Goal: Task Accomplishment & Management: Complete application form

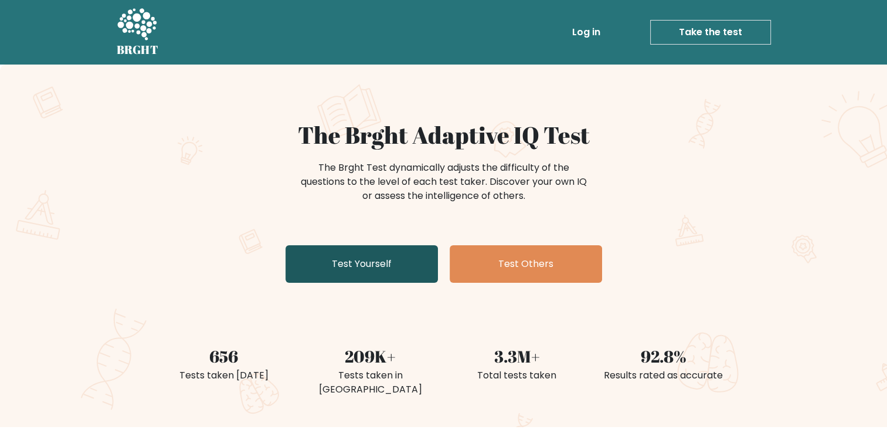
click at [351, 265] on link "Test Yourself" at bounding box center [362, 264] width 152 height 38
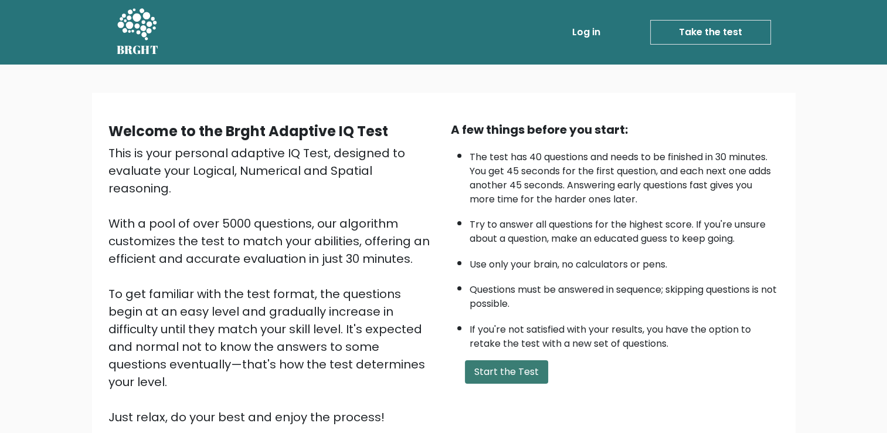
click at [497, 367] on button "Start the Test" at bounding box center [506, 371] width 83 height 23
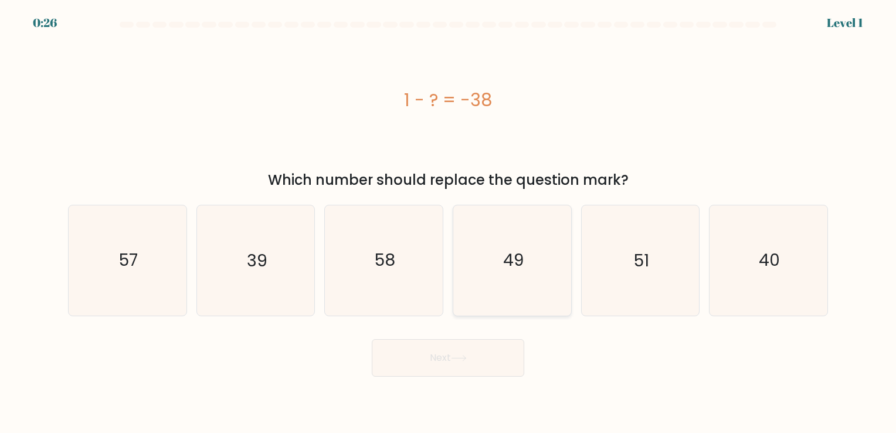
click at [504, 250] on text "49" at bounding box center [513, 260] width 21 height 23
click at [449, 222] on input "d. 49" at bounding box center [448, 219] width 1 height 6
radio input "true"
click at [439, 360] on button "Next" at bounding box center [448, 358] width 152 height 38
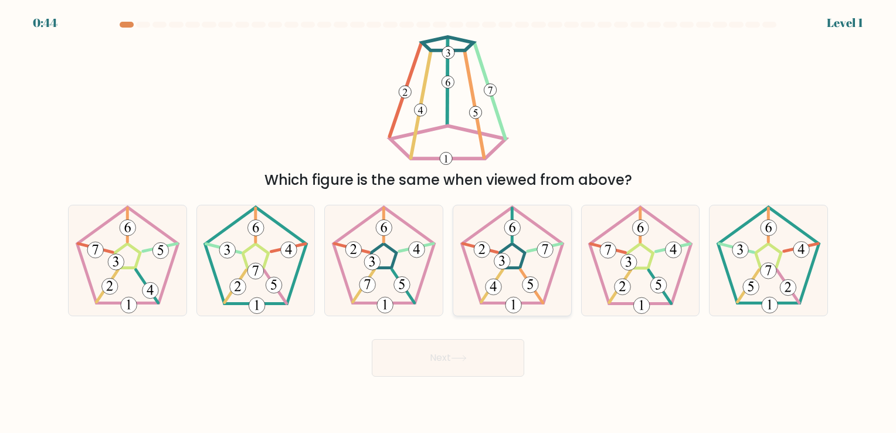
click at [509, 266] on 268 at bounding box center [511, 256] width 25 height 24
click at [449, 222] on input "d." at bounding box center [448, 219] width 1 height 6
radio input "true"
click at [438, 357] on button "Next" at bounding box center [448, 358] width 152 height 38
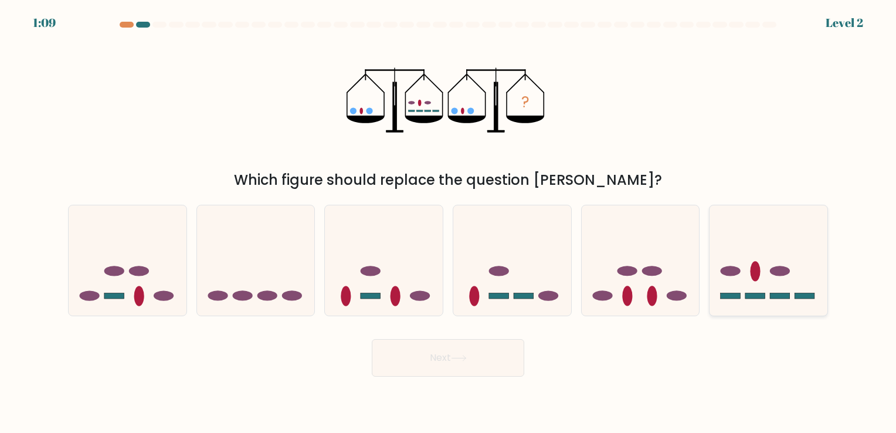
click at [746, 294] on rect at bounding box center [755, 296] width 20 height 6
click at [449, 222] on input "f." at bounding box center [448, 219] width 1 height 6
radio input "true"
click at [451, 360] on button "Next" at bounding box center [448, 358] width 152 height 38
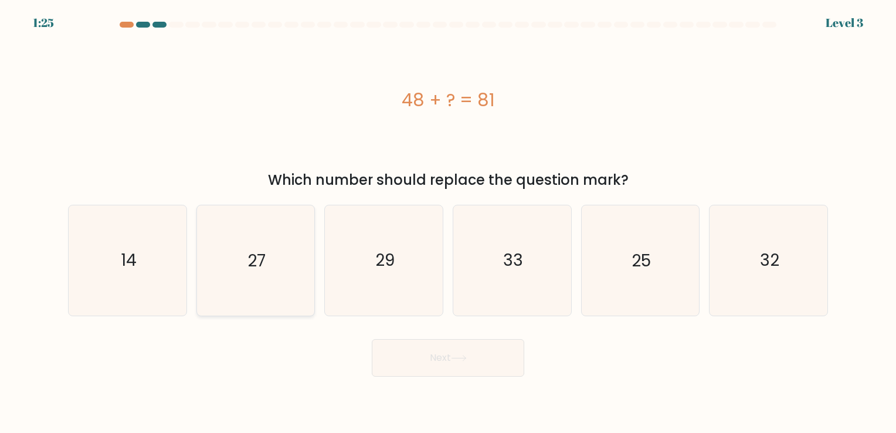
click at [233, 283] on icon "27" at bounding box center [256, 260] width 110 height 110
click at [448, 222] on input "b. 27" at bounding box center [448, 219] width 1 height 6
radio input "true"
click at [441, 362] on button "Next" at bounding box center [448, 358] width 152 height 38
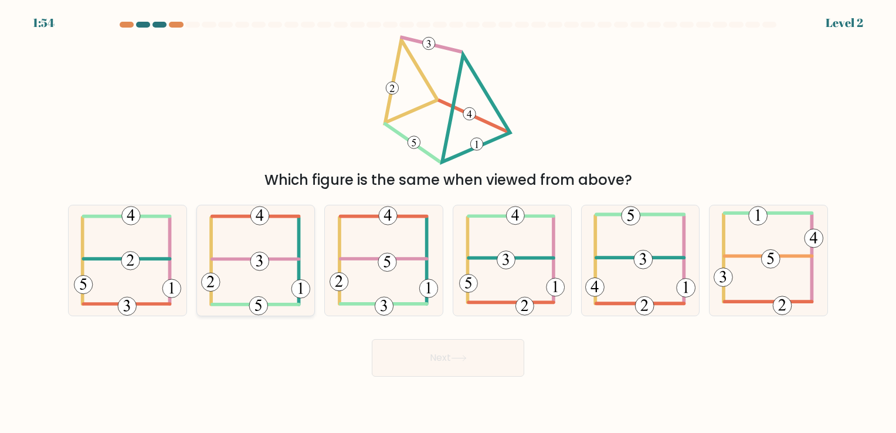
click at [276, 271] on icon at bounding box center [255, 260] width 109 height 110
click at [448, 222] on input "b." at bounding box center [448, 219] width 1 height 6
radio input "true"
click at [455, 365] on button "Next" at bounding box center [448, 358] width 152 height 38
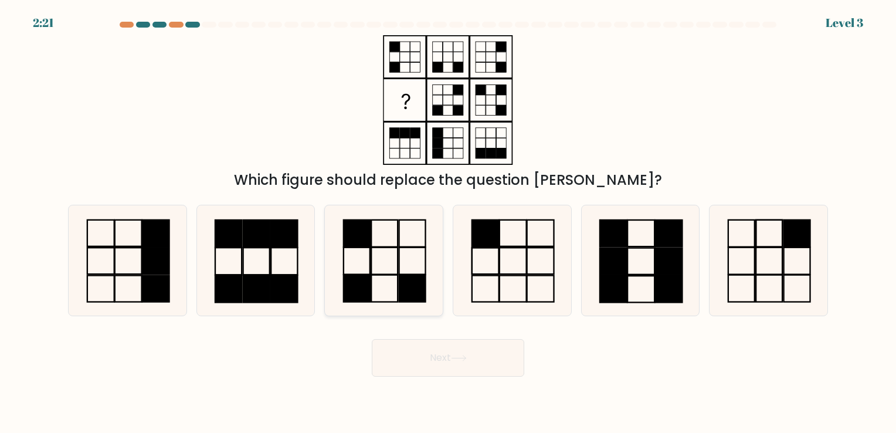
click at [385, 281] on icon at bounding box center [384, 260] width 110 height 110
click at [448, 222] on input "c." at bounding box center [448, 219] width 1 height 6
radio input "true"
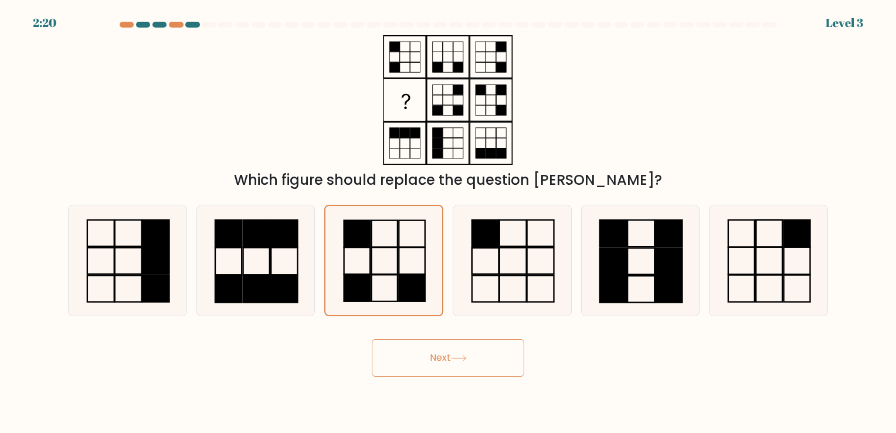
click at [420, 360] on button "Next" at bounding box center [448, 358] width 152 height 38
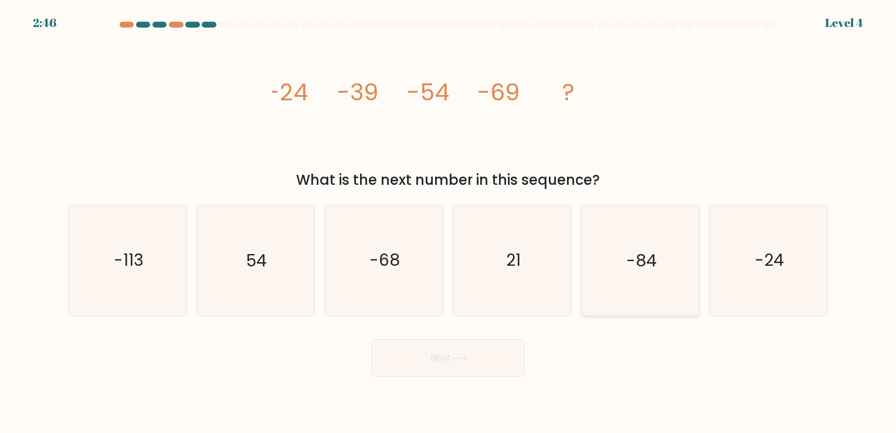
click at [640, 259] on text "-84" at bounding box center [641, 260] width 30 height 23
click at [449, 222] on input "e. -84" at bounding box center [448, 219] width 1 height 6
radio input "true"
click at [413, 385] on body "2:46 Level 4" at bounding box center [448, 216] width 896 height 433
click at [416, 367] on button "Next" at bounding box center [448, 358] width 152 height 38
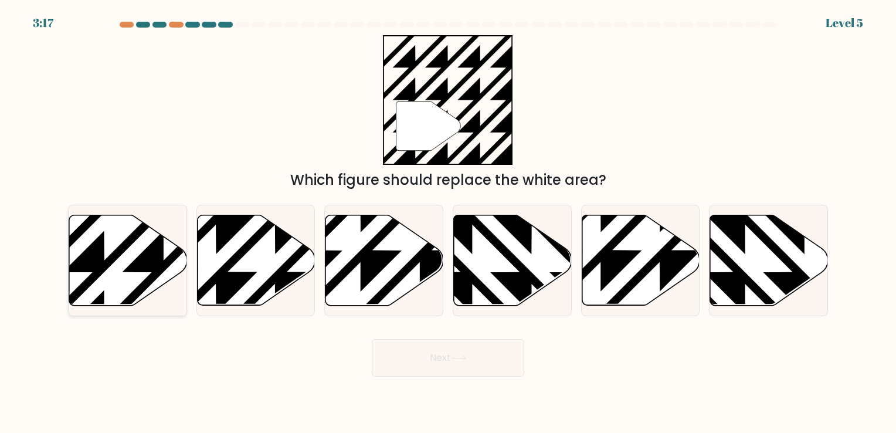
click at [120, 252] on icon at bounding box center [163, 212] width 237 height 237
click at [448, 222] on input "a." at bounding box center [448, 219] width 1 height 6
radio input "true"
click at [437, 365] on button "Next" at bounding box center [448, 358] width 152 height 38
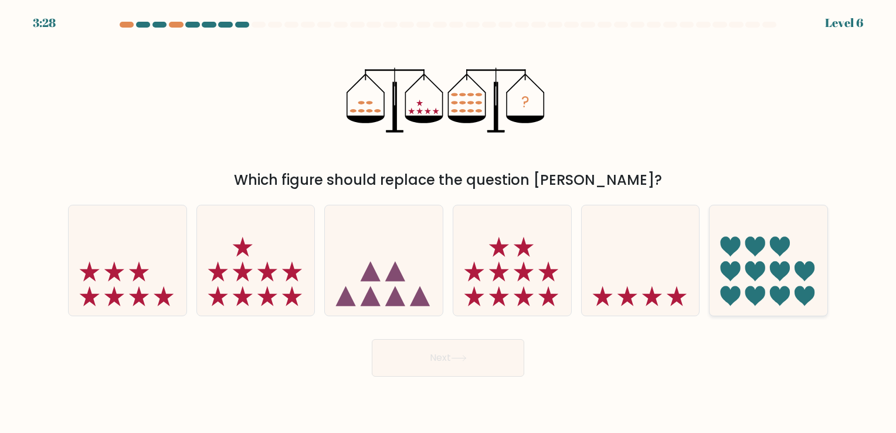
click at [770, 280] on icon at bounding box center [768, 260] width 118 height 97
click at [449, 222] on input "f." at bounding box center [448, 219] width 1 height 6
radio input "true"
click at [488, 362] on button "Next" at bounding box center [448, 358] width 152 height 38
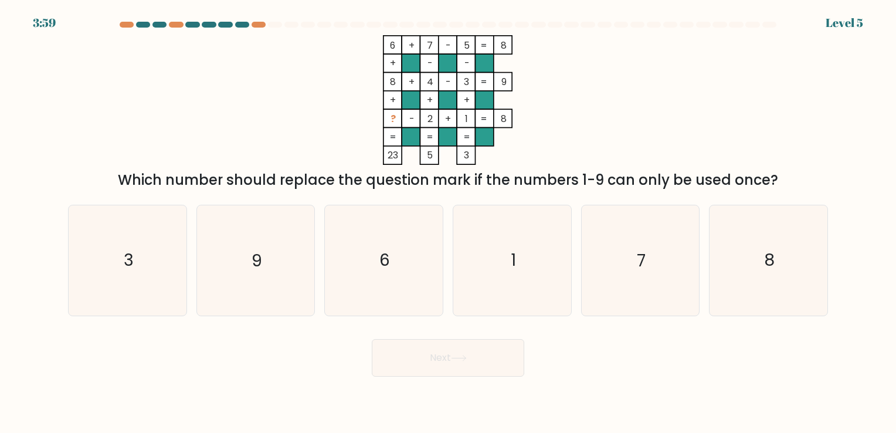
click at [395, 120] on tspan "?" at bounding box center [392, 118] width 5 height 13
click at [404, 237] on icon "6" at bounding box center [384, 260] width 110 height 110
click at [448, 222] on input "c. 6" at bounding box center [448, 219] width 1 height 6
radio input "true"
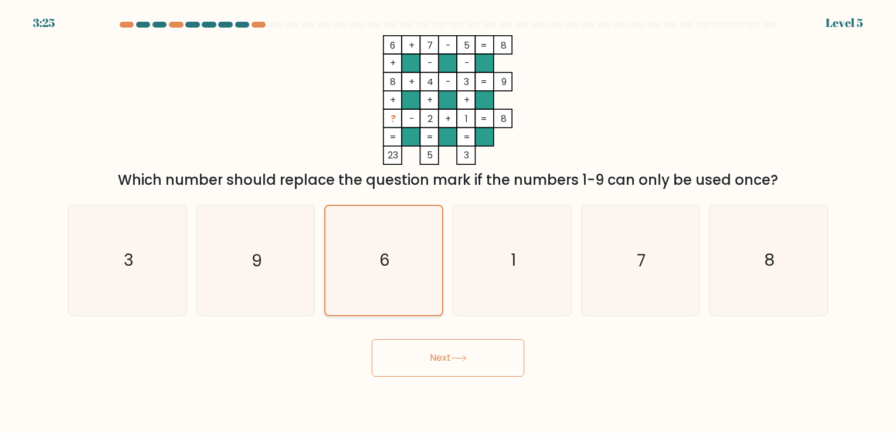
click at [404, 237] on icon "6" at bounding box center [384, 260] width 108 height 108
click at [448, 222] on input "c. 6" at bounding box center [448, 219] width 1 height 6
click at [279, 292] on icon "9" at bounding box center [256, 260] width 110 height 110
click at [448, 222] on input "b. 9" at bounding box center [448, 219] width 1 height 6
radio input "true"
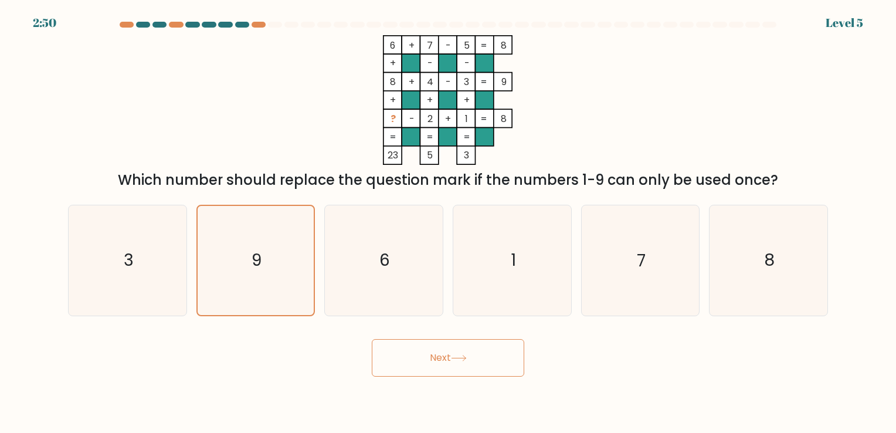
click at [403, 337] on div "Next" at bounding box center [448, 353] width 774 height 46
click at [406, 345] on button "Next" at bounding box center [448, 358] width 152 height 38
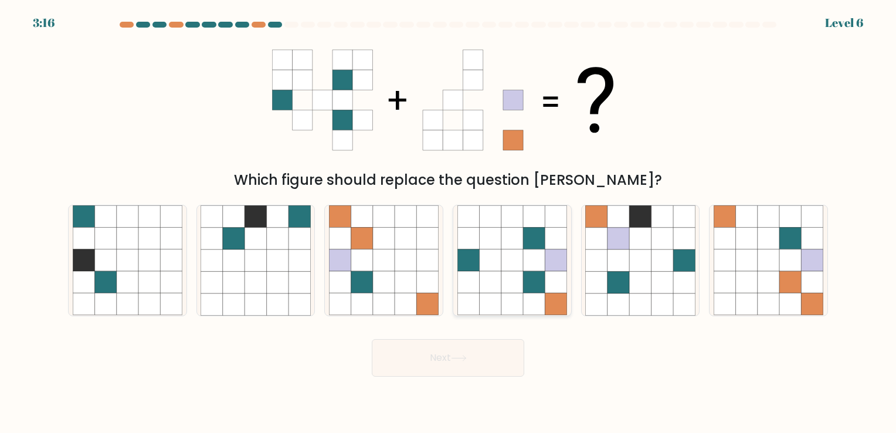
click at [498, 268] on icon at bounding box center [490, 260] width 22 height 22
click at [449, 222] on input "d." at bounding box center [448, 219] width 1 height 6
radio input "true"
click at [396, 358] on button "Next" at bounding box center [448, 358] width 152 height 38
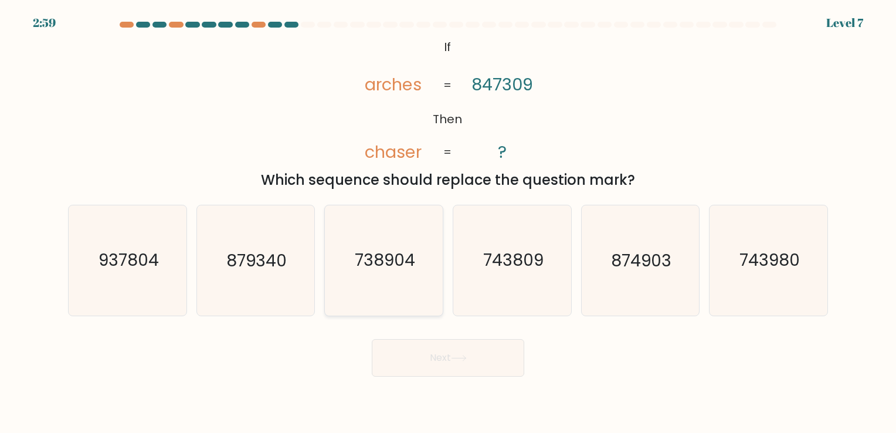
click at [347, 292] on icon "738904" at bounding box center [384, 260] width 110 height 110
click at [448, 222] on input "c. 738904" at bounding box center [448, 219] width 1 height 6
radio input "true"
click at [443, 359] on button "Next" at bounding box center [448, 358] width 152 height 38
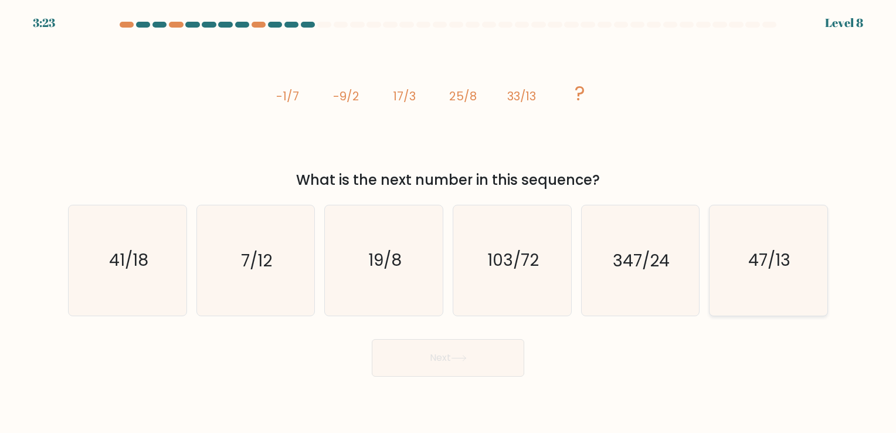
click at [811, 254] on icon "47/13" at bounding box center [769, 260] width 110 height 110
click at [449, 222] on input "f. 47/13" at bounding box center [448, 219] width 1 height 6
radio input "true"
click at [464, 323] on form at bounding box center [448, 199] width 896 height 355
click at [460, 362] on button "Next" at bounding box center [448, 358] width 152 height 38
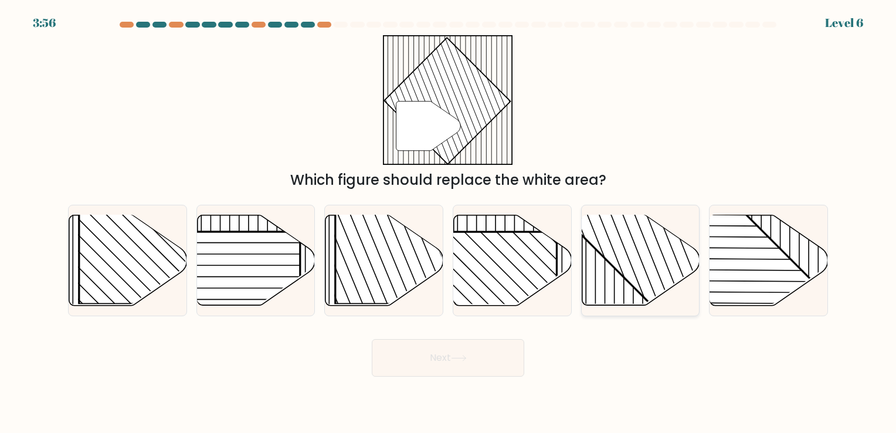
click at [614, 240] on rect at bounding box center [675, 214] width 231 height 231
click at [449, 222] on input "e." at bounding box center [448, 219] width 1 height 6
radio input "true"
click at [488, 341] on button "Next" at bounding box center [448, 358] width 152 height 38
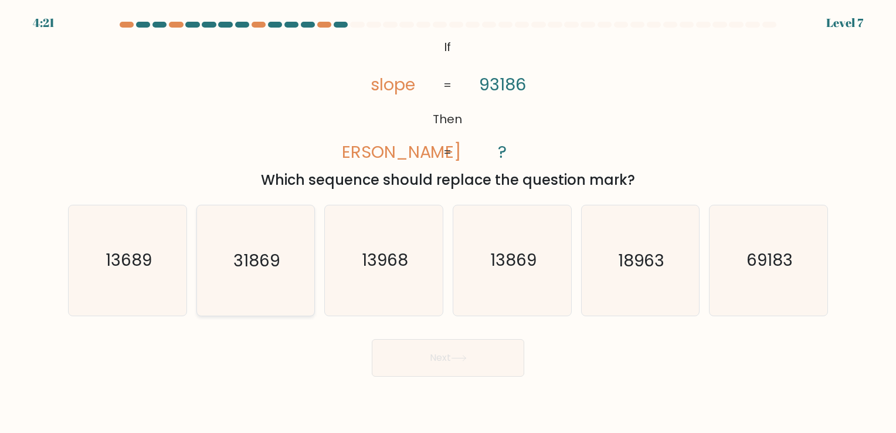
click at [284, 240] on icon "31869" at bounding box center [256, 260] width 110 height 110
click at [448, 222] on input "b. 31869" at bounding box center [448, 219] width 1 height 6
radio input "true"
click at [441, 367] on button "Next" at bounding box center [448, 358] width 152 height 38
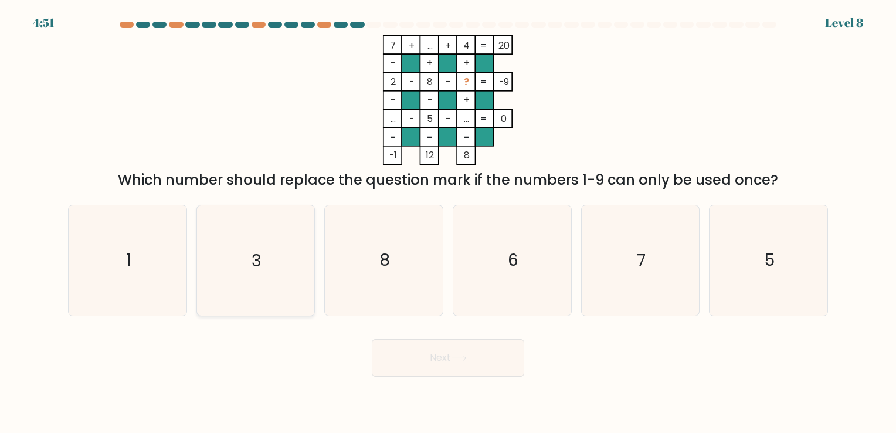
click at [279, 287] on icon "3" at bounding box center [256, 260] width 110 height 110
click at [448, 222] on input "b. 3" at bounding box center [448, 219] width 1 height 6
radio input "true"
drag, startPoint x: 481, startPoint y: 378, endPoint x: 467, endPoint y: 365, distance: 19.5
click at [467, 365] on body "4:45 Level 8" at bounding box center [448, 216] width 896 height 433
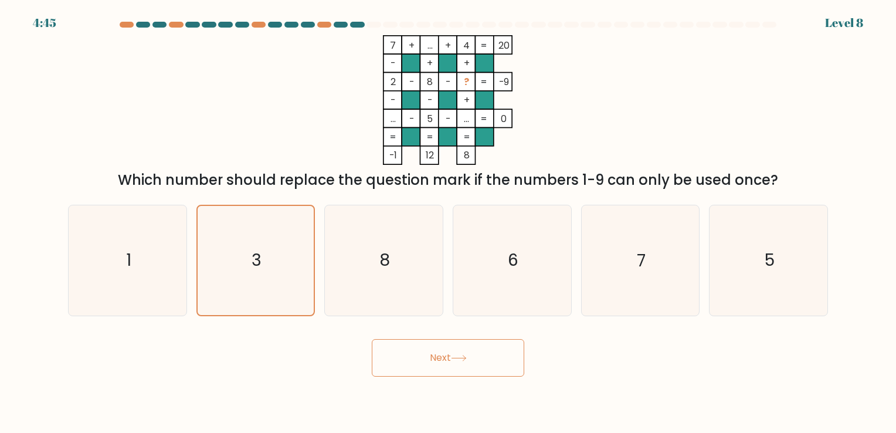
click at [467, 365] on button "Next" at bounding box center [448, 358] width 152 height 38
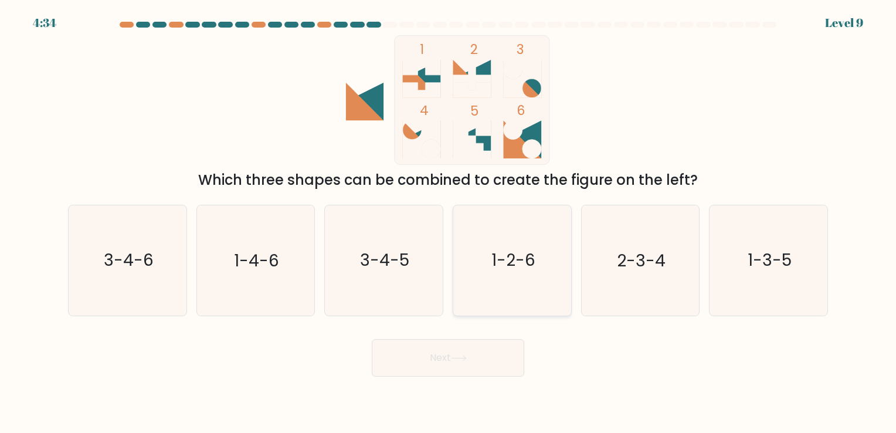
click at [529, 271] on text "1-2-6" at bounding box center [513, 260] width 44 height 23
click at [449, 222] on input "d. 1-2-6" at bounding box center [448, 219] width 1 height 6
radio input "true"
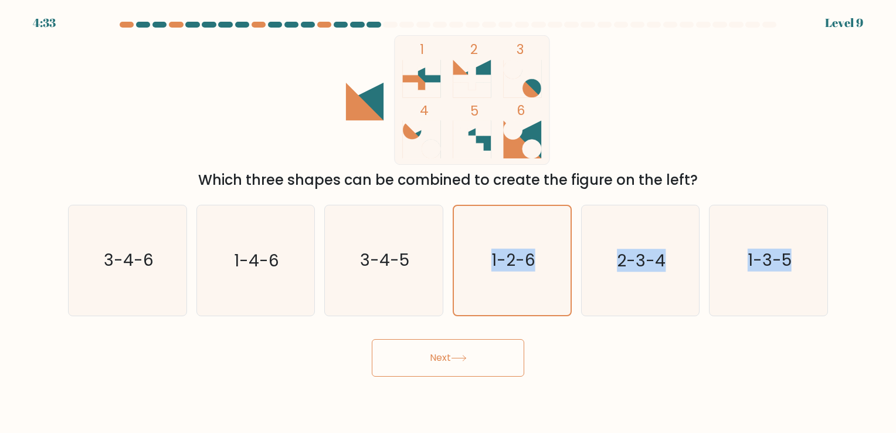
drag, startPoint x: 487, startPoint y: 313, endPoint x: 445, endPoint y: 361, distance: 64.0
click at [445, 361] on form at bounding box center [448, 199] width 896 height 355
click at [445, 361] on button "Next" at bounding box center [448, 358] width 152 height 38
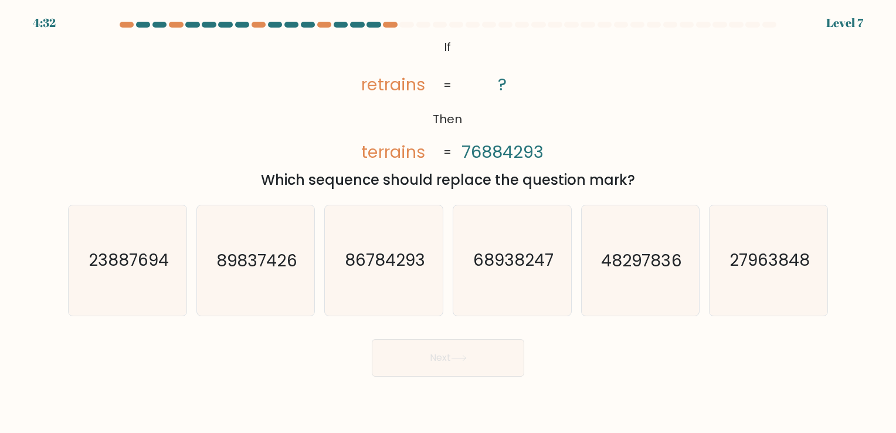
click at [445, 361] on button "Next" at bounding box center [448, 358] width 152 height 38
click at [349, 261] on text "86784293" at bounding box center [385, 260] width 80 height 23
click at [448, 222] on input "c. 86784293" at bounding box center [448, 219] width 1 height 6
radio input "true"
click at [421, 352] on button "Next" at bounding box center [448, 358] width 152 height 38
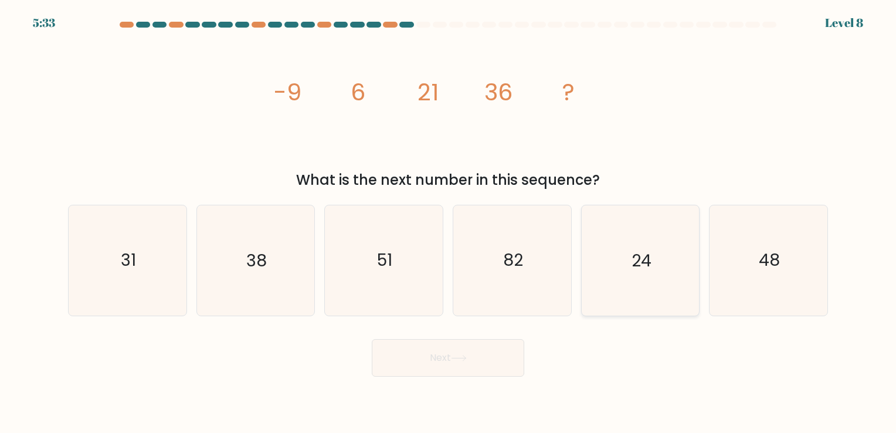
click at [661, 285] on icon "24" at bounding box center [640, 260] width 110 height 110
click at [449, 222] on input "e. 24" at bounding box center [448, 219] width 1 height 6
radio input "true"
click at [467, 348] on button "Next" at bounding box center [448, 358] width 152 height 38
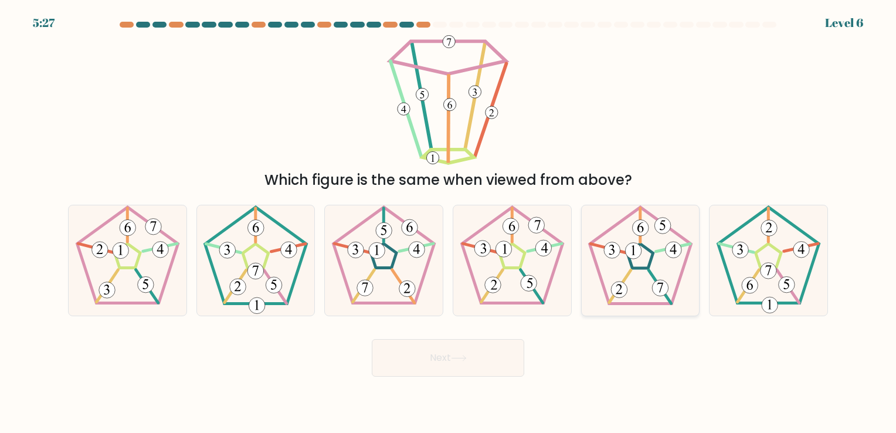
click at [666, 282] on 678 at bounding box center [660, 288] width 16 height 16
click at [449, 222] on input "e." at bounding box center [448, 219] width 1 height 6
radio input "true"
click at [460, 362] on button "Next" at bounding box center [448, 358] width 152 height 38
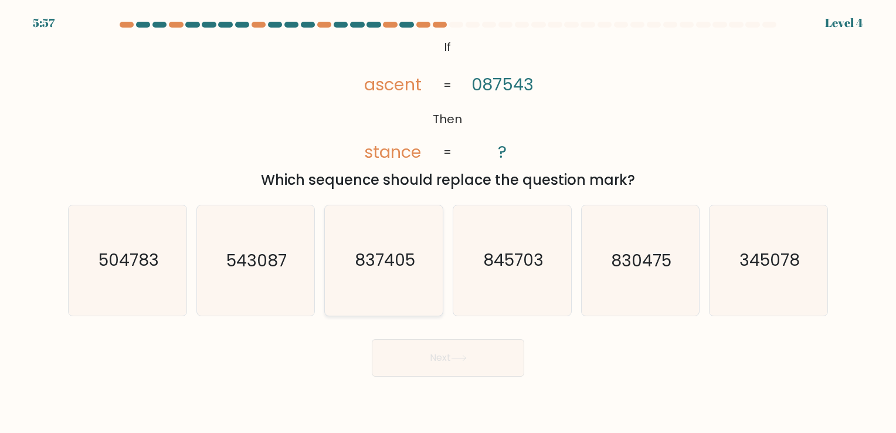
click at [422, 290] on icon "837405" at bounding box center [384, 260] width 110 height 110
click at [448, 222] on input "c. 837405" at bounding box center [448, 219] width 1 height 6
radio input "true"
click at [638, 271] on text "830475" at bounding box center [641, 260] width 60 height 23
click at [449, 222] on input "e. 830475" at bounding box center [448, 219] width 1 height 6
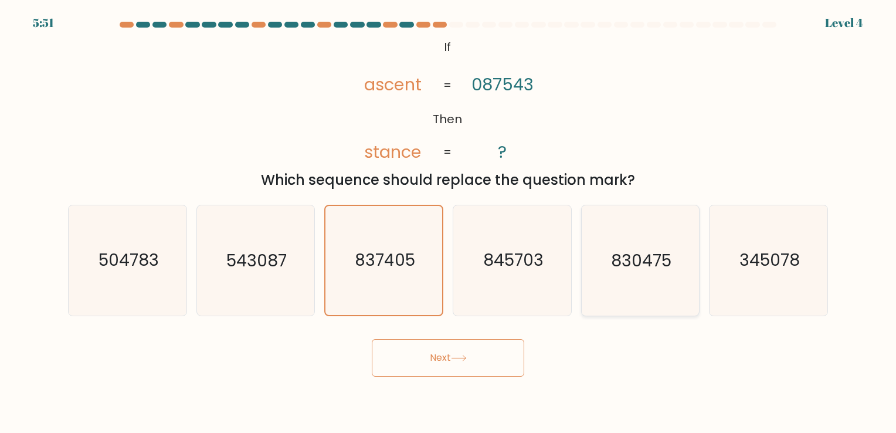
radio input "true"
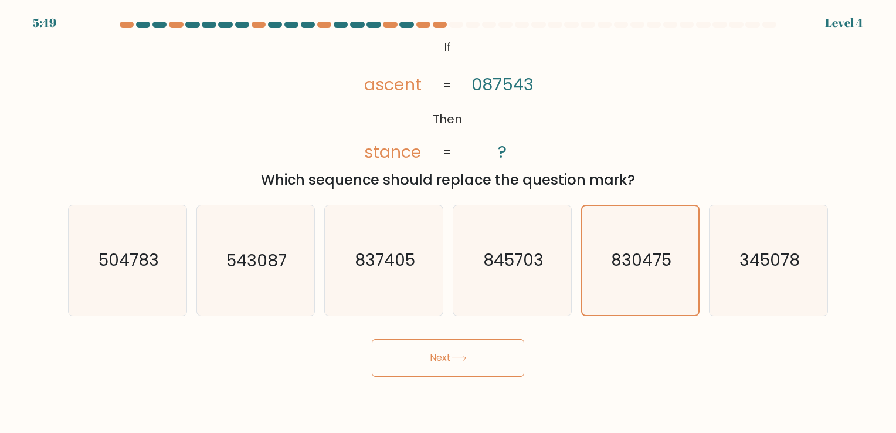
click at [473, 356] on button "Next" at bounding box center [448, 358] width 152 height 38
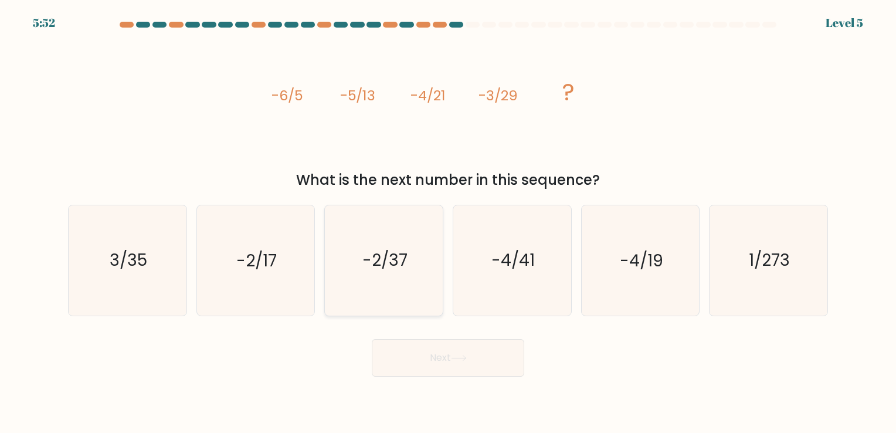
click at [392, 276] on icon "-2/37" at bounding box center [384, 260] width 110 height 110
click at [448, 222] on input "c. -2/37" at bounding box center [448, 219] width 1 height 6
radio input "true"
click at [434, 320] on form at bounding box center [448, 199] width 896 height 355
click at [453, 355] on button "Next" at bounding box center [448, 358] width 152 height 38
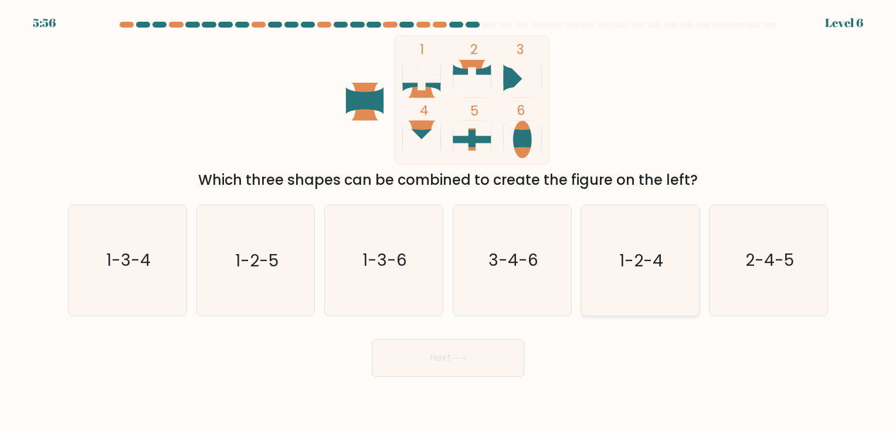
click at [635, 237] on icon "1-2-4" at bounding box center [640, 260] width 110 height 110
click at [449, 222] on input "e. 1-2-4" at bounding box center [448, 219] width 1 height 6
radio input "true"
drag, startPoint x: 454, startPoint y: 393, endPoint x: 456, endPoint y: 362, distance: 30.5
click at [456, 362] on body "5:55 Level 6" at bounding box center [448, 216] width 896 height 433
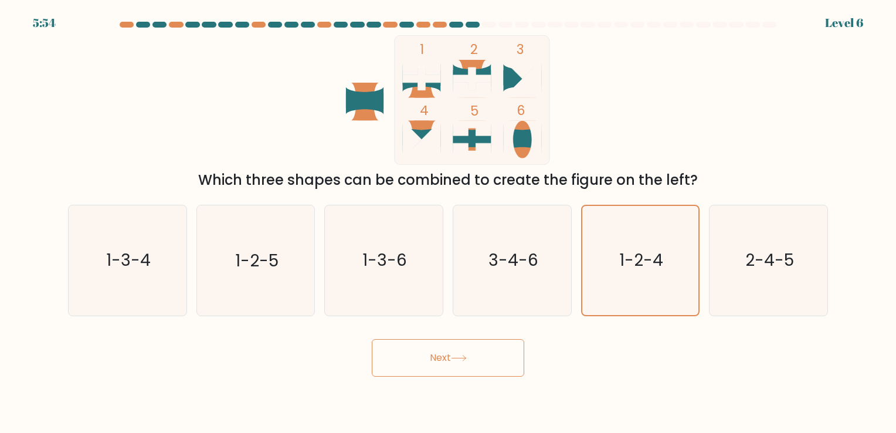
click at [456, 362] on button "Next" at bounding box center [448, 358] width 152 height 38
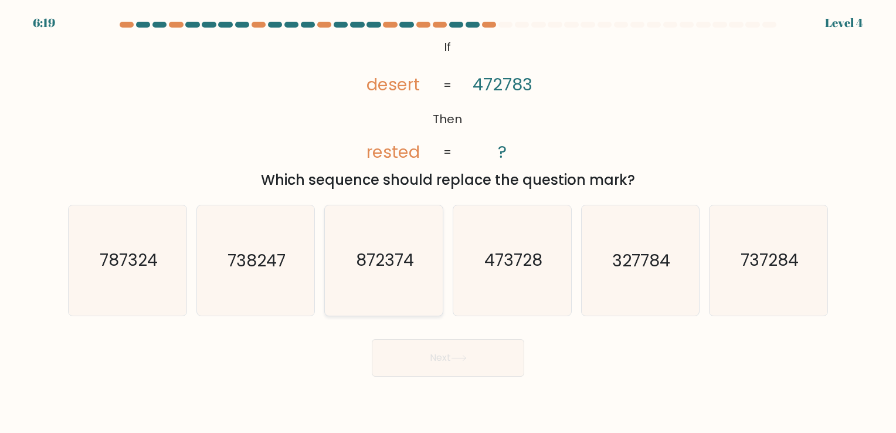
click at [380, 278] on icon "872374" at bounding box center [384, 260] width 110 height 110
click at [448, 222] on input "c. 872374" at bounding box center [448, 219] width 1 height 6
radio input "true"
click at [419, 348] on button "Next" at bounding box center [448, 358] width 152 height 38
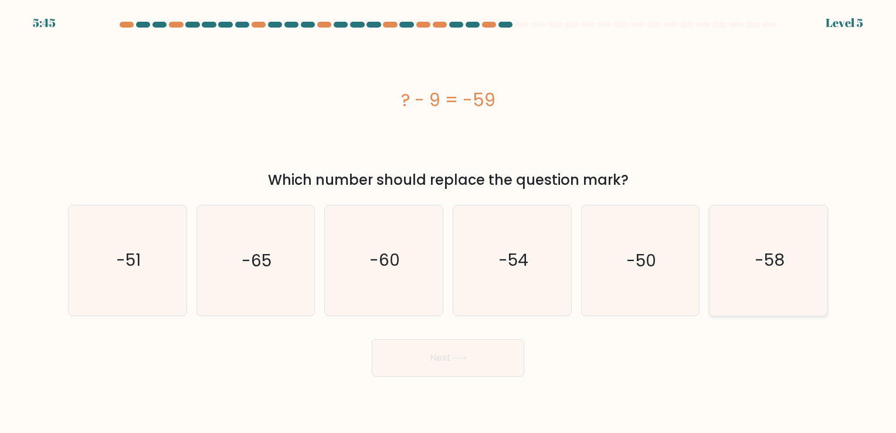
click at [784, 252] on text "-58" at bounding box center [770, 260] width 30 height 23
click at [449, 222] on input "f. -58" at bounding box center [448, 219] width 1 height 6
radio input "true"
click at [415, 365] on button "Next" at bounding box center [448, 358] width 152 height 38
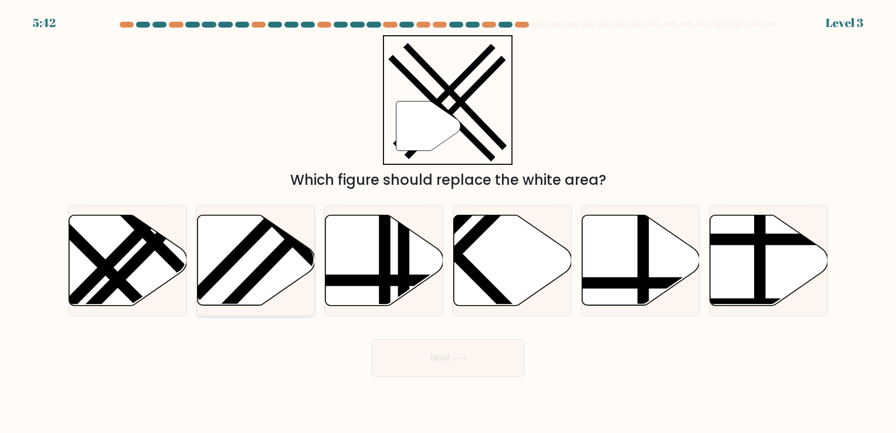
click at [268, 278] on icon at bounding box center [256, 260] width 118 height 90
click at [448, 222] on input "b." at bounding box center [448, 219] width 1 height 6
radio input "true"
click at [421, 359] on button "Next" at bounding box center [448, 358] width 152 height 38
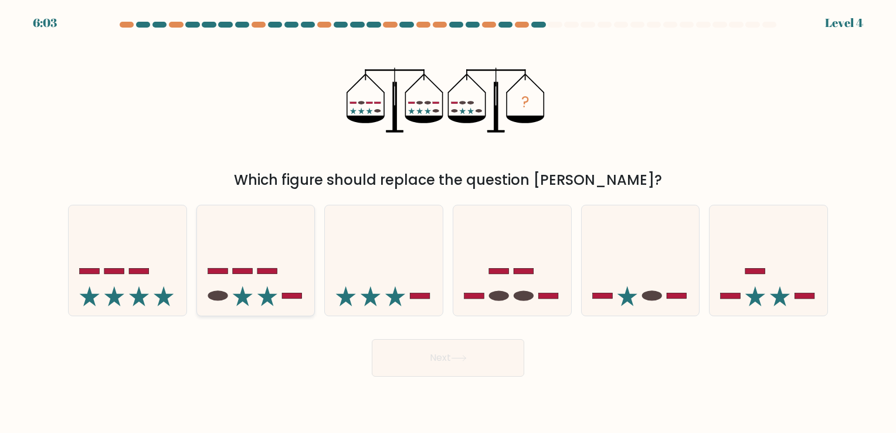
click at [281, 296] on icon at bounding box center [256, 260] width 118 height 97
click at [448, 222] on input "b." at bounding box center [448, 219] width 1 height 6
radio input "true"
click at [453, 358] on button "Next" at bounding box center [448, 358] width 152 height 38
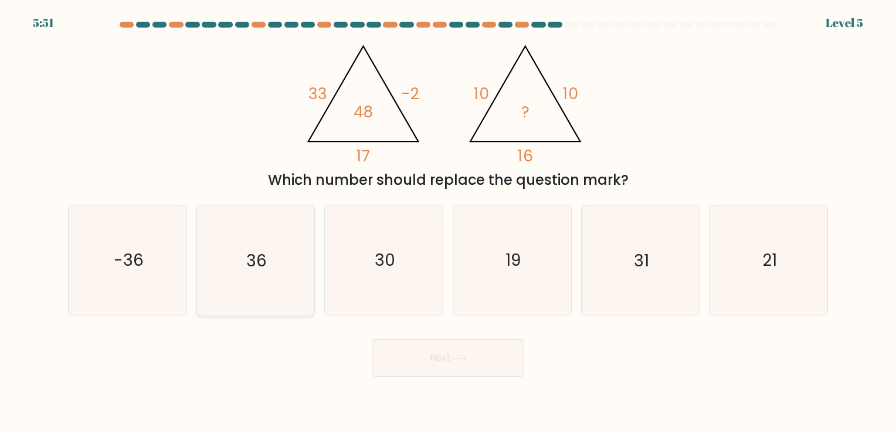
click at [261, 276] on icon "36" at bounding box center [256, 260] width 110 height 110
click at [448, 222] on input "b. 36" at bounding box center [448, 219] width 1 height 6
radio input "true"
click at [449, 352] on button "Next" at bounding box center [448, 358] width 152 height 38
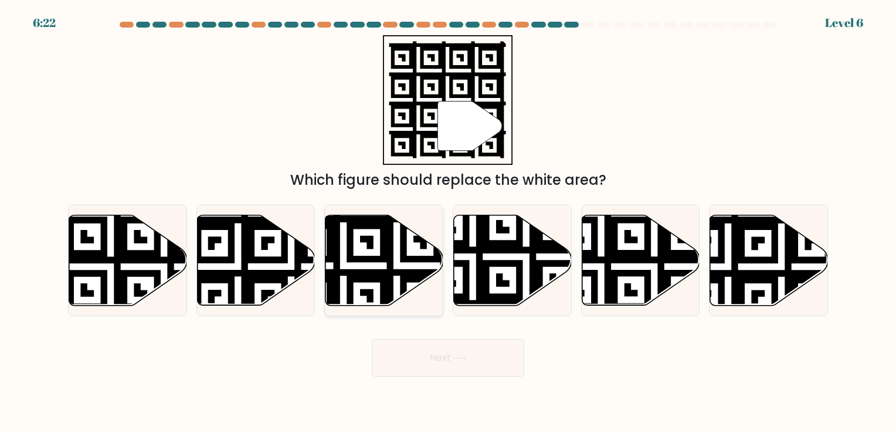
click at [380, 264] on icon at bounding box center [384, 260] width 118 height 90
click at [448, 222] on input "c." at bounding box center [448, 219] width 1 height 6
radio input "true"
click at [463, 339] on button "Next" at bounding box center [448, 358] width 152 height 38
click at [420, 358] on button "Next" at bounding box center [448, 358] width 152 height 38
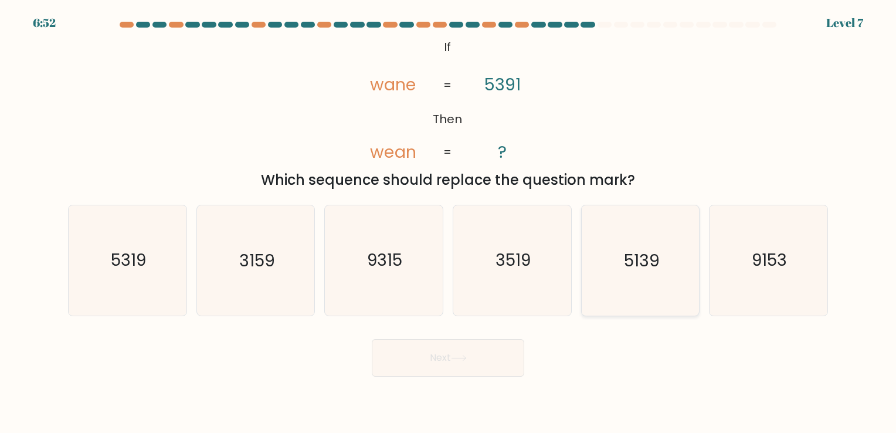
click at [595, 283] on icon "5139" at bounding box center [640, 260] width 110 height 110
click at [449, 222] on input "e. 5139" at bounding box center [448, 219] width 1 height 6
radio input "true"
click at [415, 365] on button "Next" at bounding box center [448, 358] width 152 height 38
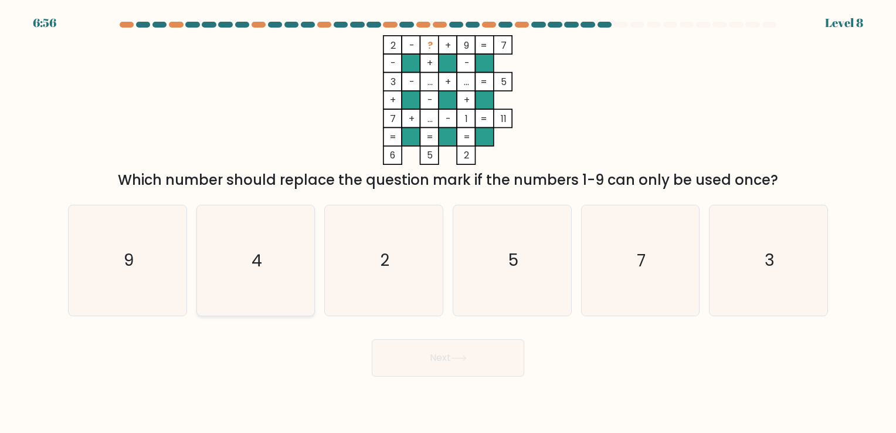
click at [257, 274] on icon "4" at bounding box center [256, 260] width 110 height 110
click at [448, 222] on input "b. 4" at bounding box center [448, 219] width 1 height 6
radio input "true"
click at [436, 375] on button "Next" at bounding box center [448, 358] width 152 height 38
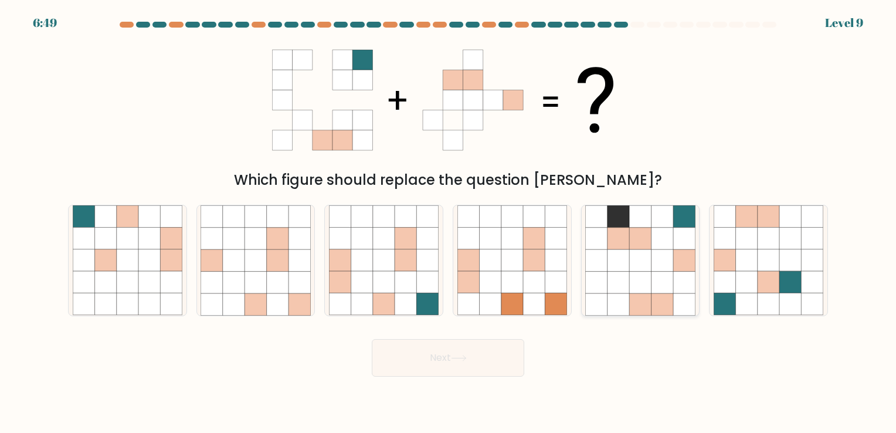
click at [659, 303] on icon at bounding box center [662, 304] width 22 height 22
click at [449, 222] on input "e." at bounding box center [448, 219] width 1 height 6
radio input "true"
click at [441, 376] on button "Next" at bounding box center [448, 358] width 152 height 38
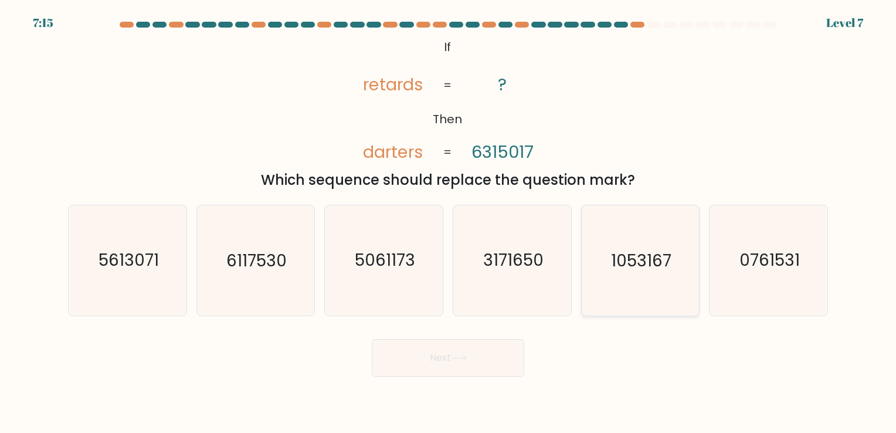
click at [699, 285] on div "1053167" at bounding box center [640, 260] width 119 height 111
click at [449, 222] on input "e. 1053167" at bounding box center [448, 219] width 1 height 6
radio input "true"
click at [461, 335] on div "Next" at bounding box center [448, 353] width 774 height 46
click at [437, 369] on button "Next" at bounding box center [448, 358] width 152 height 38
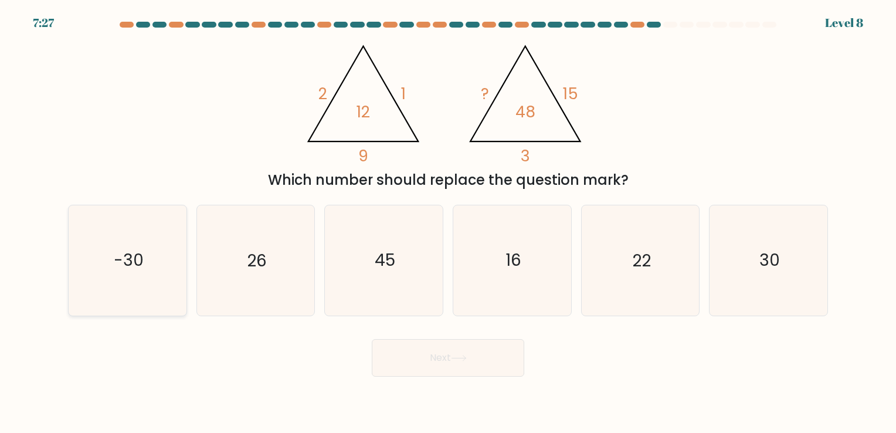
click at [142, 270] on text "-30" at bounding box center [129, 260] width 30 height 23
click at [448, 222] on input "a. -30" at bounding box center [448, 219] width 1 height 6
radio input "true"
click at [757, 283] on icon "30" at bounding box center [769, 260] width 110 height 110
click at [449, 222] on input "f. 30" at bounding box center [448, 219] width 1 height 6
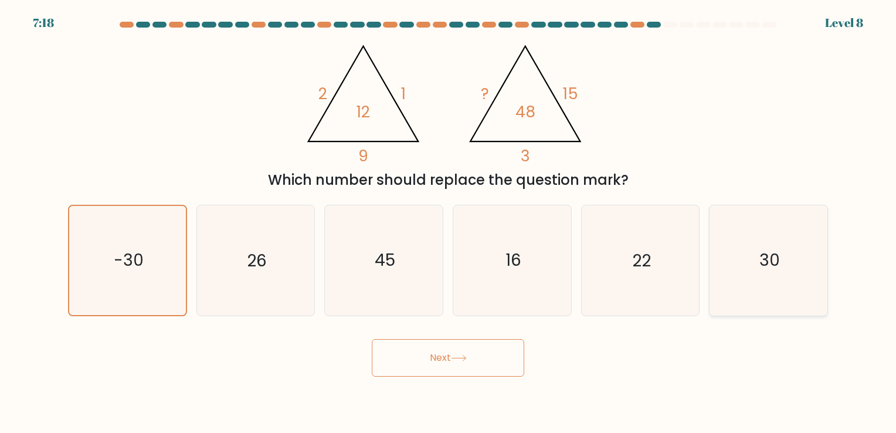
radio input "true"
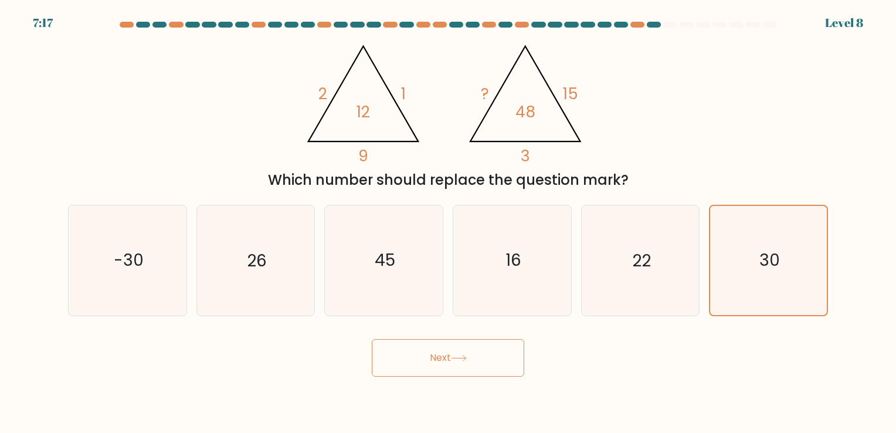
click at [476, 360] on button "Next" at bounding box center [448, 358] width 152 height 38
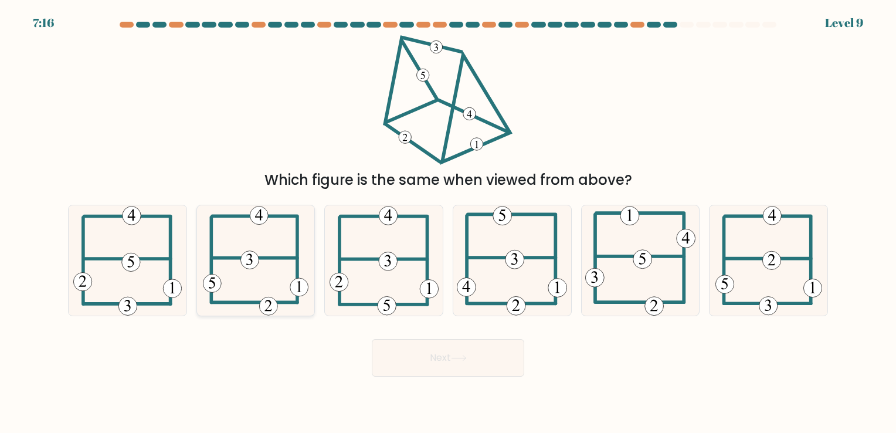
click at [272, 284] on icon at bounding box center [256, 260] width 106 height 110
click at [448, 222] on input "b." at bounding box center [448, 219] width 1 height 6
radio input "true"
click at [455, 366] on button "Next" at bounding box center [448, 358] width 152 height 38
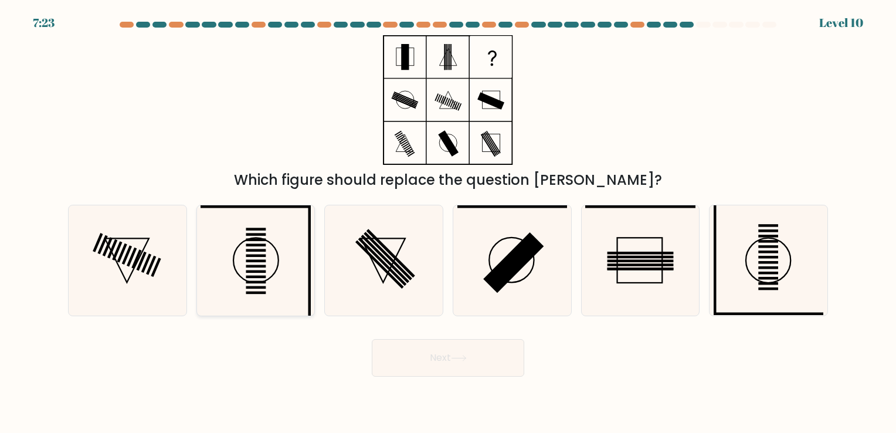
click at [261, 288] on rect at bounding box center [256, 287] width 20 height 2
click at [448, 222] on input "b." at bounding box center [448, 219] width 1 height 6
radio input "true"
click at [424, 358] on button "Next" at bounding box center [448, 358] width 152 height 38
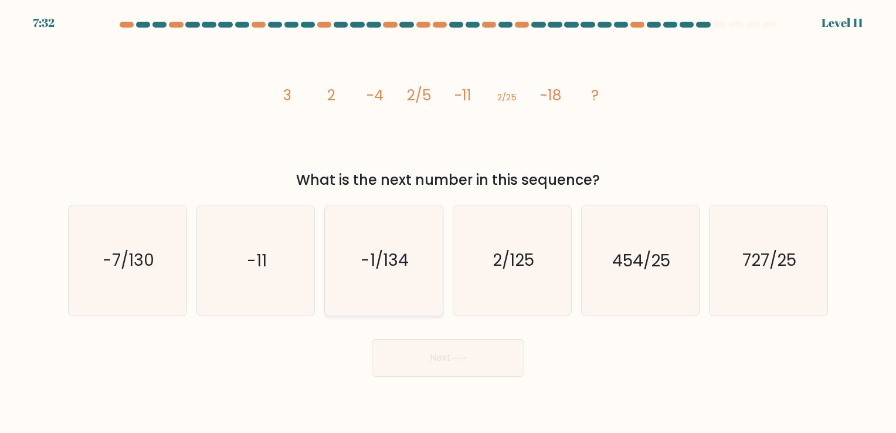
click at [394, 243] on icon "-1/134" at bounding box center [384, 260] width 110 height 110
click at [448, 222] on input "c. -1/134" at bounding box center [448, 219] width 1 height 6
radio input "true"
click at [422, 354] on button "Next" at bounding box center [448, 358] width 152 height 38
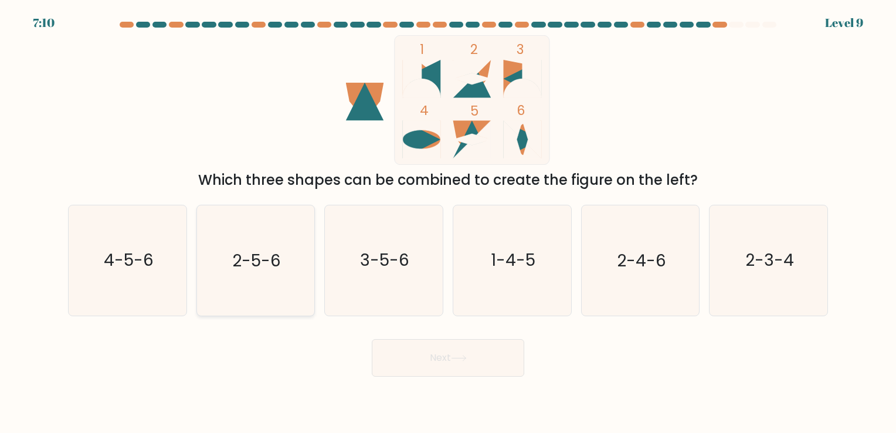
click at [261, 262] on text "2-5-6" at bounding box center [256, 260] width 49 height 23
click at [448, 222] on input "b. 2-5-6" at bounding box center [448, 219] width 1 height 6
radio input "true"
click at [433, 367] on button "Next" at bounding box center [448, 358] width 152 height 38
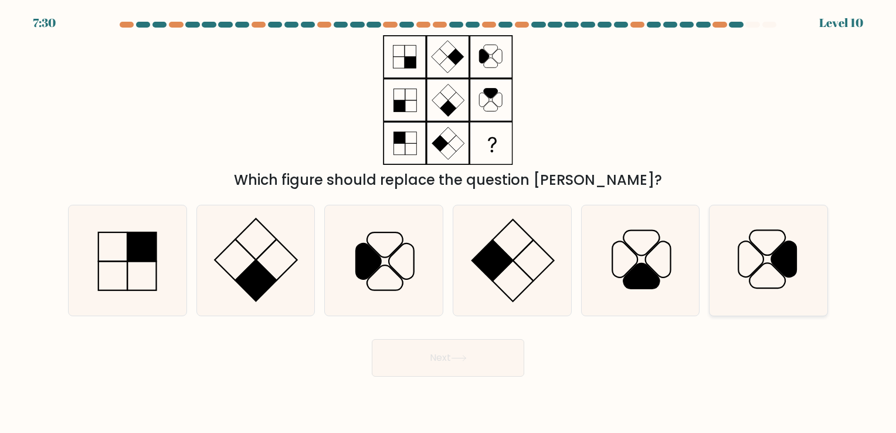
click at [758, 280] on icon at bounding box center [769, 260] width 110 height 110
click at [449, 222] on input "f." at bounding box center [448, 219] width 1 height 6
radio input "true"
click at [427, 367] on button "Next" at bounding box center [448, 358] width 152 height 38
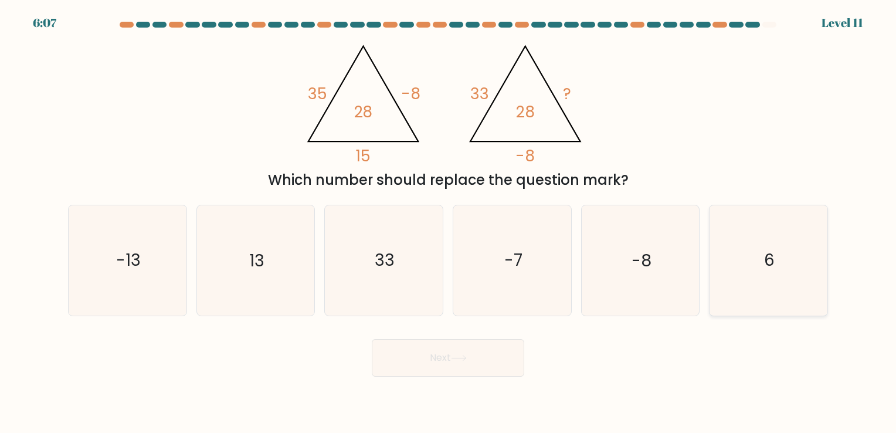
click at [784, 266] on icon "6" at bounding box center [769, 260] width 110 height 110
click at [449, 222] on input "f. 6" at bounding box center [448, 219] width 1 height 6
radio input "true"
click at [271, 273] on icon "13" at bounding box center [256, 260] width 110 height 110
click at [448, 222] on input "b. 13" at bounding box center [448, 219] width 1 height 6
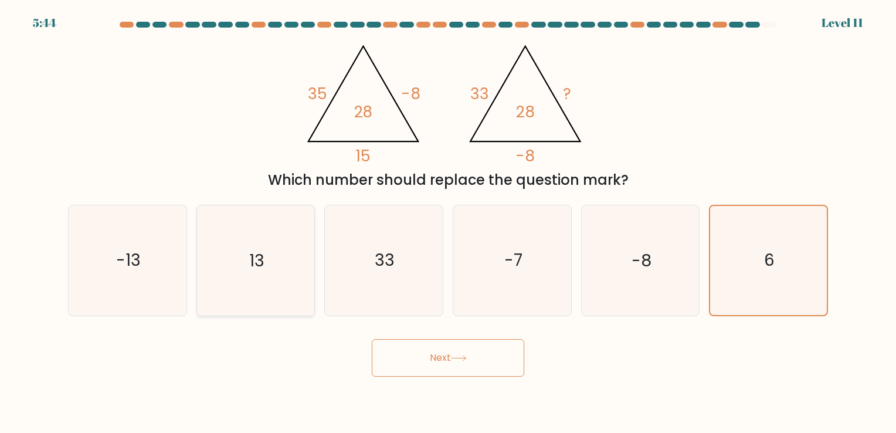
radio input "true"
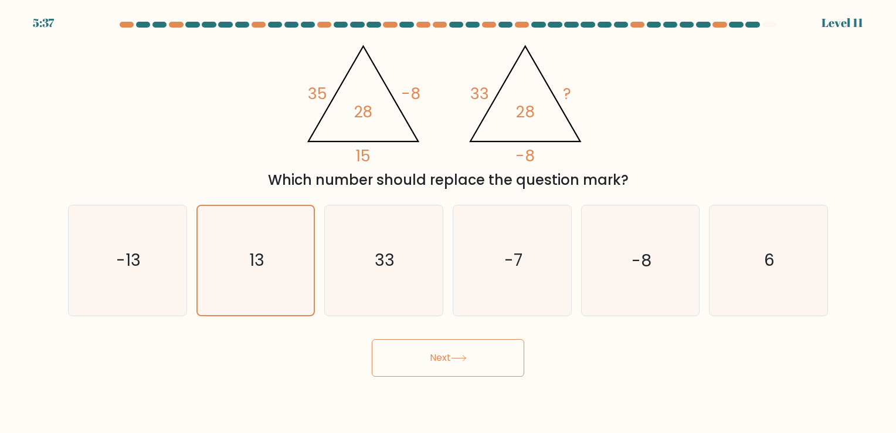
click at [420, 362] on button "Next" at bounding box center [448, 358] width 152 height 38
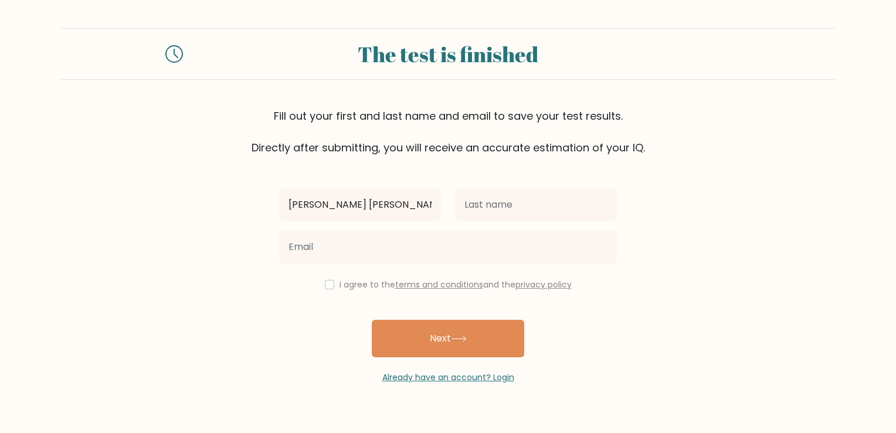
type input "Shiela Mae"
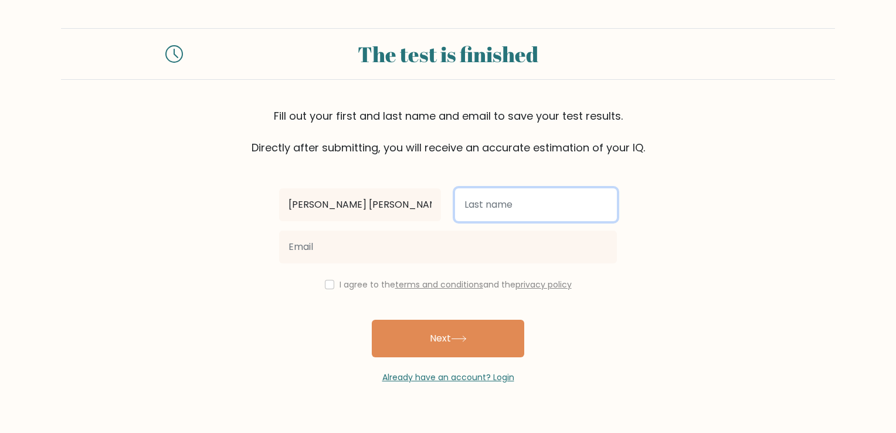
click at [515, 199] on input "text" at bounding box center [536, 204] width 162 height 33
type input "Pacsa"
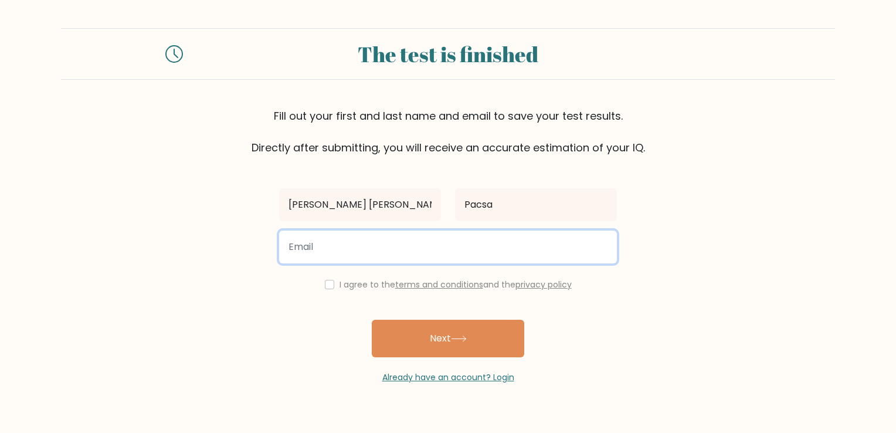
click at [422, 239] on input "email" at bounding box center [448, 246] width 338 height 33
type input "008heavenly@gmail.com"
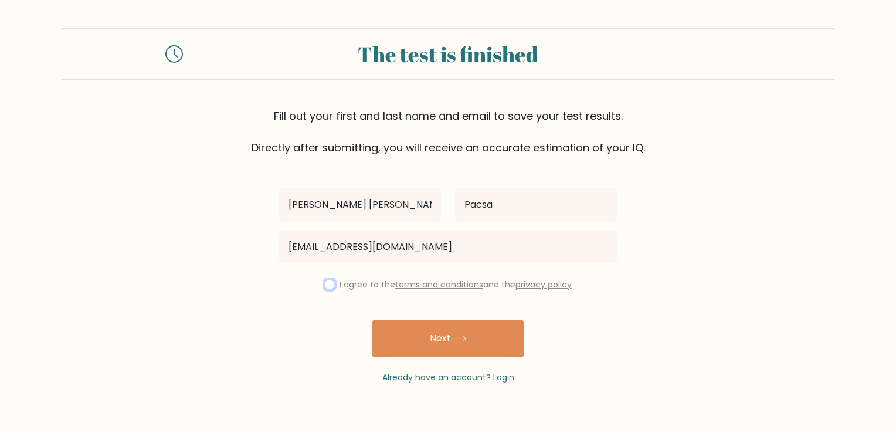
click at [328, 284] on input "checkbox" at bounding box center [329, 284] width 9 height 9
checkbox input "true"
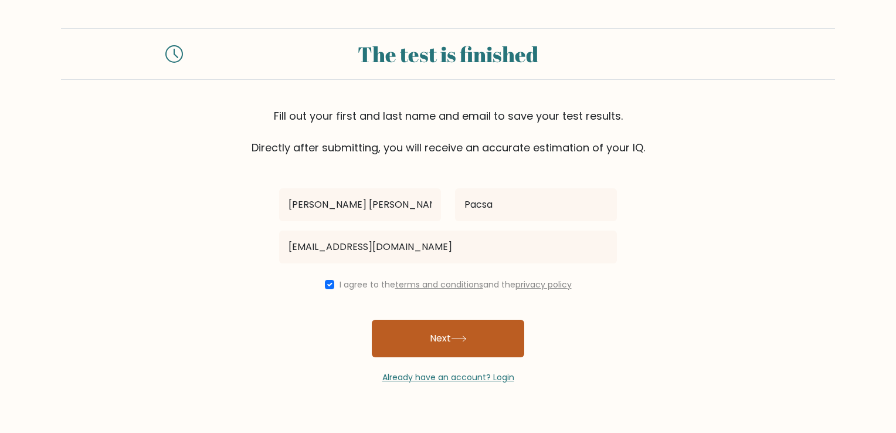
click at [435, 351] on button "Next" at bounding box center [448, 339] width 152 height 38
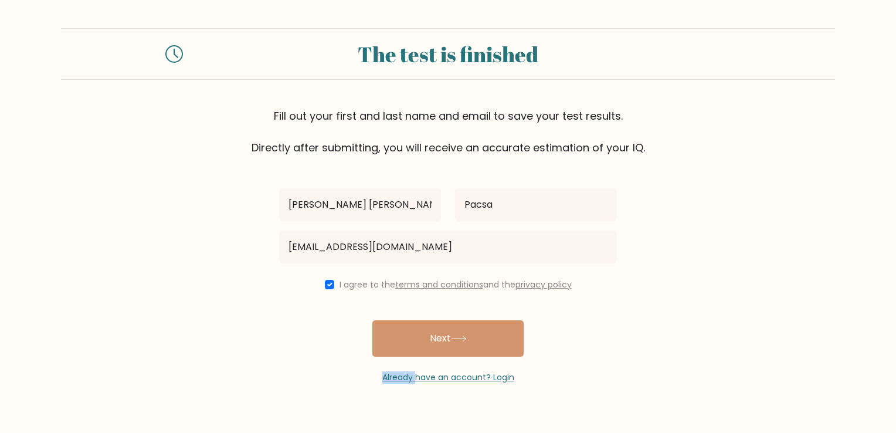
click at [435, 351] on div "Shiela Mae Pacsa 008heavenly@gmail.com I agree to the terms and conditions and …" at bounding box center [448, 269] width 352 height 228
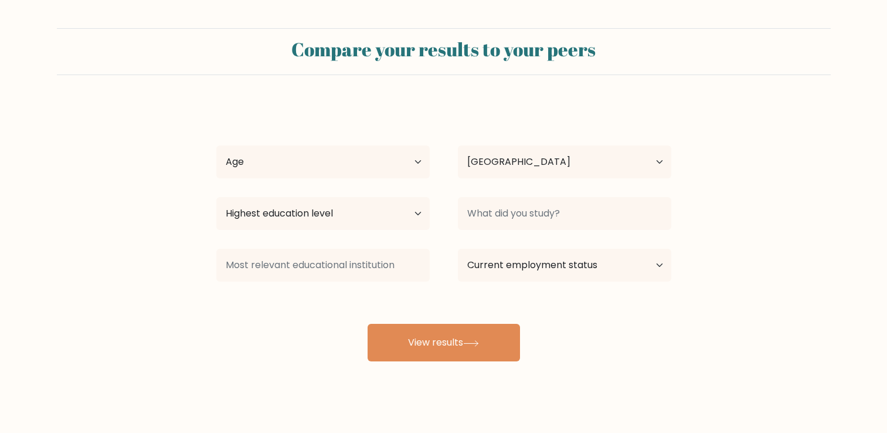
select select "PH"
click at [269, 340] on div "[PERSON_NAME] Age Under [DEMOGRAPHIC_DATA] [DEMOGRAPHIC_DATA] [DEMOGRAPHIC_DATA…" at bounding box center [443, 232] width 469 height 258
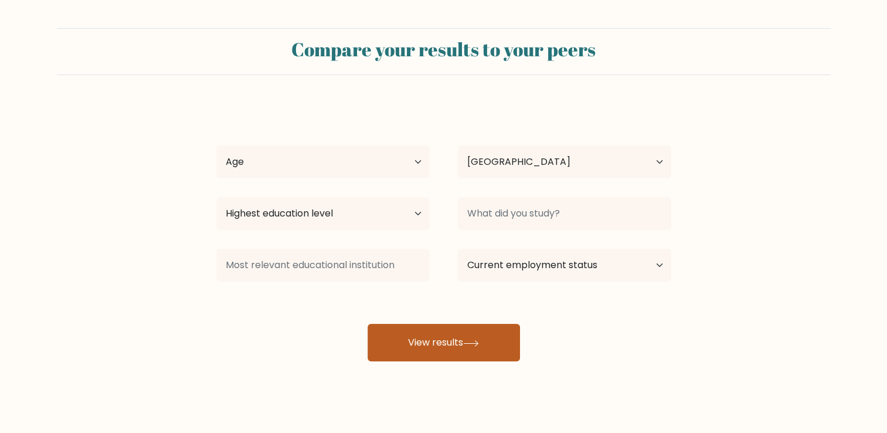
click at [409, 347] on button "View results" at bounding box center [444, 343] width 152 height 38
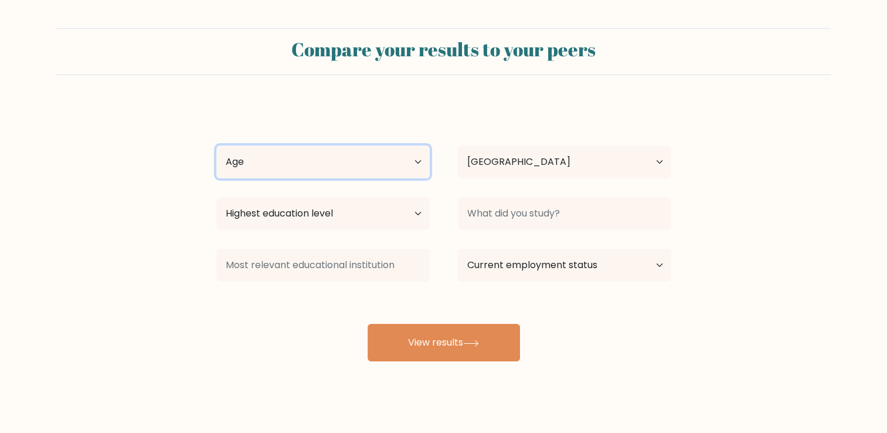
click at [378, 161] on select "Age Under [DEMOGRAPHIC_DATA] [DEMOGRAPHIC_DATA] [DEMOGRAPHIC_DATA] [DEMOGRAPHIC…" at bounding box center [322, 161] width 213 height 33
select select "25_34"
click at [216, 145] on select "Age Under [DEMOGRAPHIC_DATA] [DEMOGRAPHIC_DATA] [DEMOGRAPHIC_DATA] [DEMOGRAPHIC…" at bounding box center [322, 161] width 213 height 33
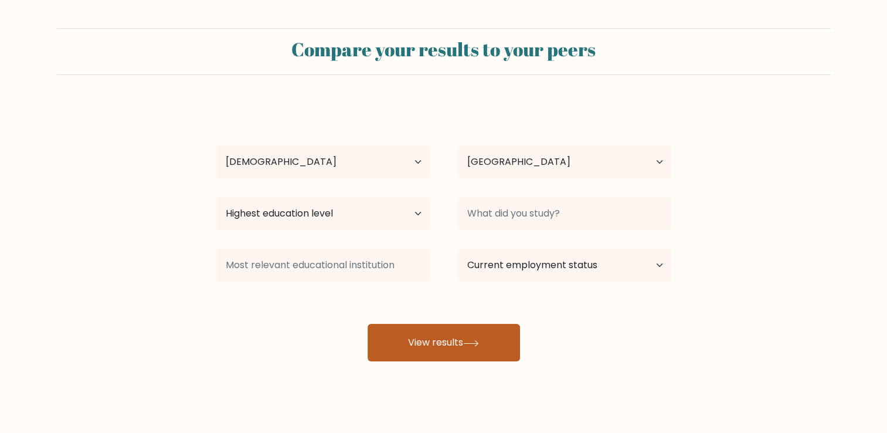
click at [425, 339] on button "View results" at bounding box center [444, 343] width 152 height 38
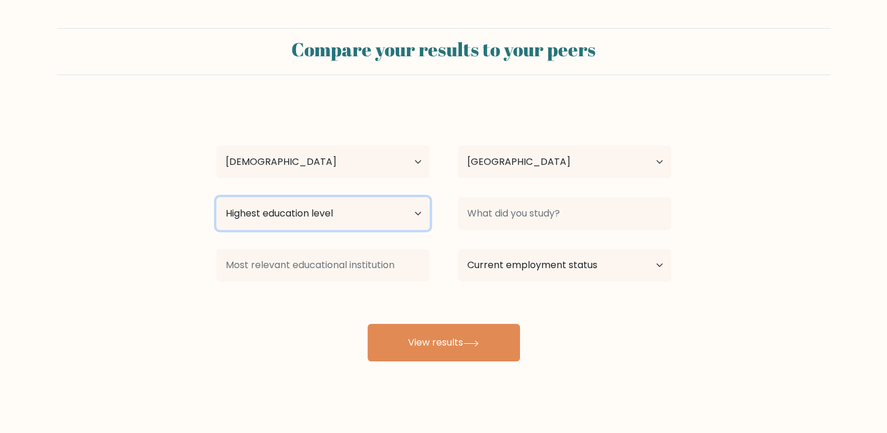
click at [393, 216] on select "Highest education level No schooling Primary Lower Secondary Upper Secondary Oc…" at bounding box center [322, 213] width 213 height 33
select select "upper_secondary"
click at [216, 197] on select "Highest education level No schooling Primary Lower Secondary Upper Secondary Oc…" at bounding box center [322, 213] width 213 height 33
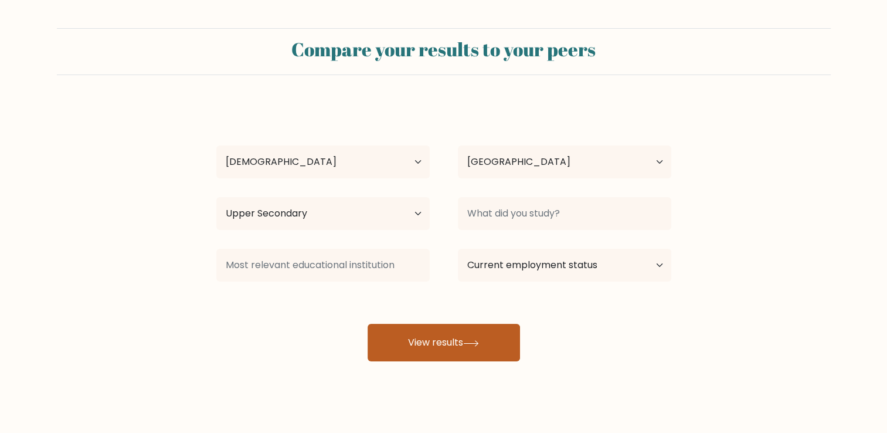
click at [443, 334] on button "View results" at bounding box center [444, 343] width 152 height 38
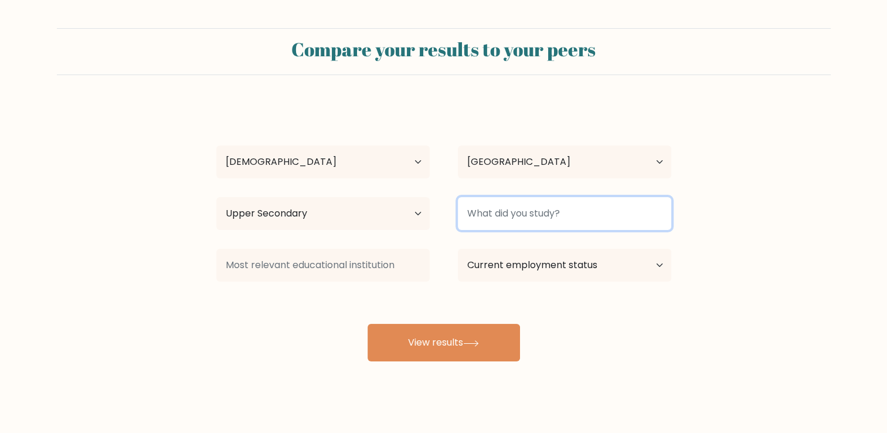
click at [545, 214] on input at bounding box center [564, 213] width 213 height 33
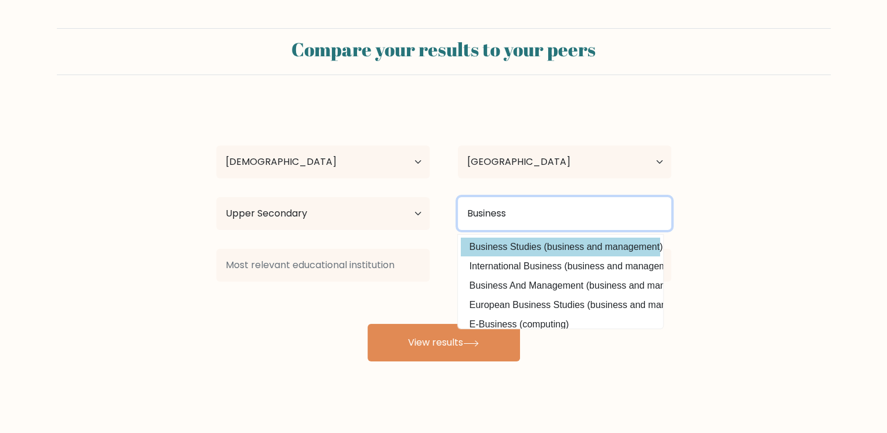
type input "Business"
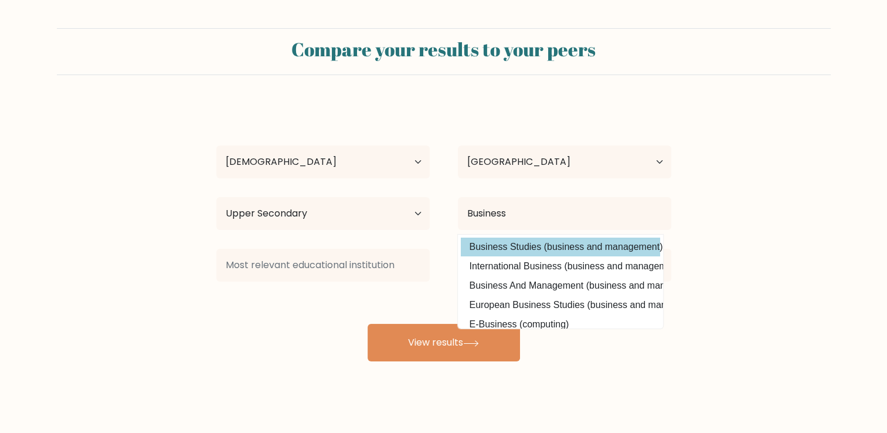
click at [551, 250] on div "[PERSON_NAME] Age Under [DEMOGRAPHIC_DATA] [DEMOGRAPHIC_DATA] [DEMOGRAPHIC_DATA…" at bounding box center [443, 232] width 469 height 258
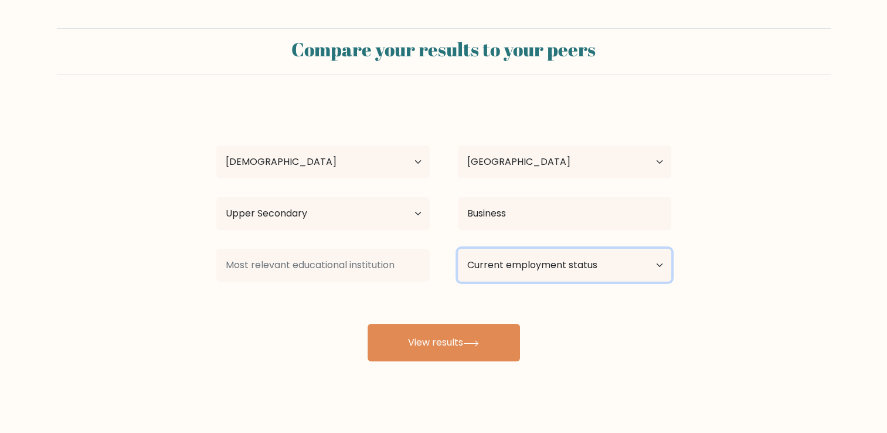
click at [532, 262] on select "Current employment status Employed Student Retired Other / prefer not to answer" at bounding box center [564, 265] width 213 height 33
select select "other"
click at [458, 249] on select "Current employment status Employed Student Retired Other / prefer not to answer" at bounding box center [564, 265] width 213 height 33
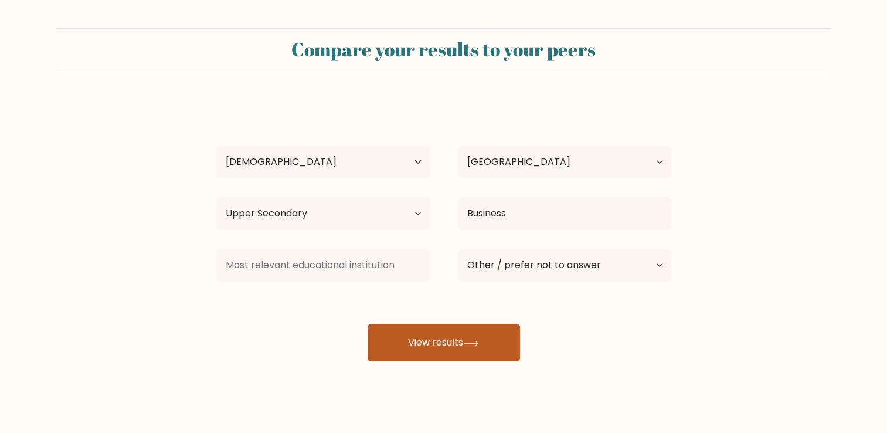
click at [492, 351] on button "View results" at bounding box center [444, 343] width 152 height 38
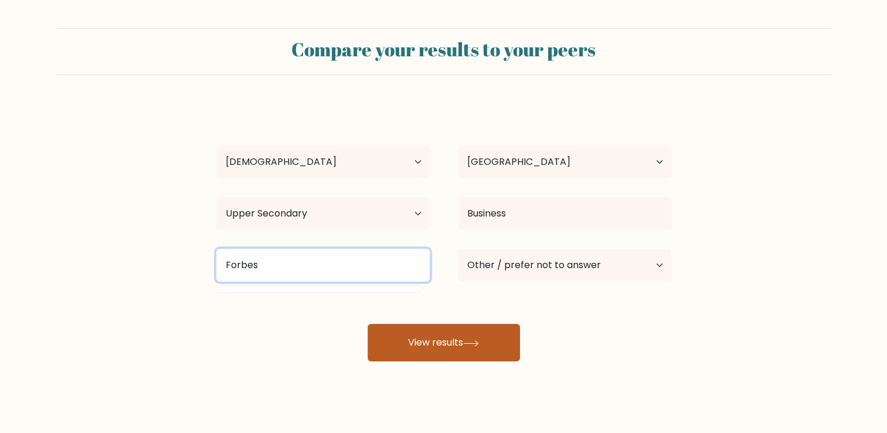
type input "Forbes"
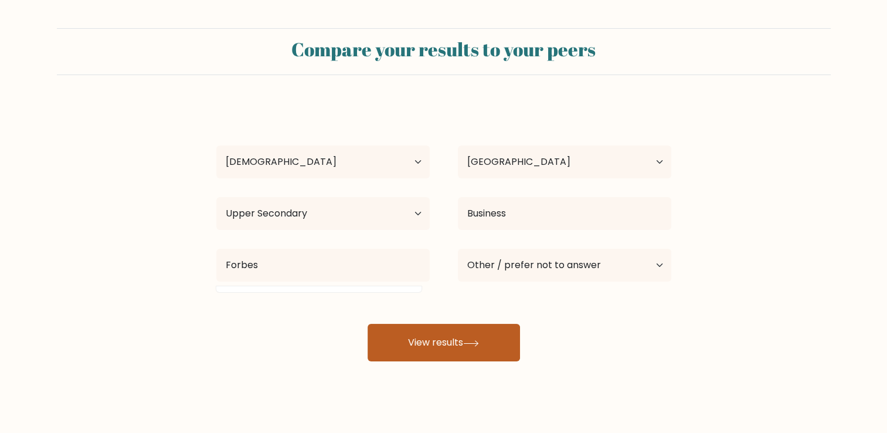
click at [446, 335] on button "View results" at bounding box center [444, 343] width 152 height 38
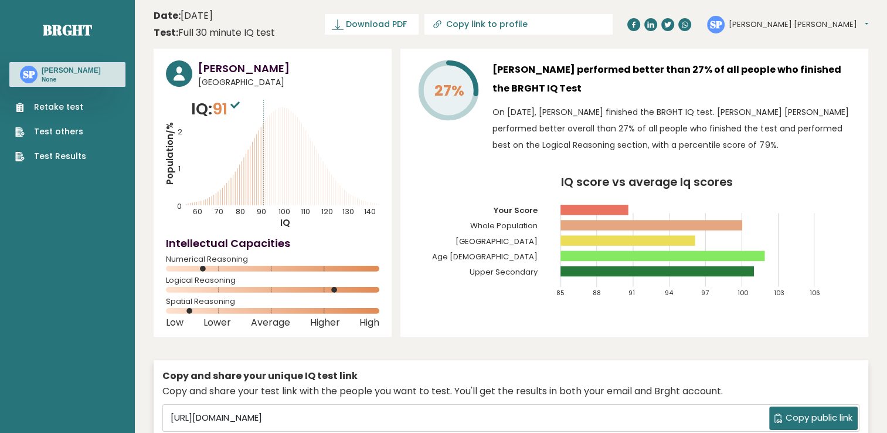
click at [806, 30] on div "SP Shiela Mae Dashboard Profile Settings Logout" at bounding box center [787, 25] width 161 height 18
drag, startPoint x: 806, startPoint y: 30, endPoint x: 807, endPoint y: 5, distance: 24.6
click at [807, 25] on button "[PERSON_NAME] [PERSON_NAME]" at bounding box center [799, 25] width 140 height 12
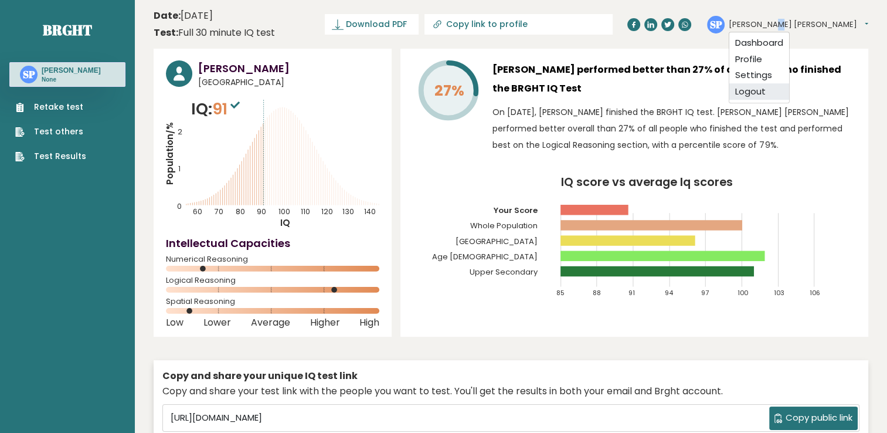
click at [789, 84] on link "Logout" at bounding box center [759, 91] width 60 height 16
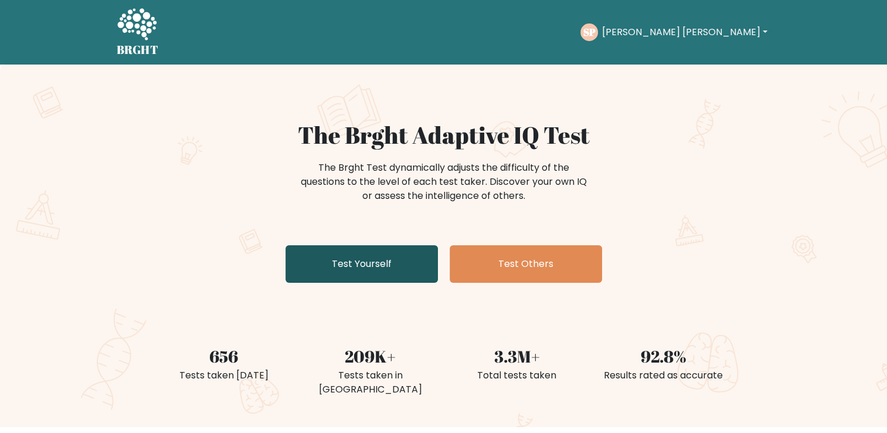
drag, startPoint x: 0, startPoint y: 0, endPoint x: 352, endPoint y: 270, distance: 443.3
click at [352, 270] on link "Test Yourself" at bounding box center [362, 264] width 152 height 38
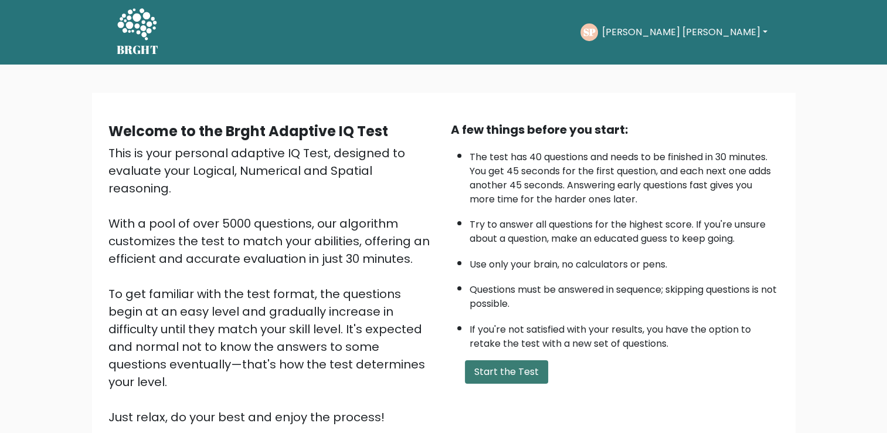
click at [493, 376] on button "Start the Test" at bounding box center [506, 371] width 83 height 23
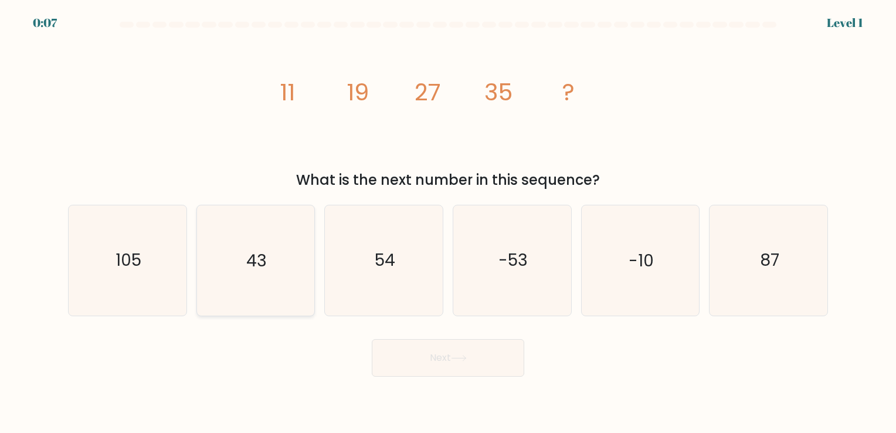
click at [280, 273] on icon "43" at bounding box center [256, 260] width 110 height 110
click at [448, 222] on input "b. 43" at bounding box center [448, 219] width 1 height 6
radio input "true"
click at [416, 364] on button "Next" at bounding box center [448, 358] width 152 height 38
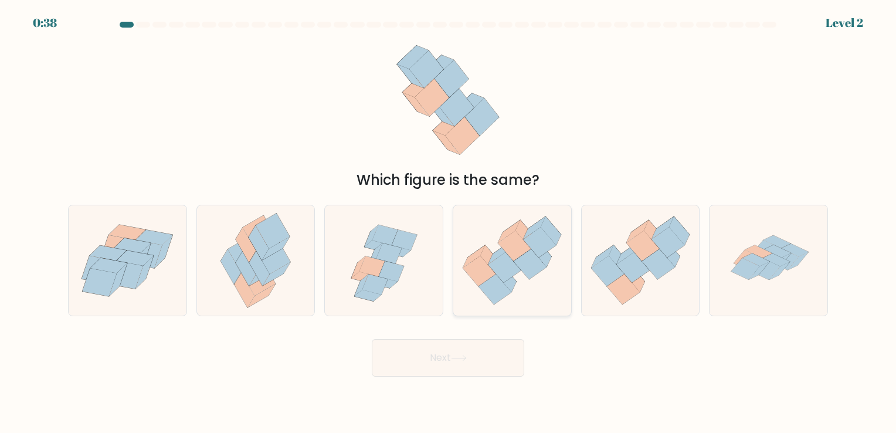
click at [519, 277] on icon at bounding box center [512, 260] width 118 height 101
click at [449, 222] on input "d." at bounding box center [448, 219] width 1 height 6
radio input "true"
click at [430, 361] on button "Next" at bounding box center [448, 358] width 152 height 38
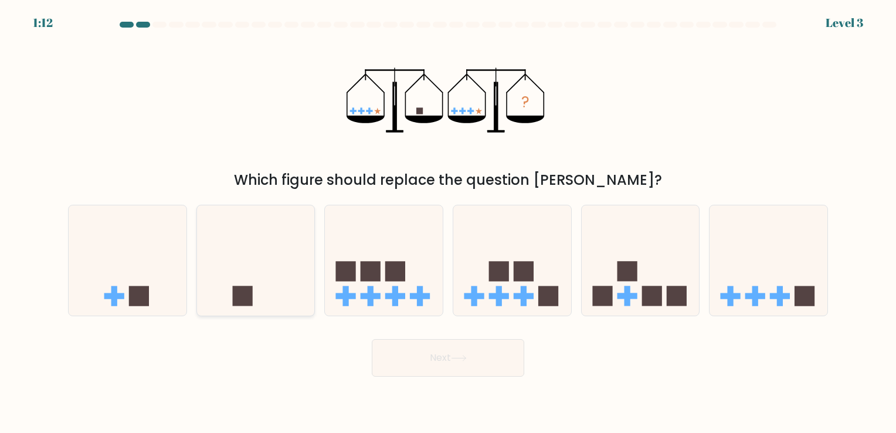
click at [273, 292] on icon at bounding box center [256, 260] width 118 height 97
click at [448, 222] on input "b." at bounding box center [448, 219] width 1 height 6
radio input "true"
click at [425, 366] on button "Next" at bounding box center [448, 358] width 152 height 38
click at [428, 362] on button "Next" at bounding box center [448, 358] width 152 height 38
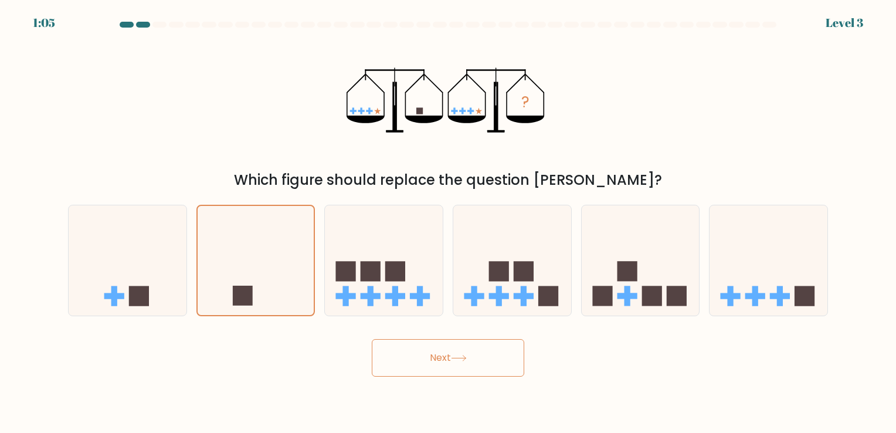
click at [428, 362] on button "Next" at bounding box center [448, 358] width 152 height 38
click at [429, 359] on button "Next" at bounding box center [448, 358] width 152 height 38
click at [434, 354] on button "Next" at bounding box center [448, 358] width 152 height 38
click at [439, 359] on button "Next" at bounding box center [448, 358] width 152 height 38
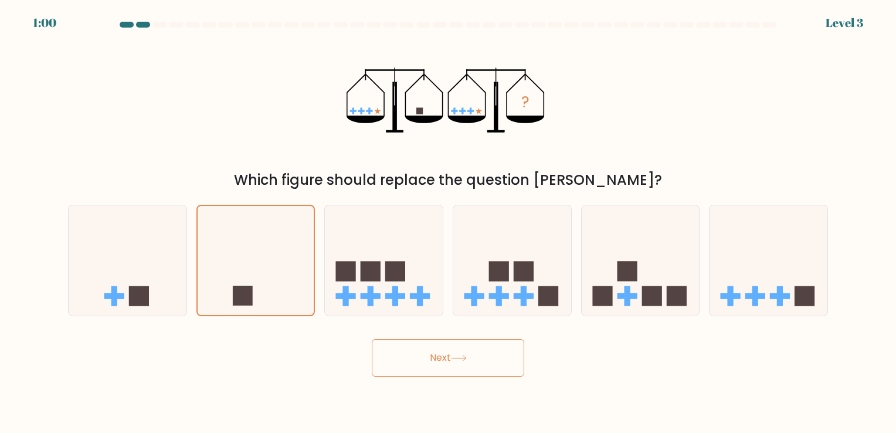
click at [439, 359] on button "Next" at bounding box center [448, 358] width 152 height 38
click at [256, 274] on icon at bounding box center [256, 260] width 117 height 97
click at [448, 222] on input "b." at bounding box center [448, 219] width 1 height 6
click at [408, 355] on button "Next" at bounding box center [448, 358] width 152 height 38
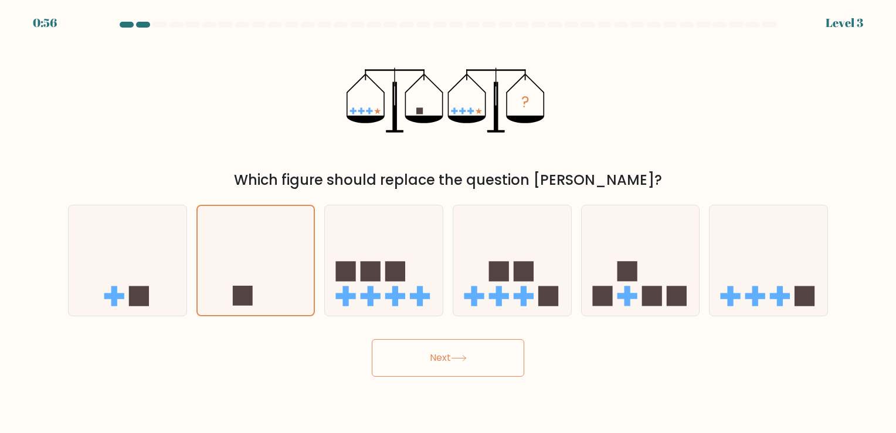
click at [372, 339] on button "Next" at bounding box center [448, 358] width 152 height 38
click at [417, 359] on button "Next" at bounding box center [448, 358] width 152 height 38
drag, startPoint x: 408, startPoint y: 356, endPoint x: 415, endPoint y: 366, distance: 11.7
click at [415, 366] on button "Next" at bounding box center [448, 358] width 152 height 38
click at [464, 350] on button "Next" at bounding box center [448, 358] width 152 height 38
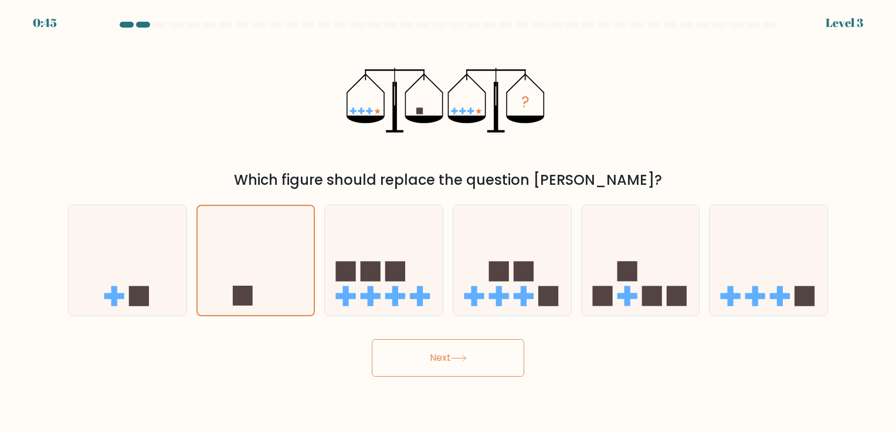
click at [456, 368] on button "Next" at bounding box center [448, 358] width 152 height 38
click at [459, 358] on icon at bounding box center [458, 357] width 14 height 5
click at [154, 276] on icon at bounding box center [128, 260] width 118 height 97
click at [448, 222] on input "a." at bounding box center [448, 219] width 1 height 6
radio input "true"
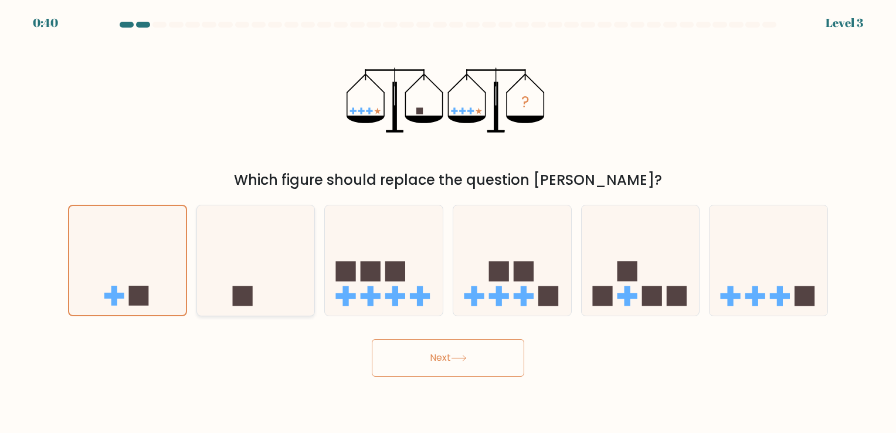
click at [229, 287] on icon at bounding box center [256, 260] width 118 height 97
click at [448, 222] on input "b." at bounding box center [448, 219] width 1 height 6
radio input "true"
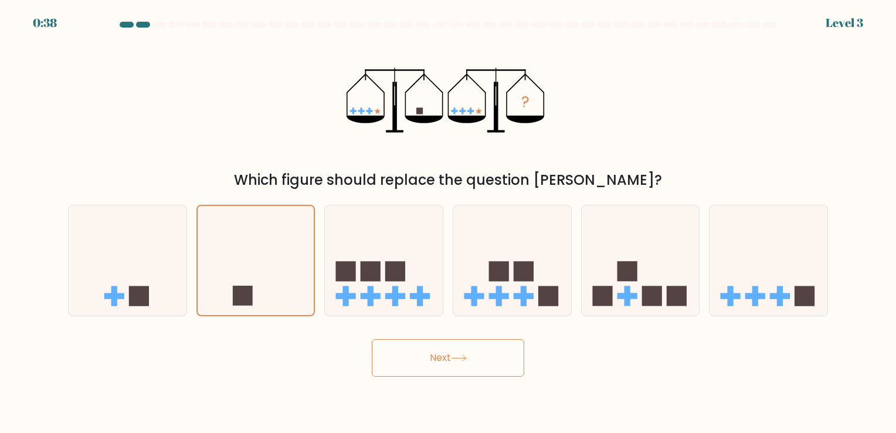
click at [390, 365] on button "Next" at bounding box center [448, 358] width 152 height 38
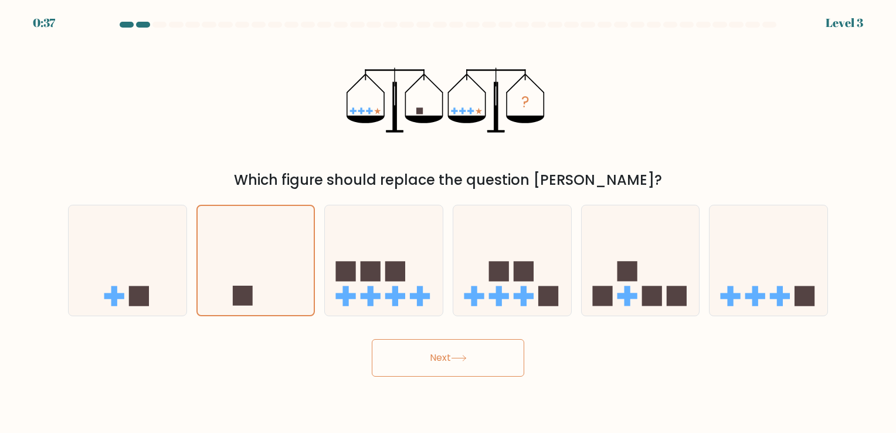
click at [390, 365] on button "Next" at bounding box center [448, 358] width 152 height 38
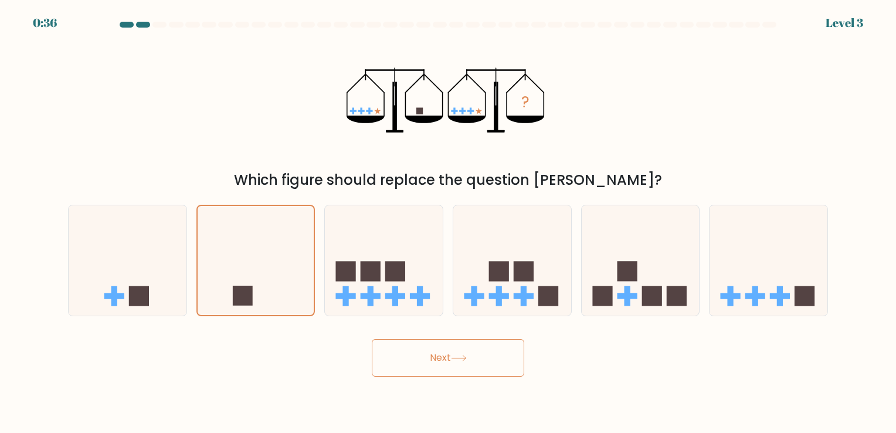
click at [390, 365] on button "Next" at bounding box center [448, 358] width 152 height 38
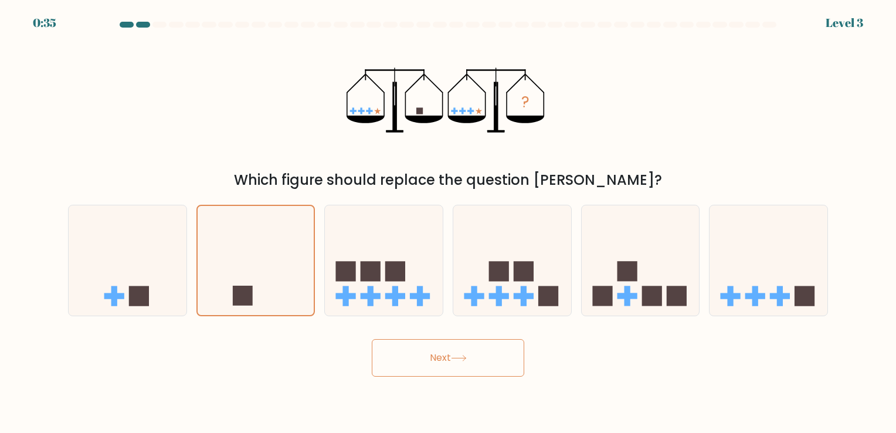
click at [390, 365] on button "Next" at bounding box center [448, 358] width 152 height 38
click at [457, 348] on button "Next" at bounding box center [448, 358] width 152 height 38
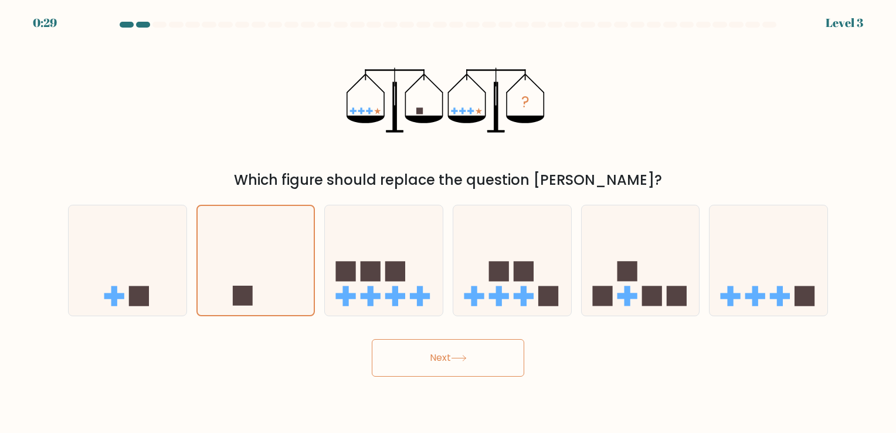
drag, startPoint x: 457, startPoint y: 348, endPoint x: 436, endPoint y: 365, distance: 26.7
click at [436, 365] on button "Next" at bounding box center [448, 358] width 152 height 38
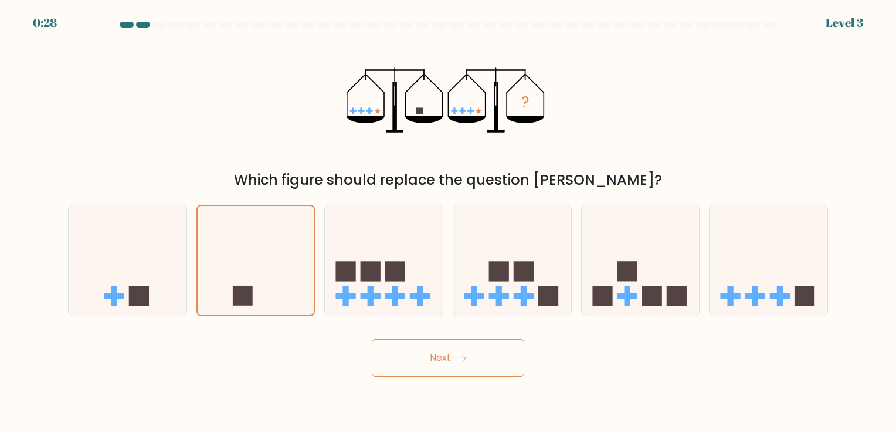
click at [436, 365] on button "Next" at bounding box center [448, 358] width 152 height 38
drag, startPoint x: 436, startPoint y: 365, endPoint x: 432, endPoint y: 271, distance: 93.9
click at [432, 271] on form at bounding box center [448, 199] width 896 height 355
click at [432, 271] on icon at bounding box center [384, 260] width 118 height 97
click at [448, 222] on input "c." at bounding box center [448, 219] width 1 height 6
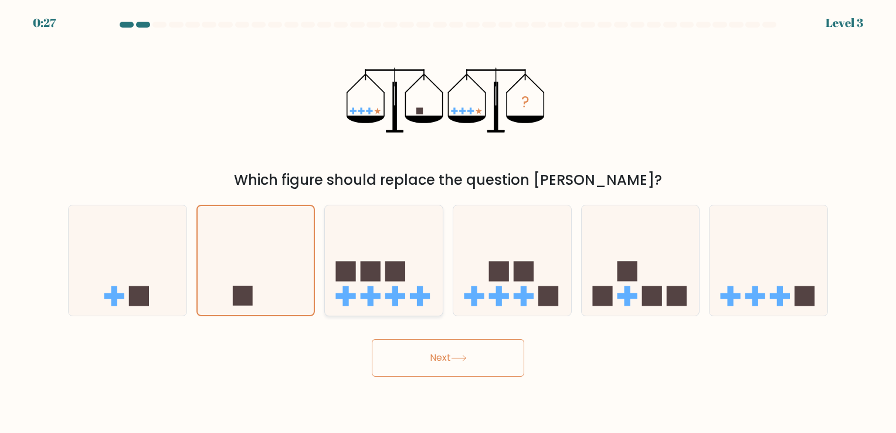
radio input "true"
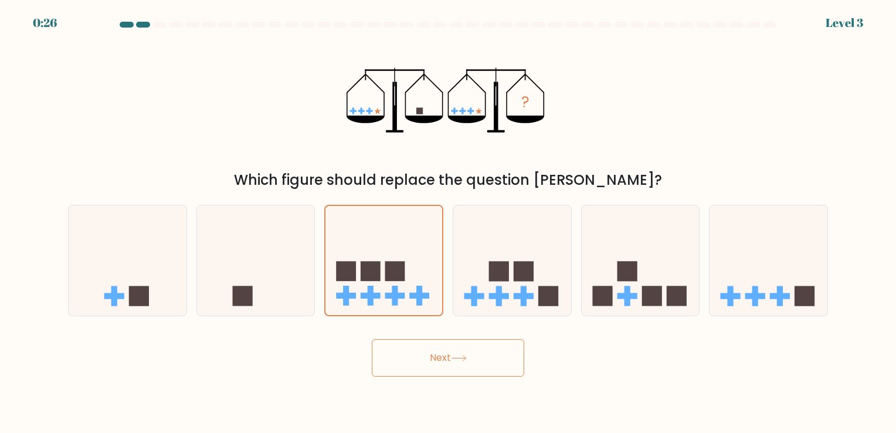
click at [317, 261] on div "b." at bounding box center [256, 260] width 128 height 111
click at [232, 283] on icon at bounding box center [256, 260] width 118 height 97
click at [448, 222] on input "b." at bounding box center [448, 219] width 1 height 6
radio input "true"
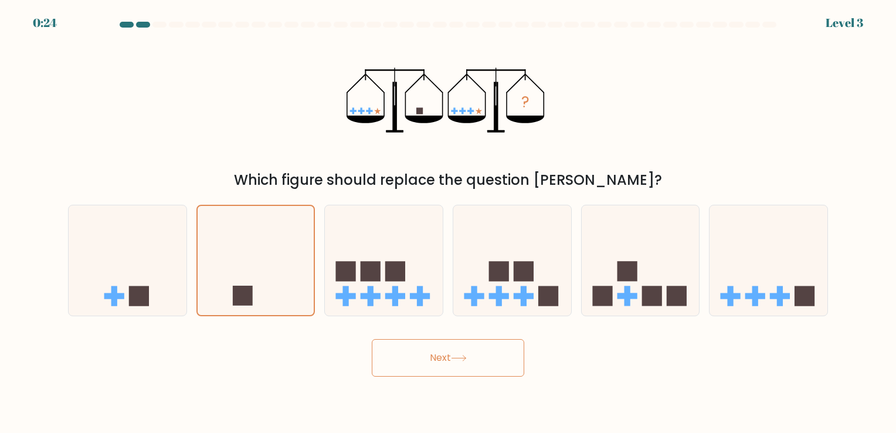
click at [419, 356] on button "Next" at bounding box center [448, 358] width 152 height 38
click at [372, 339] on button "Next" at bounding box center [448, 358] width 152 height 38
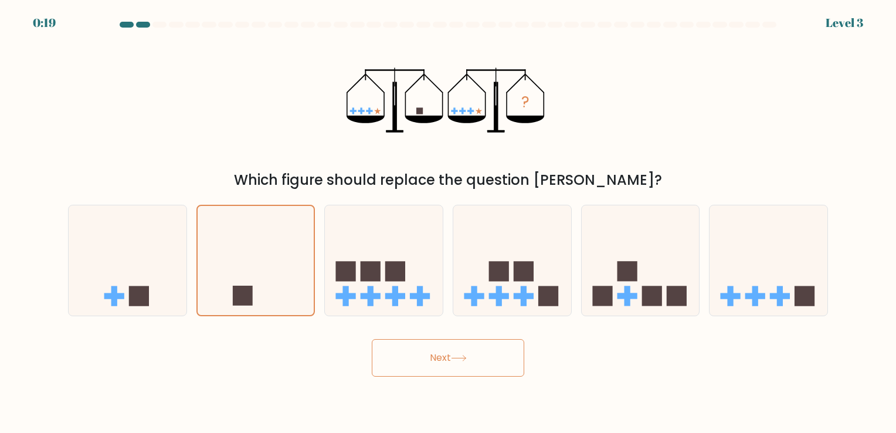
click at [402, 383] on body "0:19 Level 3" at bounding box center [448, 216] width 896 height 433
click at [439, 368] on button "Next" at bounding box center [448, 358] width 152 height 38
click at [523, 289] on rect at bounding box center [524, 296] width 6 height 20
click at [449, 222] on input "d." at bounding box center [448, 219] width 1 height 6
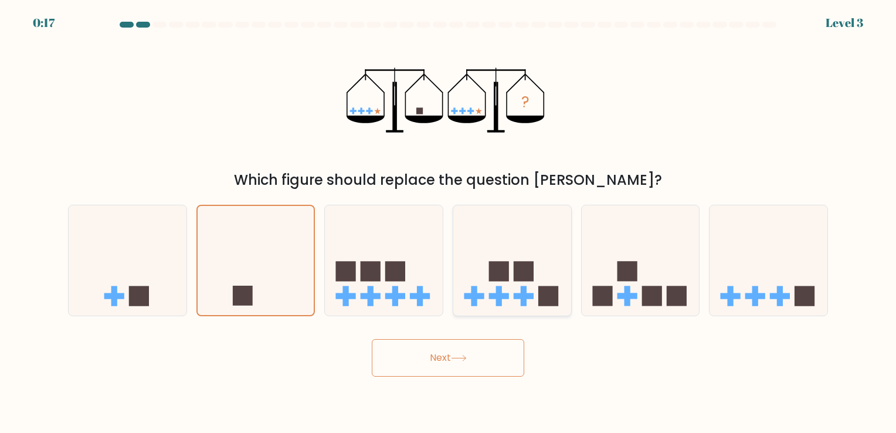
radio input "true"
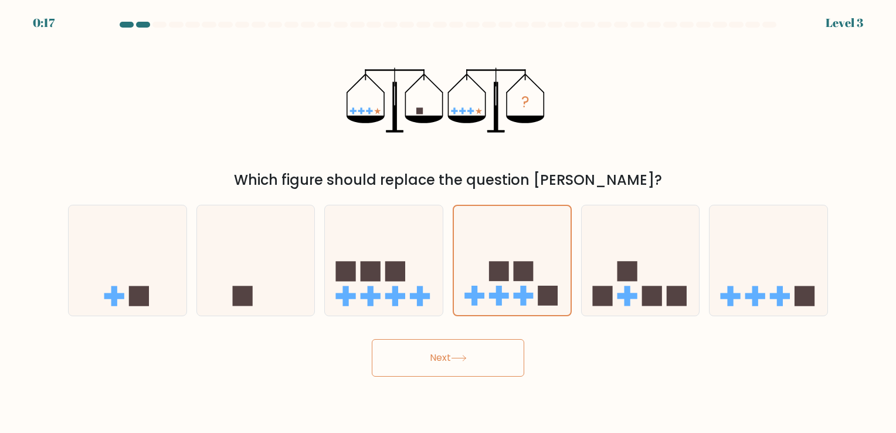
click at [439, 349] on button "Next" at bounding box center [448, 358] width 152 height 38
click at [407, 290] on icon at bounding box center [384, 260] width 118 height 97
click at [448, 222] on input "c." at bounding box center [448, 219] width 1 height 6
radio input "true"
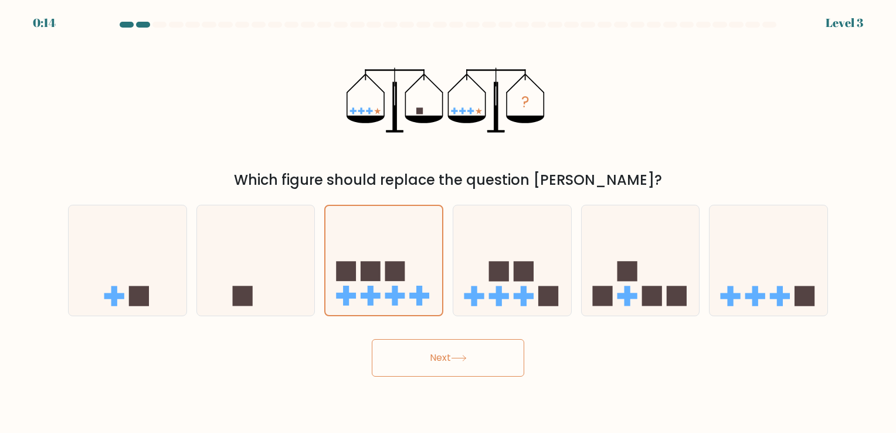
click at [434, 362] on button "Next" at bounding box center [448, 358] width 152 height 38
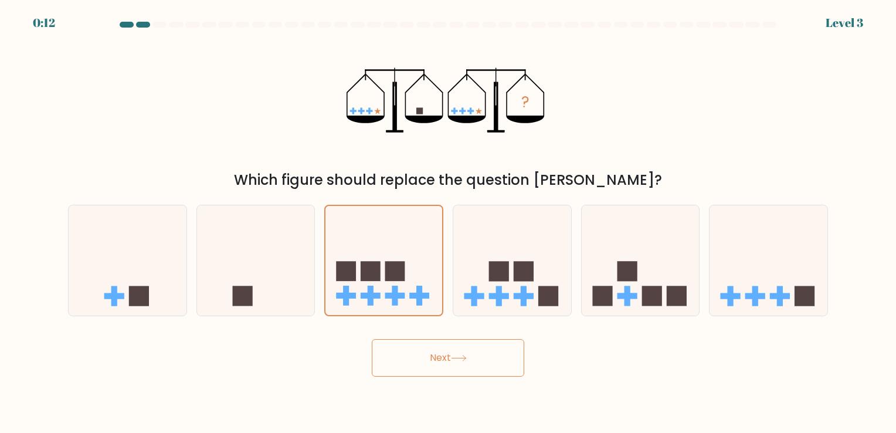
click at [434, 362] on button "Next" at bounding box center [448, 358] width 152 height 38
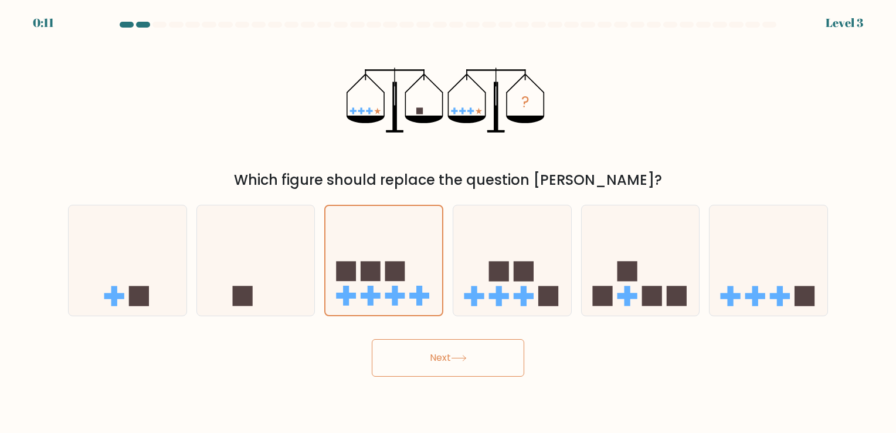
click at [434, 362] on button "Next" at bounding box center [448, 358] width 152 height 38
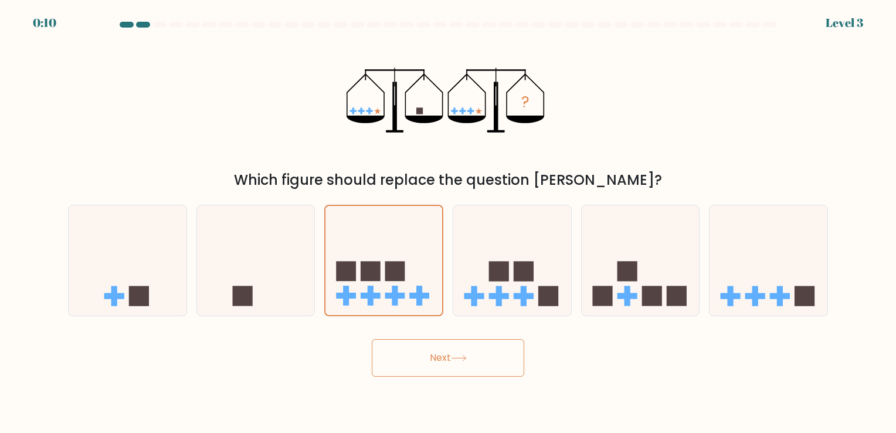
click at [434, 362] on button "Next" at bounding box center [448, 358] width 152 height 38
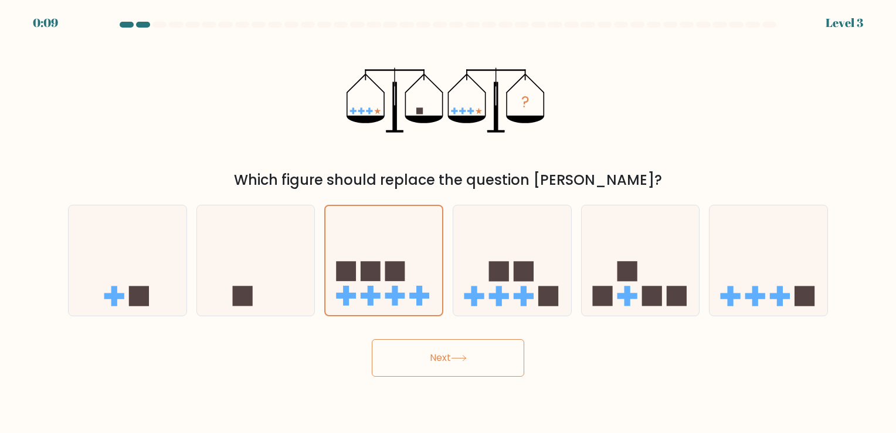
click at [434, 362] on button "Next" at bounding box center [448, 358] width 152 height 38
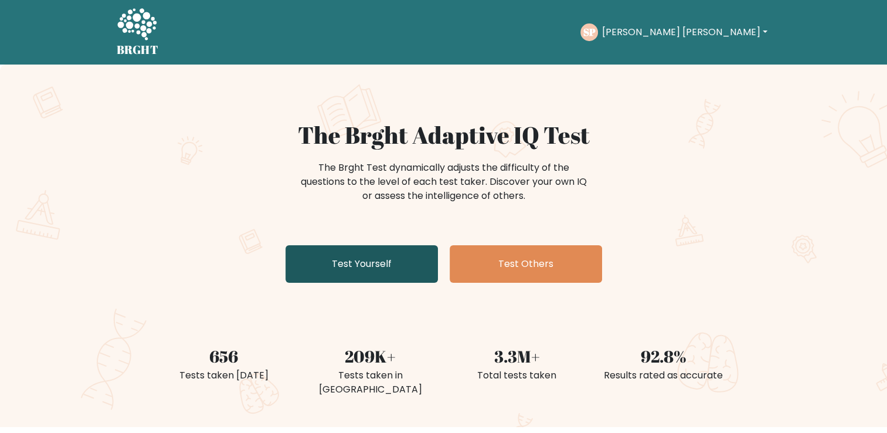
click at [351, 256] on link "Test Yourself" at bounding box center [362, 264] width 152 height 38
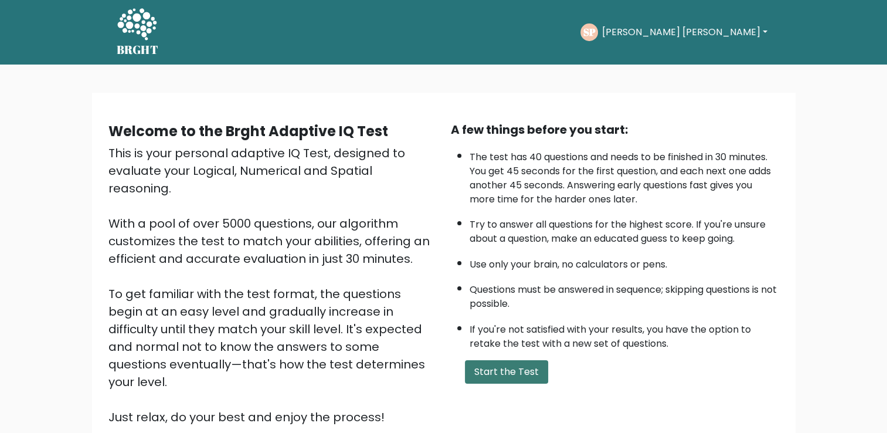
click at [511, 373] on button "Start the Test" at bounding box center [506, 371] width 83 height 23
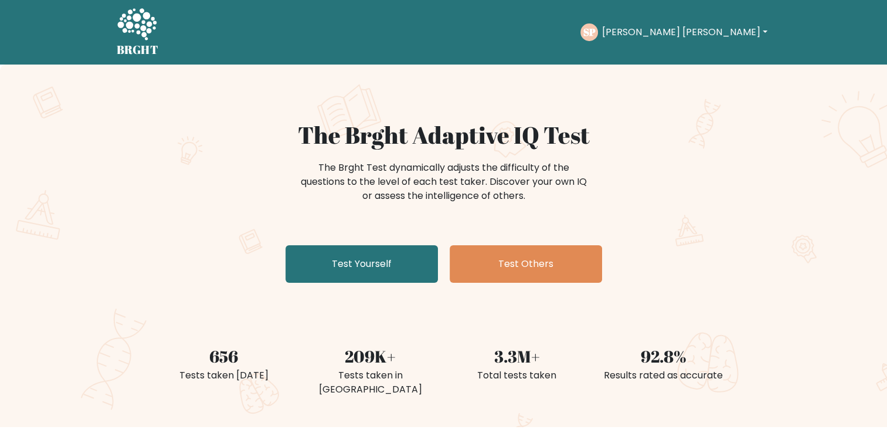
click at [694, 25] on button "[PERSON_NAME] [PERSON_NAME]" at bounding box center [684, 32] width 172 height 15
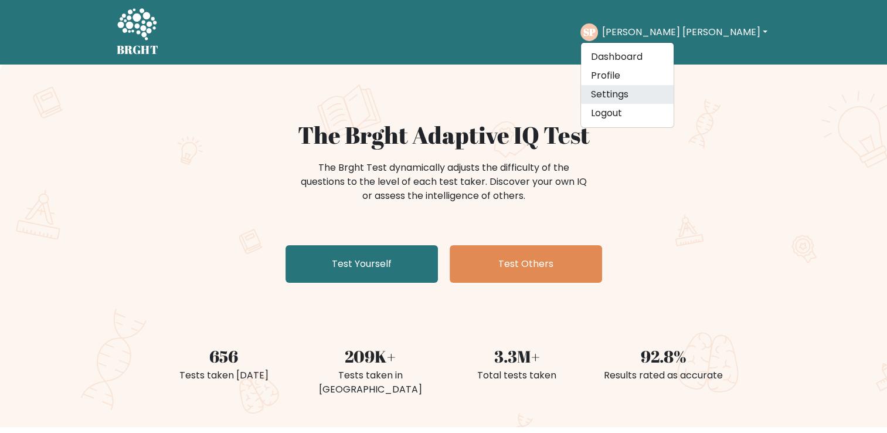
click at [674, 93] on link "Settings" at bounding box center [627, 94] width 93 height 19
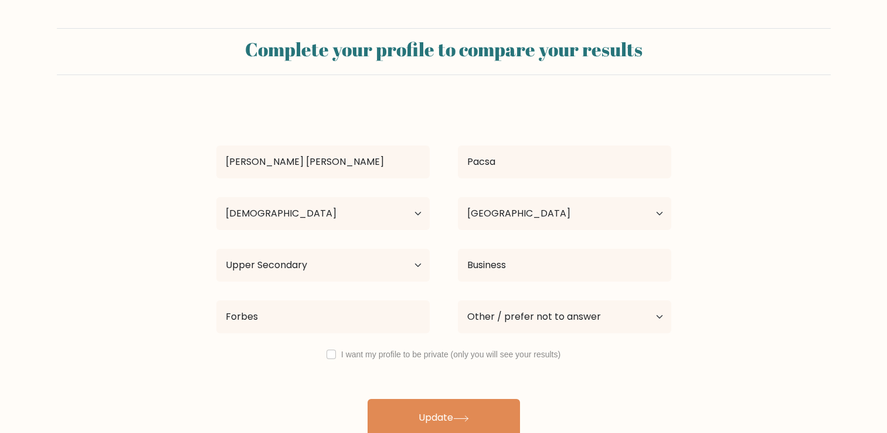
select select "25_34"
select select "PH"
select select "upper_secondary"
select select "other"
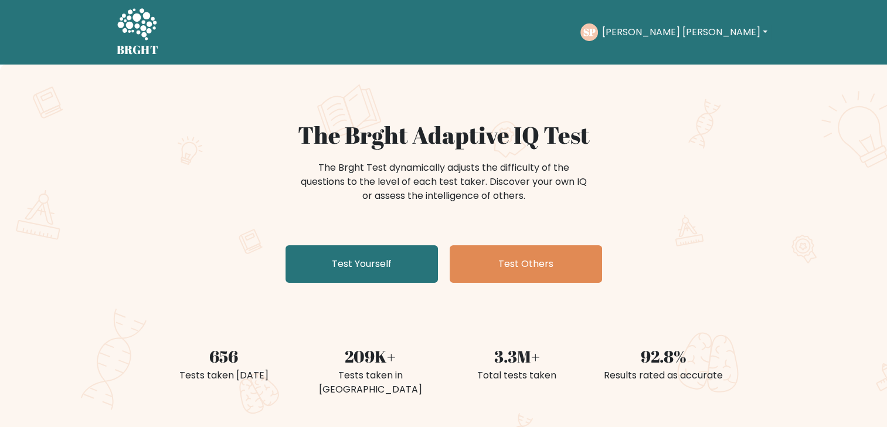
click at [711, 31] on button "[PERSON_NAME] [PERSON_NAME]" at bounding box center [684, 32] width 172 height 15
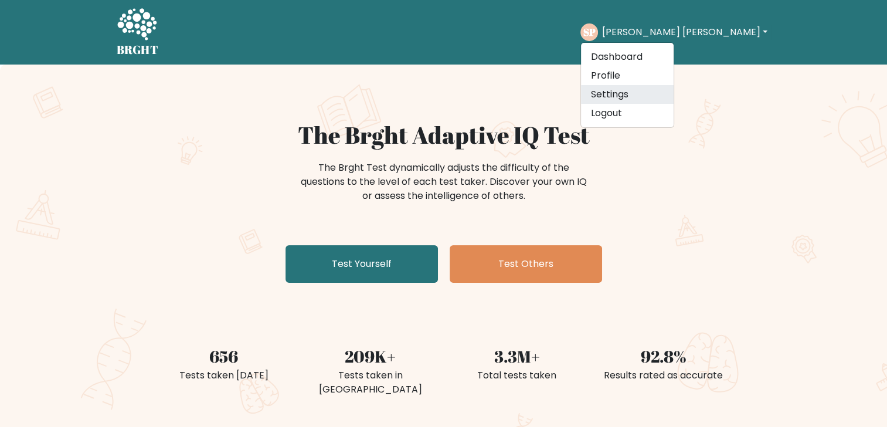
click at [674, 98] on link "Settings" at bounding box center [627, 94] width 93 height 19
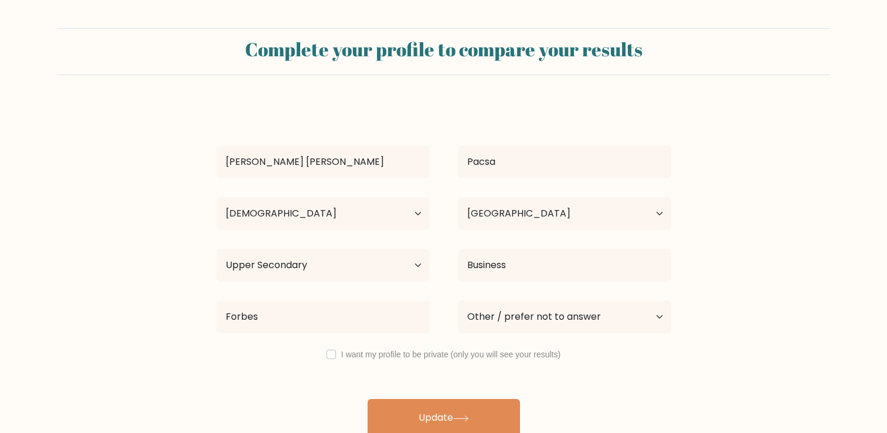
select select "25_34"
select select "PH"
select select "upper_secondary"
select select "other"
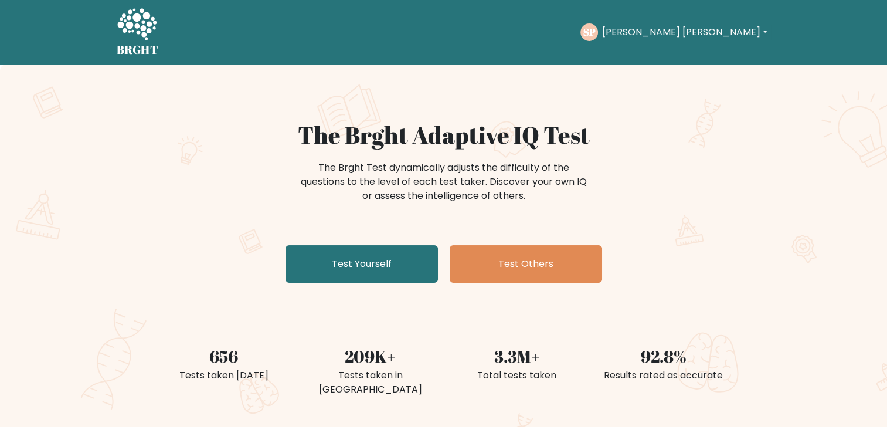
click at [694, 40] on div "SP [PERSON_NAME] [PERSON_NAME] Dashboard Profile Settings Logout" at bounding box center [675, 32] width 190 height 18
click at [704, 32] on button "[PERSON_NAME] [PERSON_NAME]" at bounding box center [684, 32] width 172 height 15
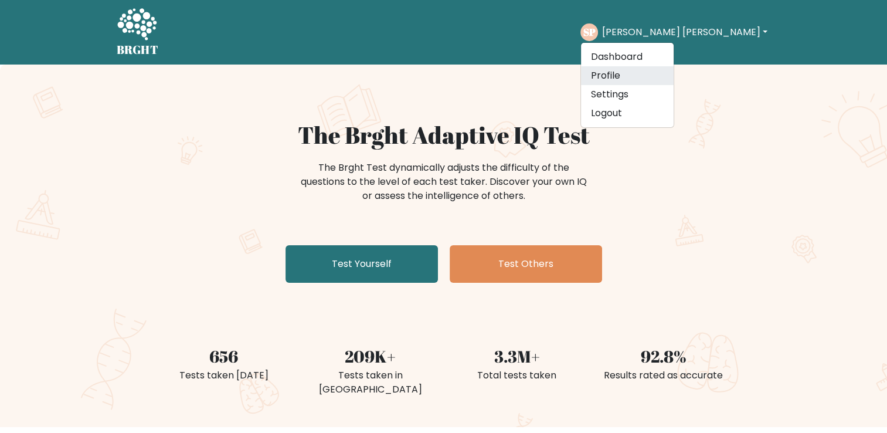
click at [674, 82] on link "Profile" at bounding box center [627, 75] width 93 height 19
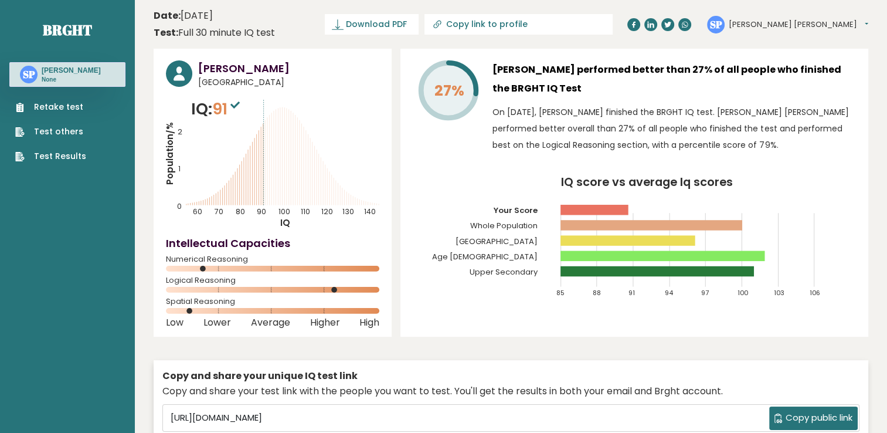
click at [82, 102] on link "Retake test" at bounding box center [50, 107] width 71 height 12
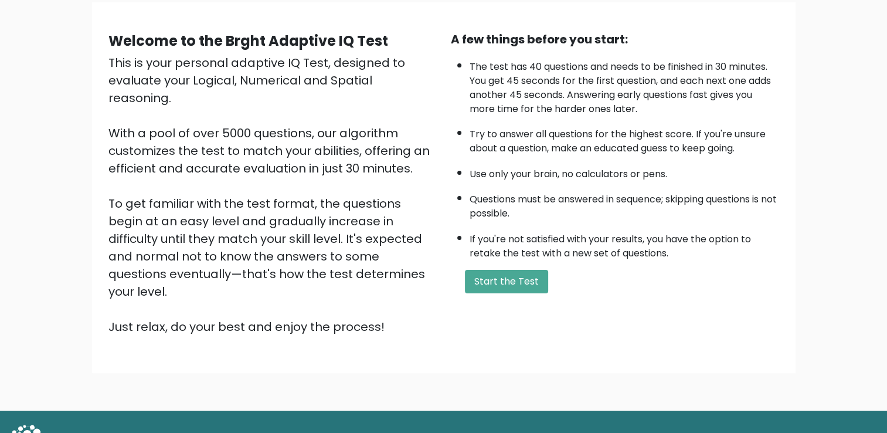
scroll to position [93, 0]
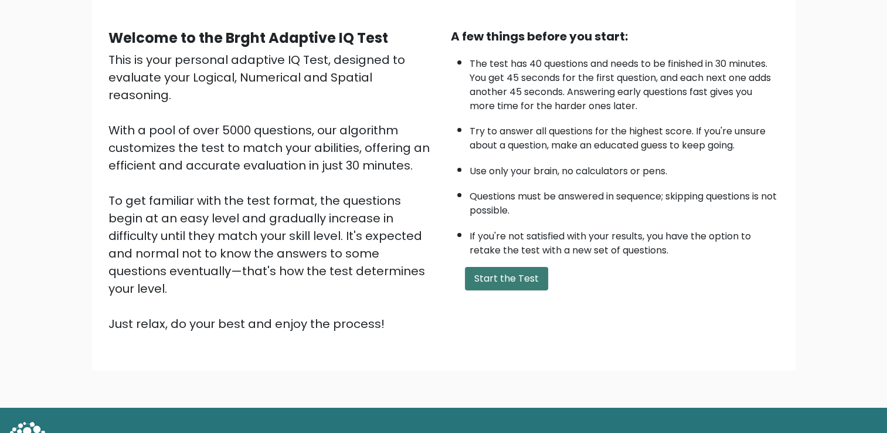
click at [489, 281] on button "Start the Test" at bounding box center [506, 278] width 83 height 23
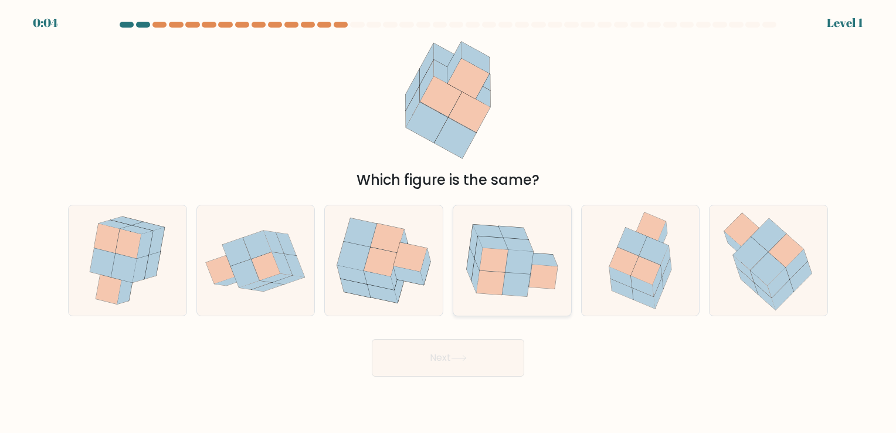
click at [493, 229] on icon at bounding box center [488, 231] width 30 height 13
click at [449, 222] on input "d." at bounding box center [448, 219] width 1 height 6
radio input "true"
click at [425, 351] on button "Next" at bounding box center [448, 358] width 152 height 38
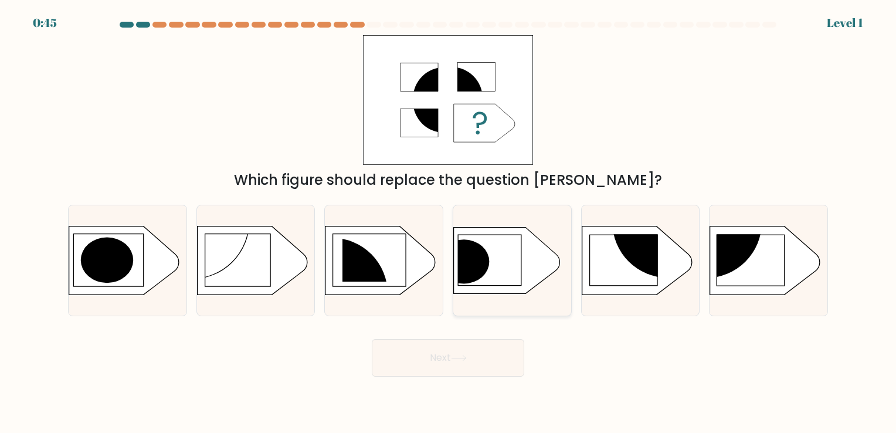
drag, startPoint x: 453, startPoint y: 297, endPoint x: 457, endPoint y: 290, distance: 8.1
click at [457, 290] on div at bounding box center [512, 260] width 119 height 111
click at [449, 222] on input "d." at bounding box center [448, 219] width 1 height 6
radio input "true"
click at [457, 290] on icon at bounding box center [506, 260] width 105 height 66
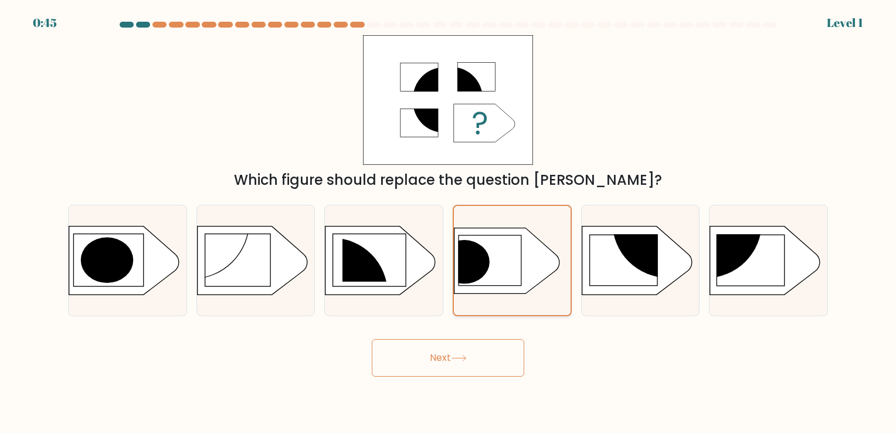
click at [449, 222] on input "d." at bounding box center [448, 219] width 1 height 6
click at [441, 357] on button "Next" at bounding box center [448, 358] width 152 height 38
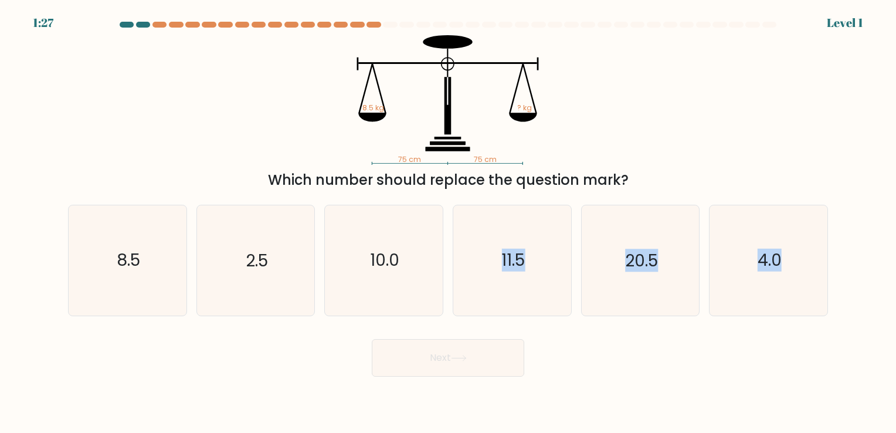
drag, startPoint x: 496, startPoint y: 264, endPoint x: 455, endPoint y: 372, distance: 115.4
click at [455, 372] on form at bounding box center [448, 199] width 896 height 355
click at [455, 372] on button "Next" at bounding box center [448, 358] width 152 height 38
click at [485, 301] on icon "11.5" at bounding box center [512, 260] width 110 height 110
click at [449, 222] on input "d. 11.5" at bounding box center [448, 219] width 1 height 6
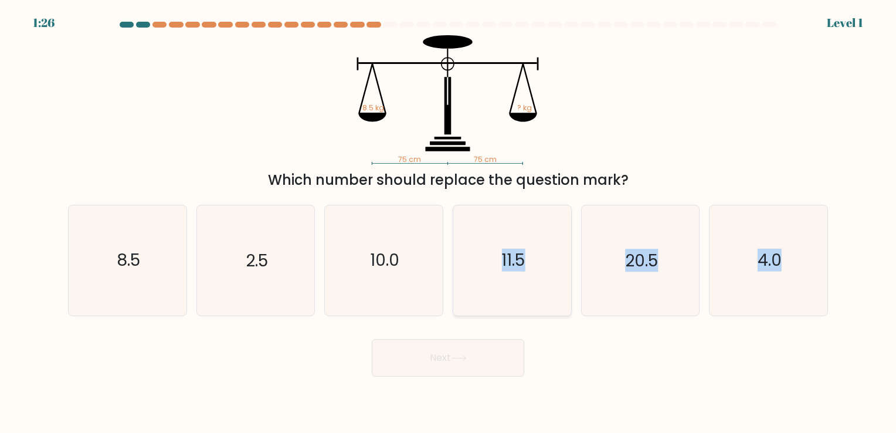
radio input "true"
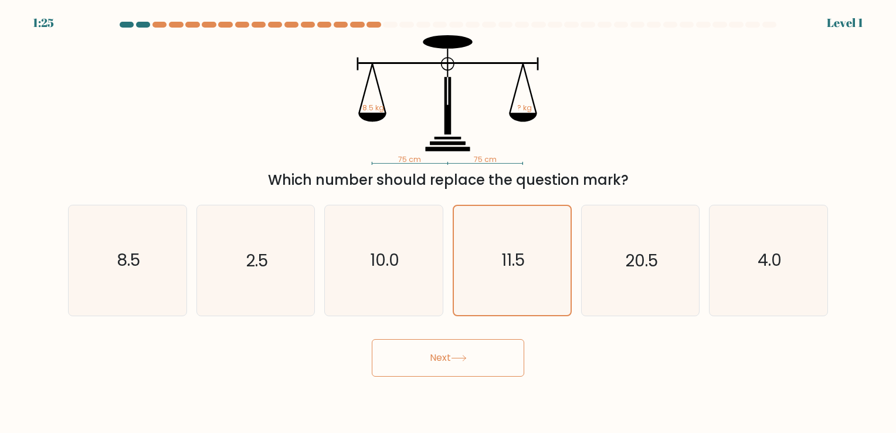
click at [464, 346] on button "Next" at bounding box center [448, 358] width 152 height 38
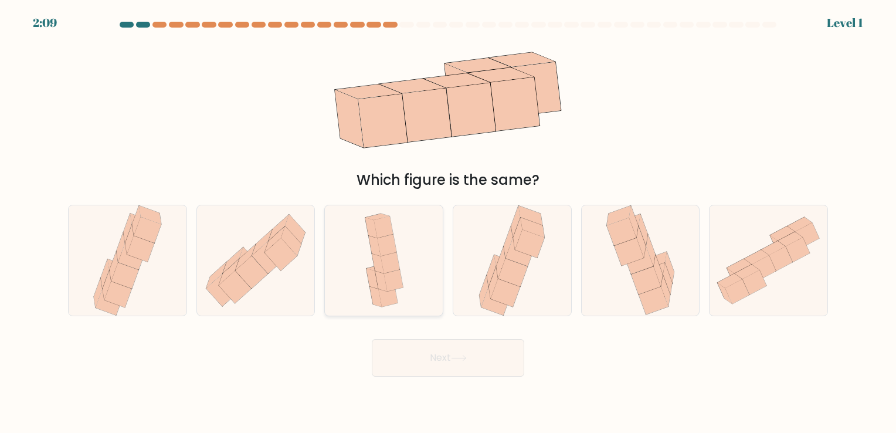
click at [424, 279] on div at bounding box center [383, 260] width 119 height 111
click at [448, 222] on input "c." at bounding box center [448, 219] width 1 height 6
radio input "true"
click at [434, 353] on button "Next" at bounding box center [448, 358] width 152 height 38
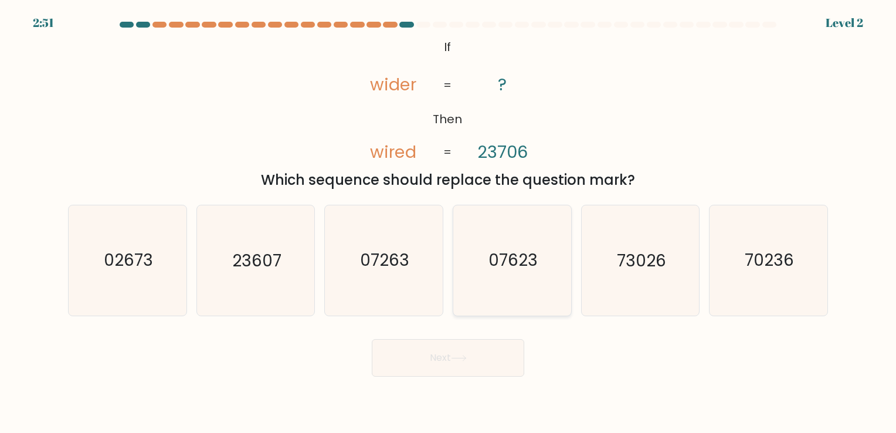
click at [488, 267] on icon "07623" at bounding box center [512, 260] width 110 height 110
click at [449, 222] on input "d. 07623" at bounding box center [448, 219] width 1 height 6
radio input "true"
click at [457, 358] on icon at bounding box center [459, 358] width 16 height 6
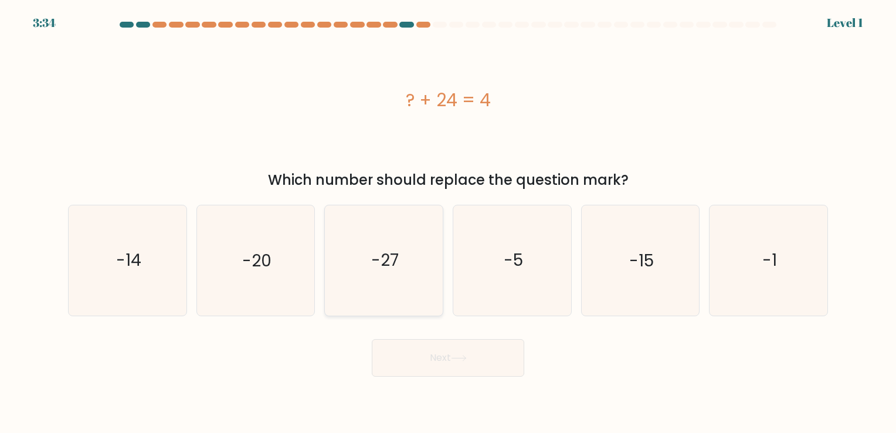
click at [409, 285] on icon "-27" at bounding box center [384, 260] width 110 height 110
click at [448, 222] on input "c. -27" at bounding box center [448, 219] width 1 height 6
radio input "true"
click at [432, 367] on button "Next" at bounding box center [448, 358] width 152 height 38
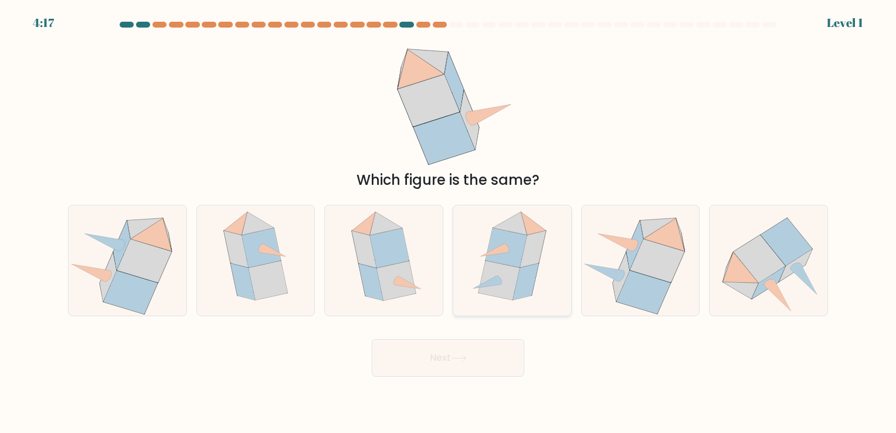
click at [502, 267] on icon at bounding box center [498, 280] width 41 height 39
click at [449, 222] on input "d." at bounding box center [448, 219] width 1 height 6
radio input "true"
drag, startPoint x: 447, startPoint y: 376, endPoint x: 443, endPoint y: 355, distance: 21.4
click at [443, 355] on body "4:16 Level 1" at bounding box center [448, 216] width 896 height 433
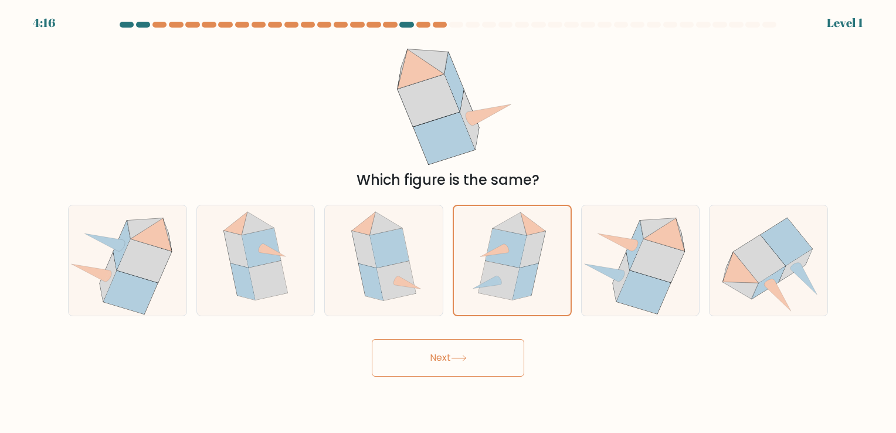
click at [443, 355] on button "Next" at bounding box center [448, 358] width 152 height 38
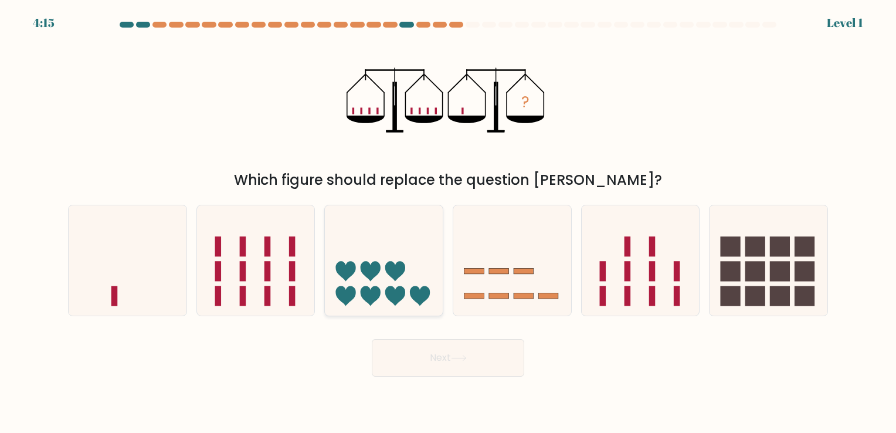
click at [411, 301] on icon at bounding box center [384, 260] width 118 height 97
click at [448, 222] on input "c." at bounding box center [448, 219] width 1 height 6
radio input "true"
click at [422, 348] on button "Next" at bounding box center [448, 358] width 152 height 38
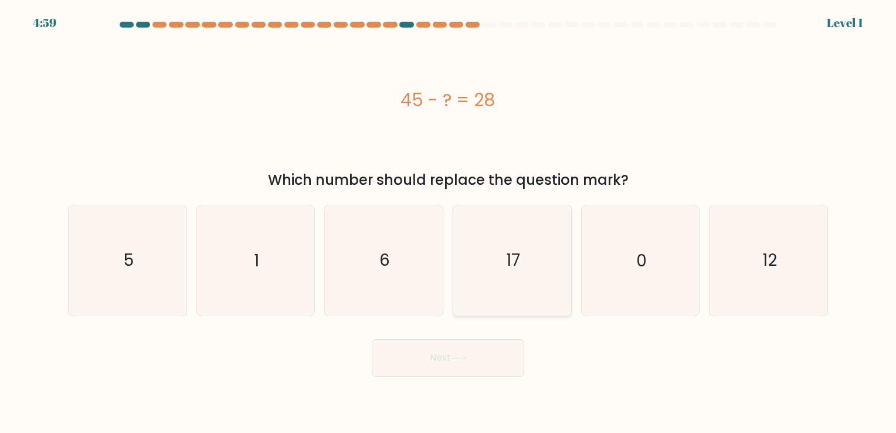
click at [497, 245] on icon "17" at bounding box center [512, 260] width 110 height 110
click at [449, 222] on input "d. 17" at bounding box center [448, 219] width 1 height 6
radio input "true"
click at [453, 346] on button "Next" at bounding box center [448, 358] width 152 height 38
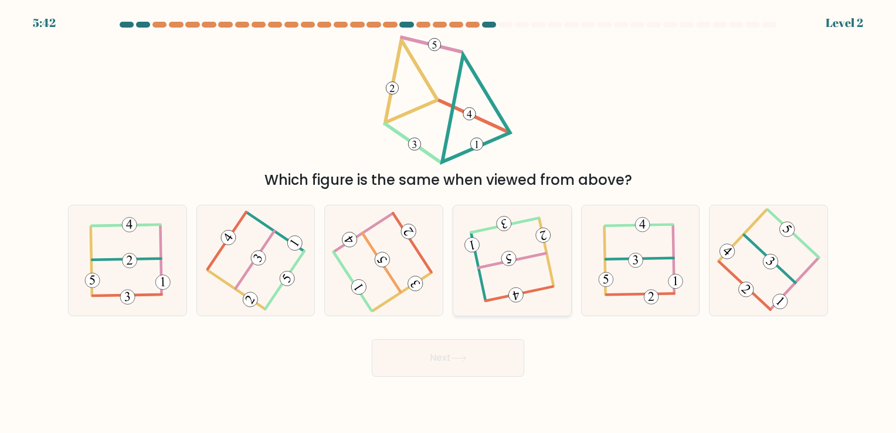
click at [508, 282] on icon at bounding box center [511, 260] width 87 height 88
click at [449, 222] on input "d." at bounding box center [448, 219] width 1 height 6
radio input "true"
click at [465, 367] on button "Next" at bounding box center [448, 358] width 152 height 38
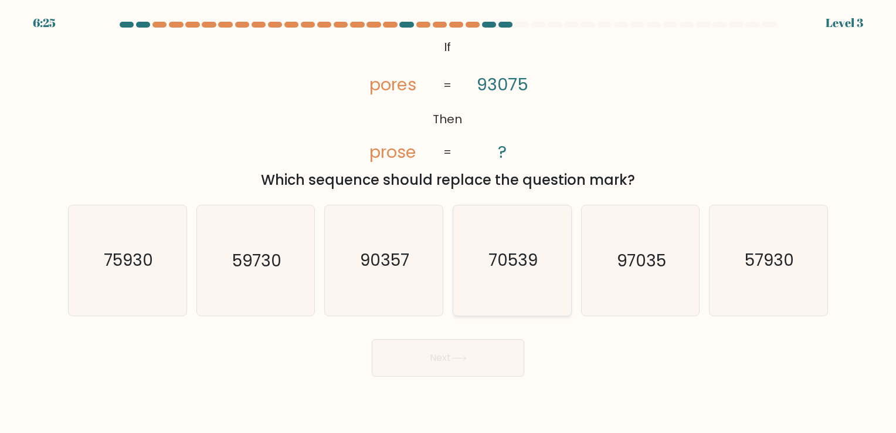
click at [510, 291] on icon "70539" at bounding box center [512, 260] width 110 height 110
click at [449, 222] on input "d. 70539" at bounding box center [448, 219] width 1 height 6
radio input "true"
click at [464, 367] on button "Next" at bounding box center [448, 358] width 152 height 38
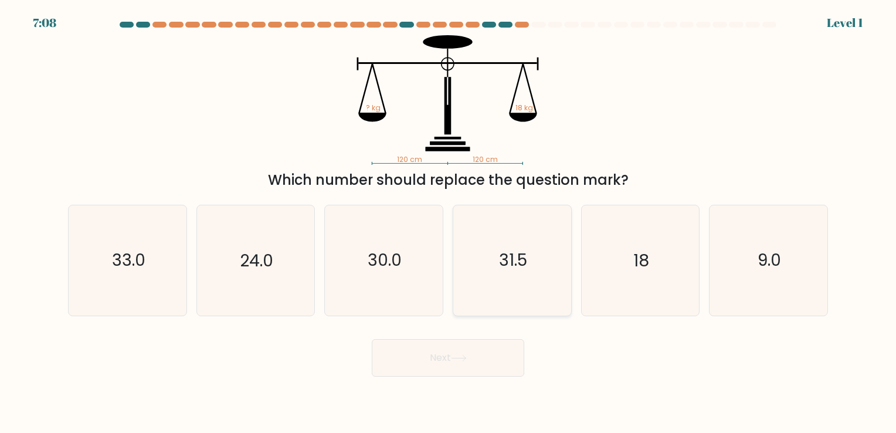
click at [507, 299] on icon "31.5" at bounding box center [512, 260] width 110 height 110
click at [449, 222] on input "d. 31.5" at bounding box center [448, 219] width 1 height 6
radio input "true"
click at [467, 359] on icon at bounding box center [459, 358] width 16 height 6
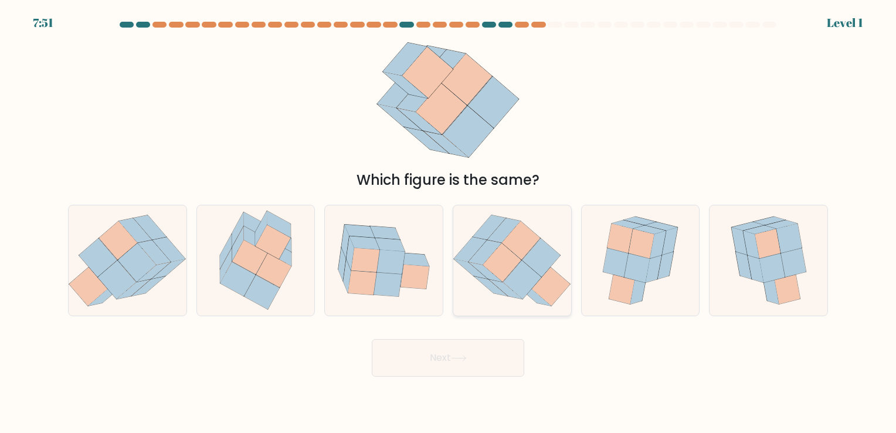
click at [518, 262] on icon at bounding box center [502, 262] width 38 height 39
click at [449, 222] on input "d." at bounding box center [448, 219] width 1 height 6
radio input "true"
click at [459, 349] on button "Next" at bounding box center [448, 358] width 152 height 38
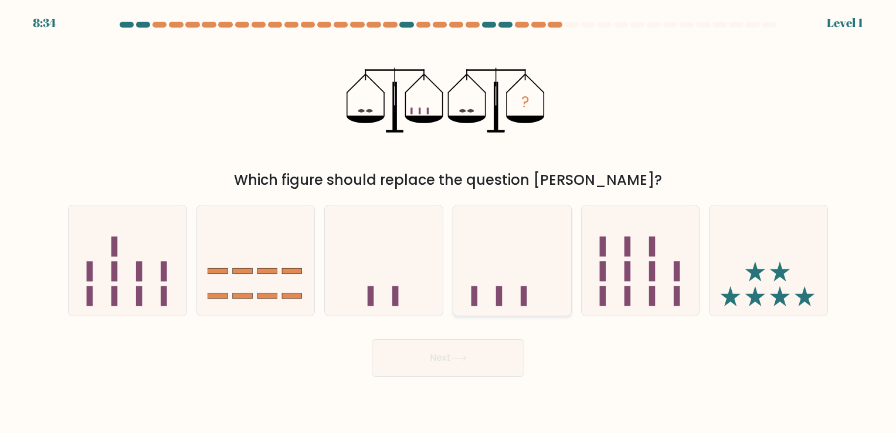
click at [512, 270] on icon at bounding box center [512, 260] width 118 height 97
click at [449, 222] on input "d." at bounding box center [448, 219] width 1 height 6
radio input "true"
drag, startPoint x: 430, startPoint y: 382, endPoint x: 431, endPoint y: 366, distance: 15.9
click at [431, 366] on body "9:18 Level 1" at bounding box center [448, 216] width 896 height 433
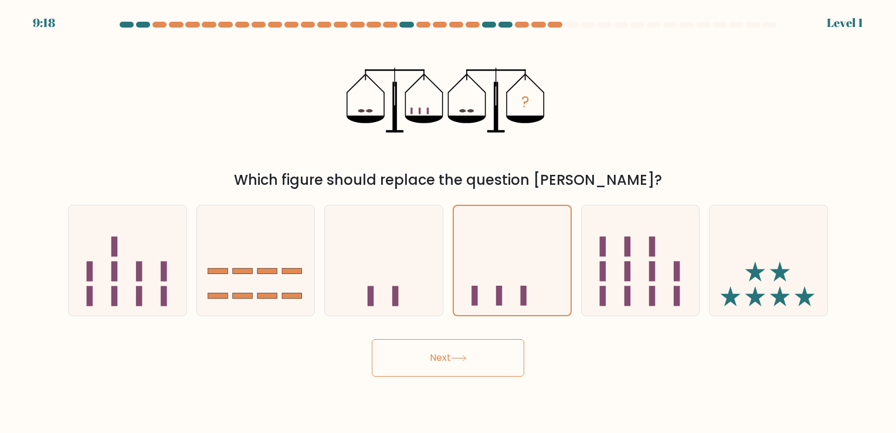
click at [431, 366] on button "Next" at bounding box center [448, 358] width 152 height 38
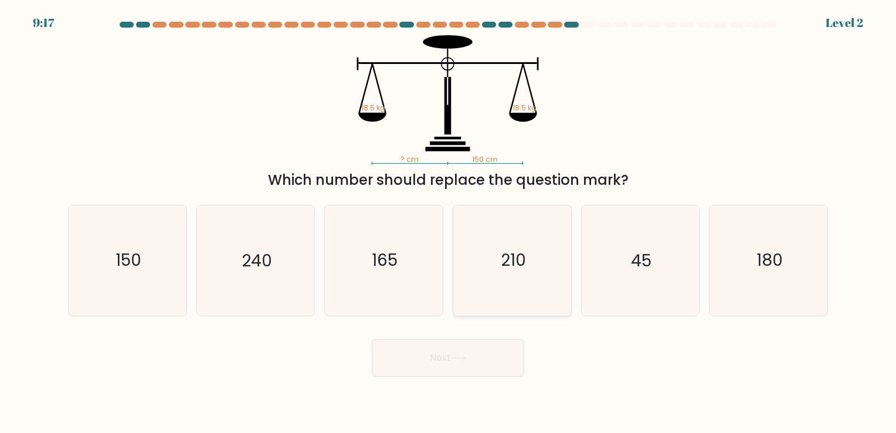
click at [501, 273] on icon "210" at bounding box center [512, 260] width 110 height 110
click at [449, 222] on input "d. 210" at bounding box center [448, 219] width 1 height 6
radio input "true"
click at [444, 351] on button "Next" at bounding box center [448, 358] width 152 height 38
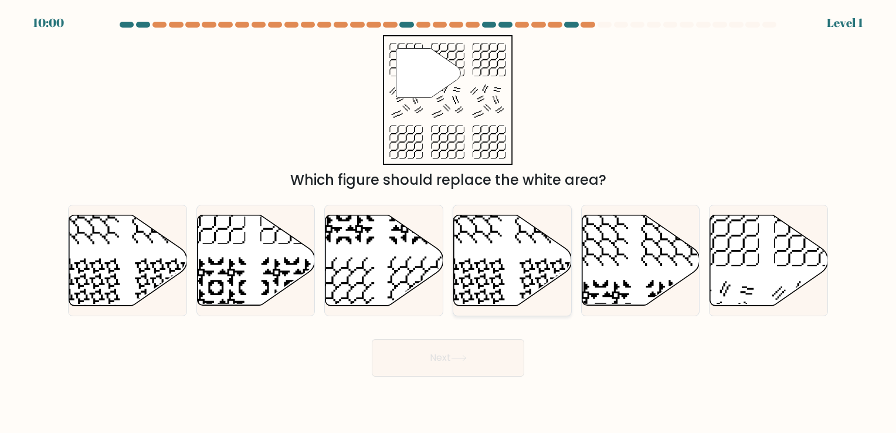
click at [517, 261] on icon at bounding box center [513, 260] width 118 height 90
click at [449, 222] on input "d." at bounding box center [448, 219] width 1 height 6
radio input "true"
click at [443, 354] on button "Next" at bounding box center [448, 358] width 152 height 38
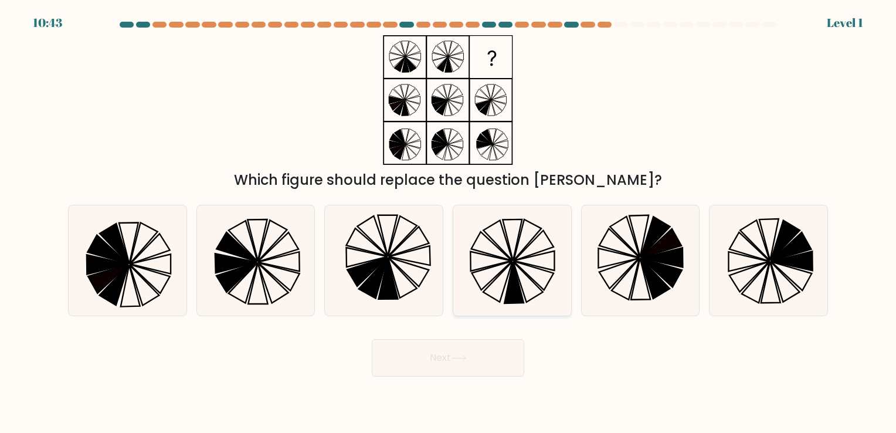
click at [497, 280] on icon at bounding box center [512, 260] width 110 height 110
click at [449, 222] on input "d." at bounding box center [448, 219] width 1 height 6
radio input "true"
click at [443, 361] on button "Next" at bounding box center [448, 358] width 152 height 38
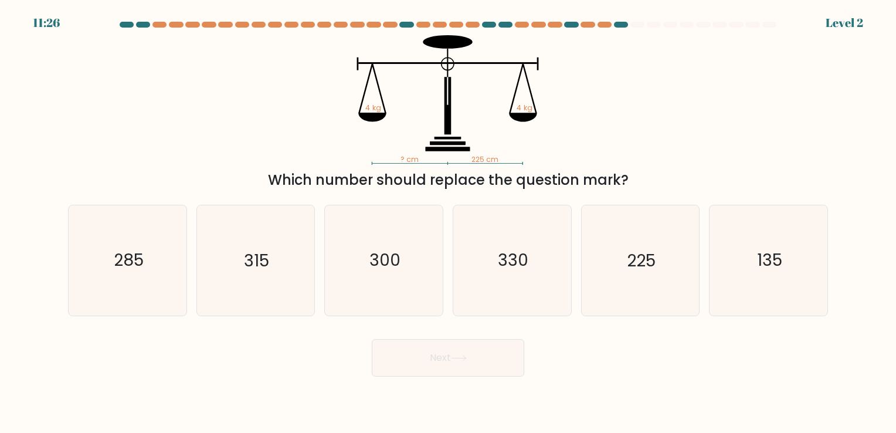
click at [508, 282] on icon "330" at bounding box center [512, 260] width 110 height 110
click at [449, 222] on input "d. 330" at bounding box center [448, 219] width 1 height 6
radio input "true"
click at [437, 370] on button "Next" at bounding box center [448, 358] width 152 height 38
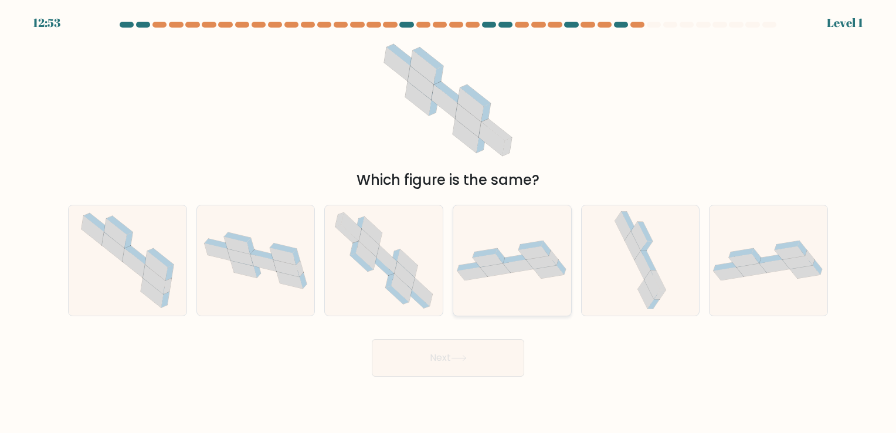
click at [528, 253] on icon at bounding box center [534, 252] width 30 height 13
click at [449, 222] on input "d." at bounding box center [448, 219] width 1 height 6
radio input "true"
click at [460, 337] on div "Next" at bounding box center [448, 353] width 774 height 46
click at [441, 365] on button "Next" at bounding box center [448, 358] width 152 height 38
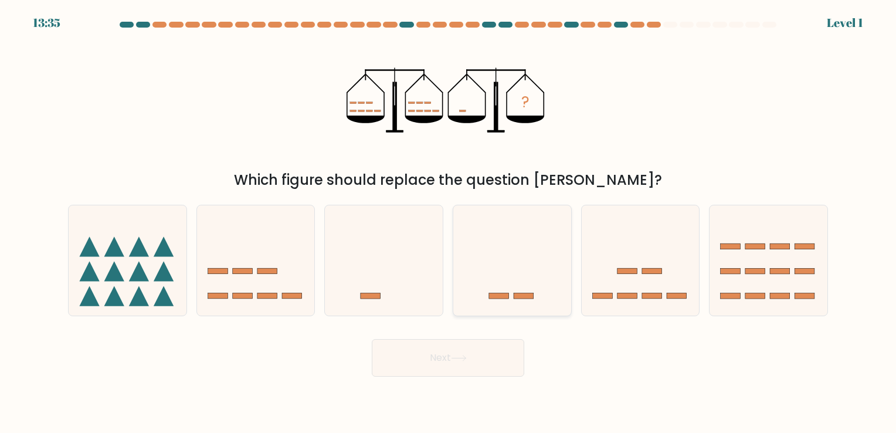
click at [503, 290] on icon at bounding box center [512, 260] width 118 height 97
click at [449, 222] on input "d." at bounding box center [448, 219] width 1 height 6
radio input "true"
click at [448, 378] on body "13:34 Level 1" at bounding box center [448, 216] width 896 height 433
drag, startPoint x: 448, startPoint y: 378, endPoint x: 448, endPoint y: 362, distance: 15.8
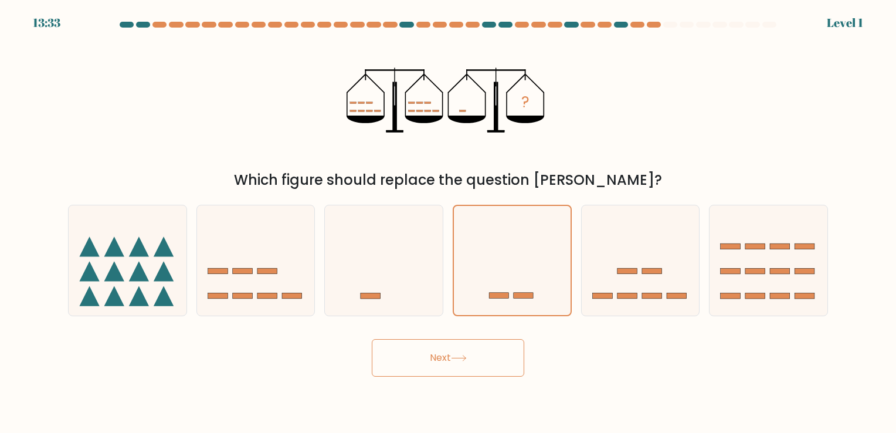
click at [448, 362] on body "13:33 Level 1" at bounding box center [448, 216] width 896 height 433
click at [448, 362] on button "Next" at bounding box center [448, 358] width 152 height 38
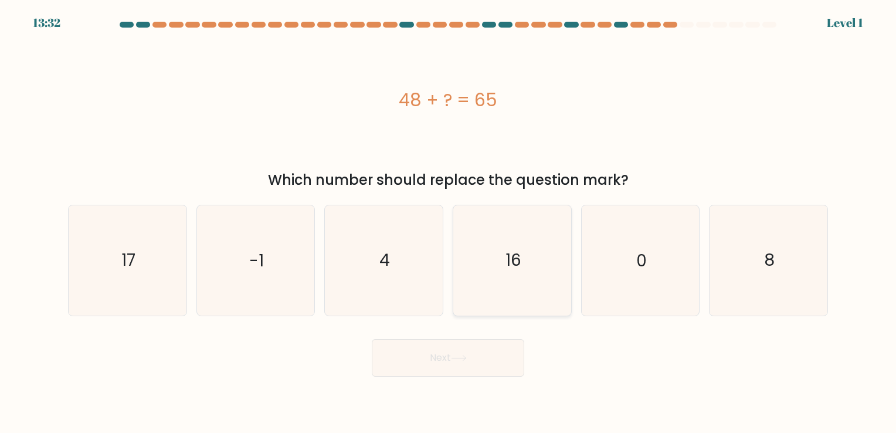
click at [510, 261] on text "16" at bounding box center [513, 260] width 16 height 23
click at [449, 222] on input "d. 16" at bounding box center [448, 219] width 1 height 6
radio input "true"
click at [460, 351] on button "Next" at bounding box center [448, 358] width 152 height 38
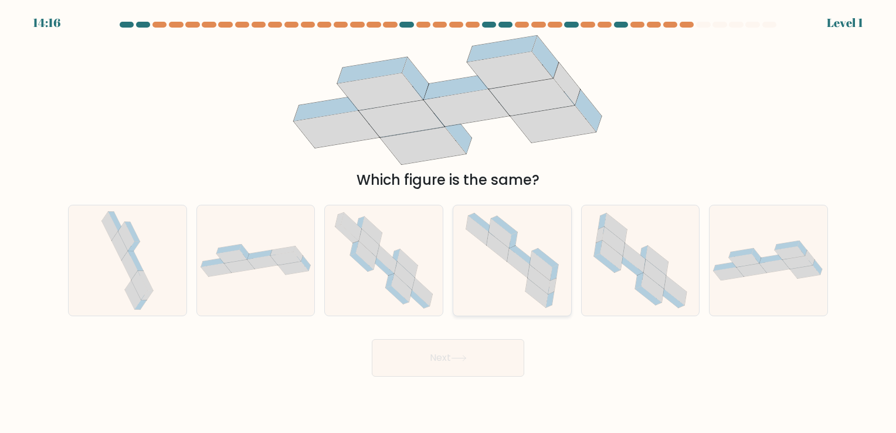
click at [531, 240] on icon at bounding box center [512, 260] width 110 height 110
click at [449, 222] on input "d." at bounding box center [448, 219] width 1 height 6
radio input "true"
click at [424, 362] on button "Next" at bounding box center [448, 358] width 152 height 38
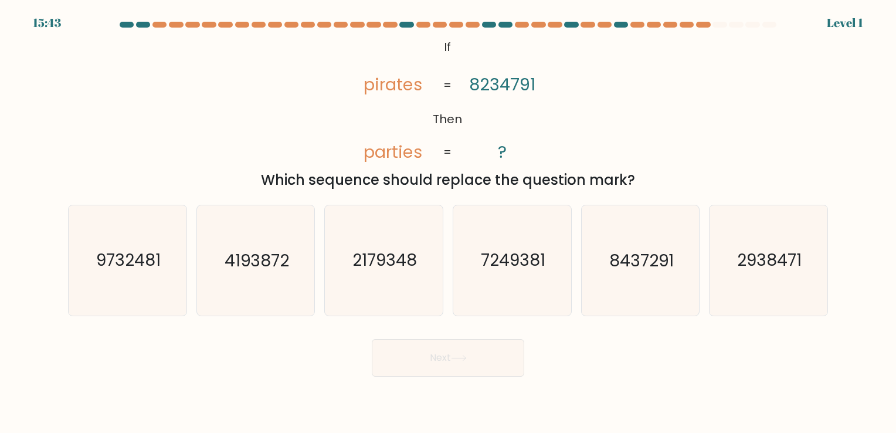
click at [467, 320] on form "If ?" at bounding box center [448, 199] width 896 height 355
click at [473, 300] on icon "7249381" at bounding box center [512, 260] width 110 height 110
click at [449, 222] on input "d. 7249381" at bounding box center [448, 219] width 1 height 6
radio input "true"
click at [443, 359] on button "Next" at bounding box center [448, 358] width 152 height 38
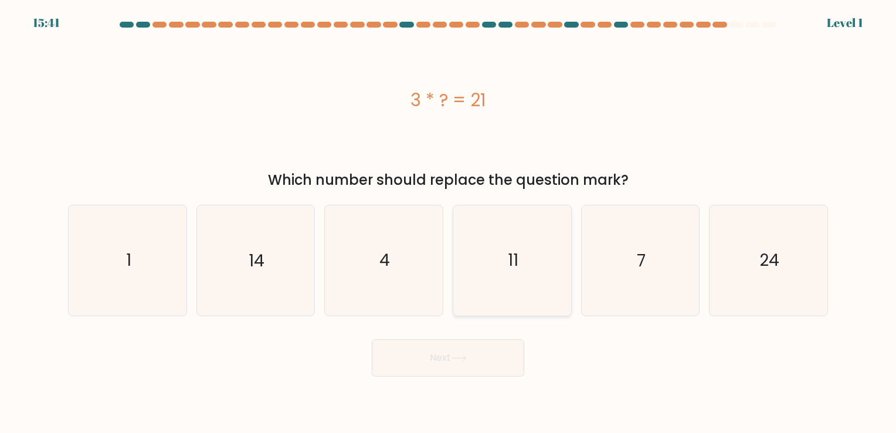
click at [482, 277] on icon "11" at bounding box center [512, 260] width 110 height 110
click at [449, 222] on input "d. 11" at bounding box center [448, 219] width 1 height 6
radio input "true"
click at [448, 349] on button "Next" at bounding box center [448, 358] width 152 height 38
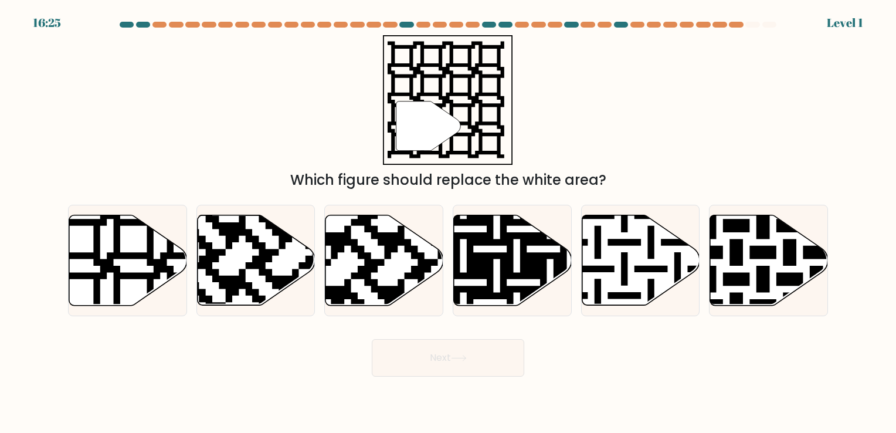
click at [448, 349] on button "Next" at bounding box center [448, 358] width 152 height 38
click at [487, 267] on icon at bounding box center [546, 212] width 213 height 213
click at [449, 222] on input "d." at bounding box center [448, 219] width 1 height 6
radio input "true"
click at [445, 353] on button "Next" at bounding box center [448, 358] width 152 height 38
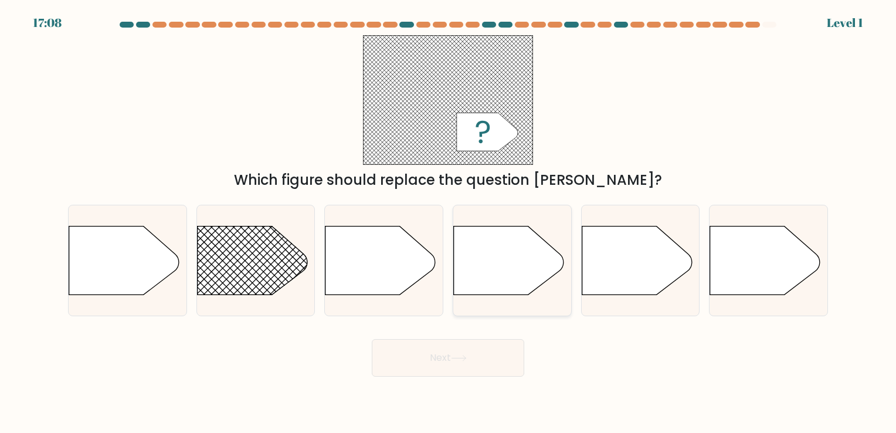
click at [501, 288] on icon at bounding box center [509, 260] width 110 height 69
click at [449, 222] on input "d." at bounding box center [448, 219] width 1 height 6
radio input "true"
click at [474, 352] on button "Next" at bounding box center [448, 358] width 152 height 38
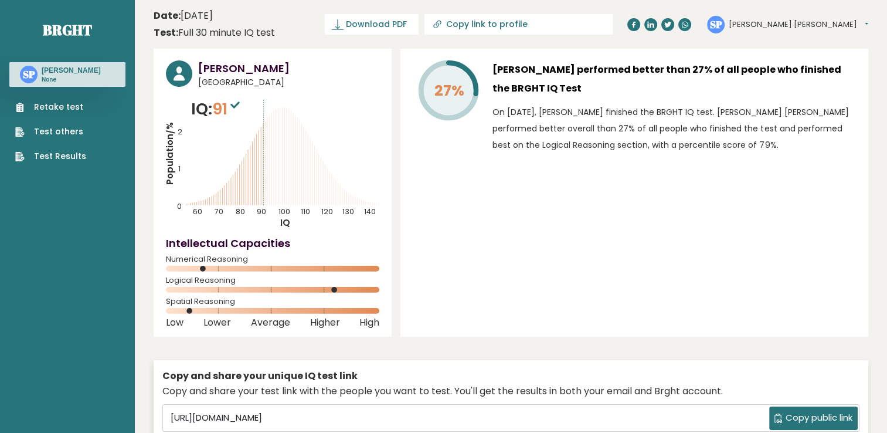
click at [514, 277] on div "27% [PERSON_NAME] performed better than 27% of all people who finished the BRGH…" at bounding box center [634, 193] width 468 height 288
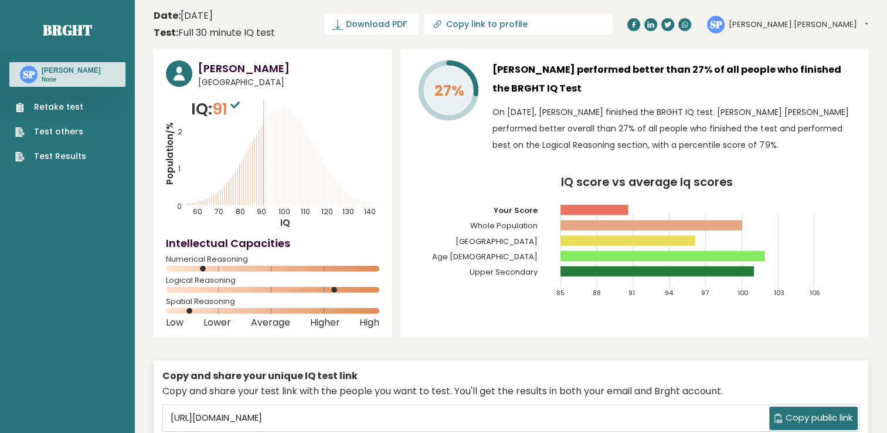
click at [47, 116] on ul "Retake test Test others Test Results" at bounding box center [50, 132] width 83 height 62
click at [55, 101] on link "Retake test" at bounding box center [50, 107] width 71 height 12
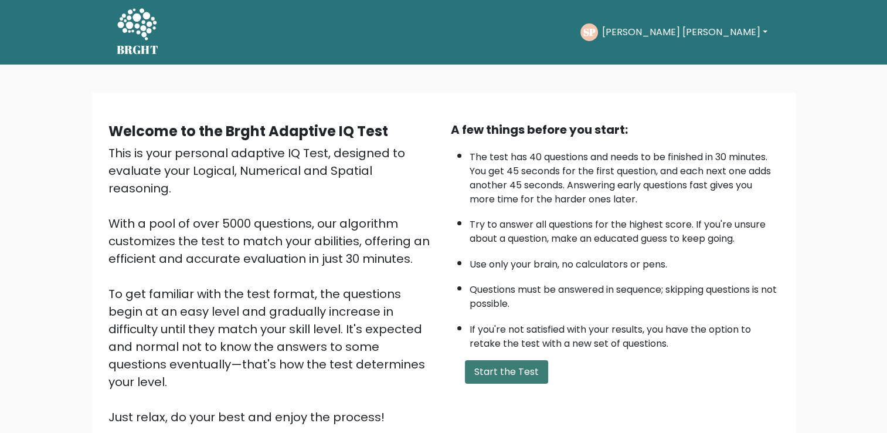
click at [485, 364] on button "Start the Test" at bounding box center [506, 371] width 83 height 23
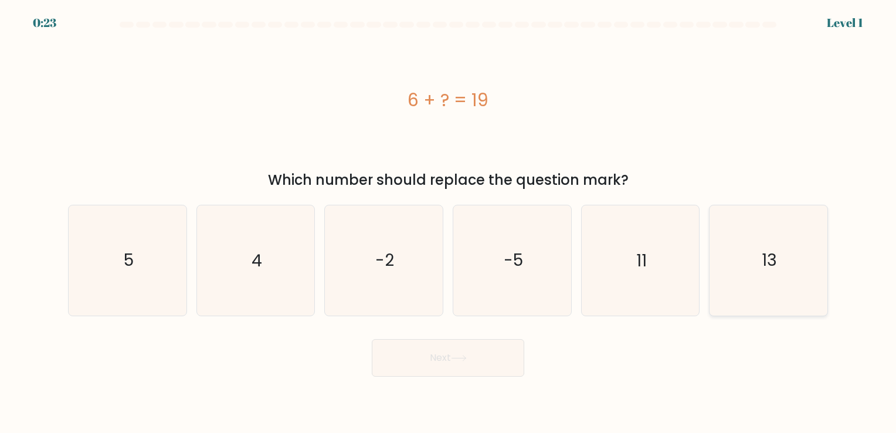
click at [736, 267] on icon "13" at bounding box center [769, 260] width 110 height 110
click at [449, 222] on input "f. 13" at bounding box center [448, 219] width 1 height 6
radio input "true"
click at [452, 352] on button "Next" at bounding box center [448, 358] width 152 height 38
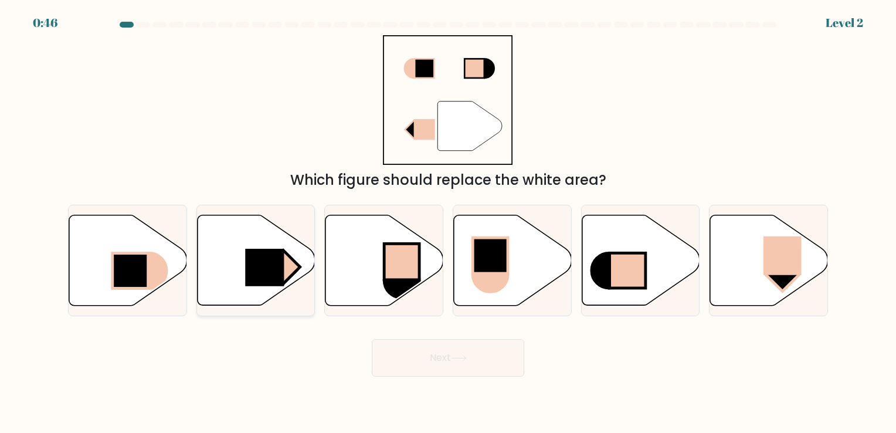
click at [241, 280] on icon at bounding box center [256, 260] width 118 height 90
click at [448, 222] on input "b." at bounding box center [448, 219] width 1 height 6
radio input "true"
click at [427, 342] on button "Next" at bounding box center [448, 358] width 152 height 38
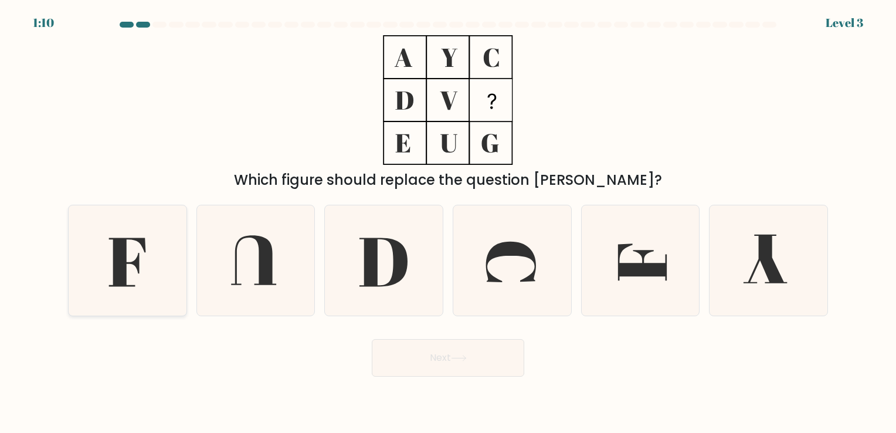
click at [115, 257] on icon at bounding box center [126, 262] width 37 height 49
click at [448, 222] on input "a." at bounding box center [448, 219] width 1 height 6
radio input "true"
click at [122, 266] on icon at bounding box center [127, 262] width 36 height 48
click at [448, 222] on input "a." at bounding box center [448, 219] width 1 height 6
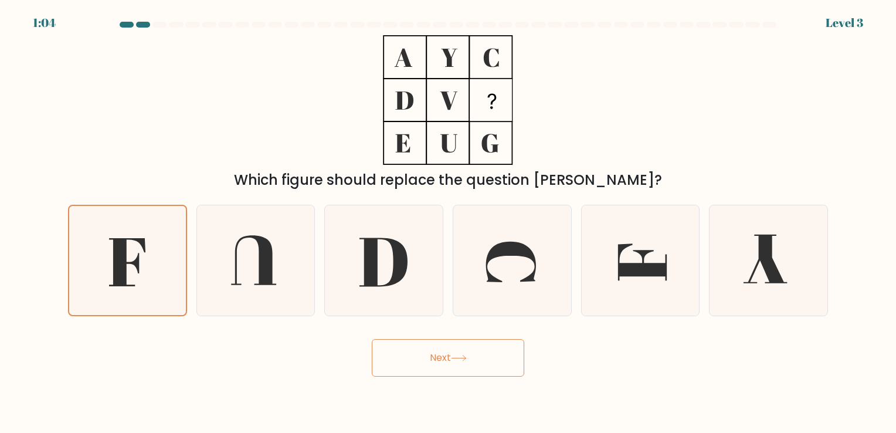
click at [450, 355] on button "Next" at bounding box center [448, 358] width 152 height 38
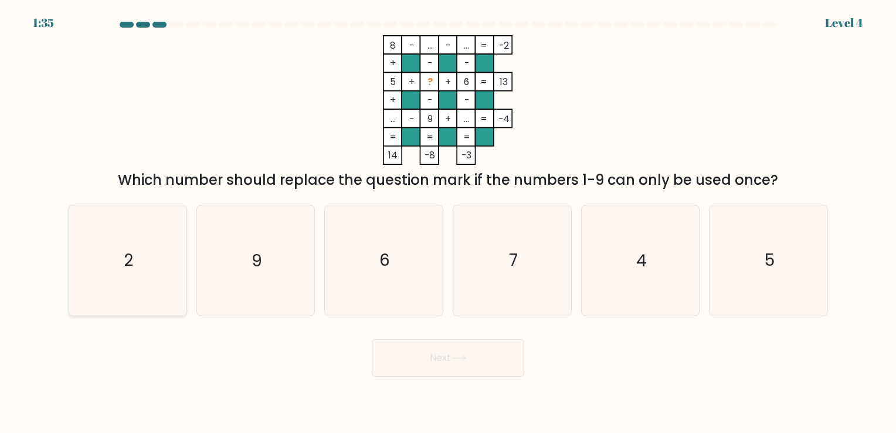
click at [147, 263] on icon "2" at bounding box center [128, 260] width 110 height 110
click at [448, 222] on input "a. 2" at bounding box center [448, 219] width 1 height 6
radio input "true"
click at [421, 348] on button "Next" at bounding box center [448, 358] width 152 height 38
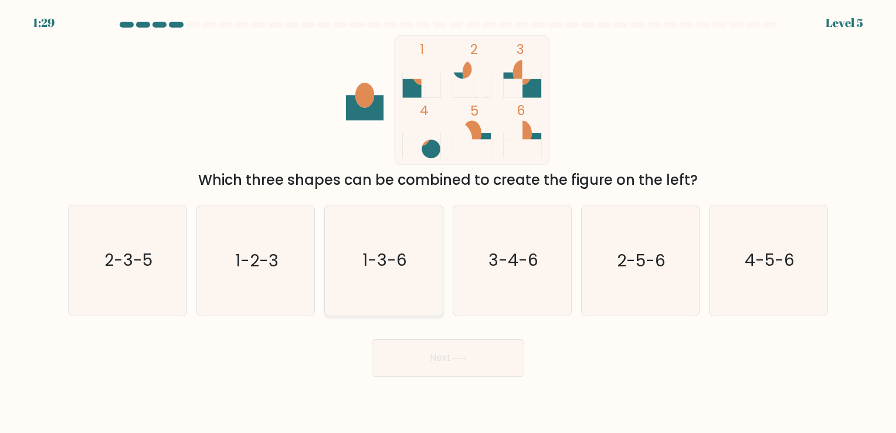
click at [379, 276] on icon "1-3-6" at bounding box center [384, 260] width 110 height 110
click at [448, 222] on input "c. 1-3-6" at bounding box center [448, 219] width 1 height 6
radio input "true"
click at [427, 351] on button "Next" at bounding box center [448, 358] width 152 height 38
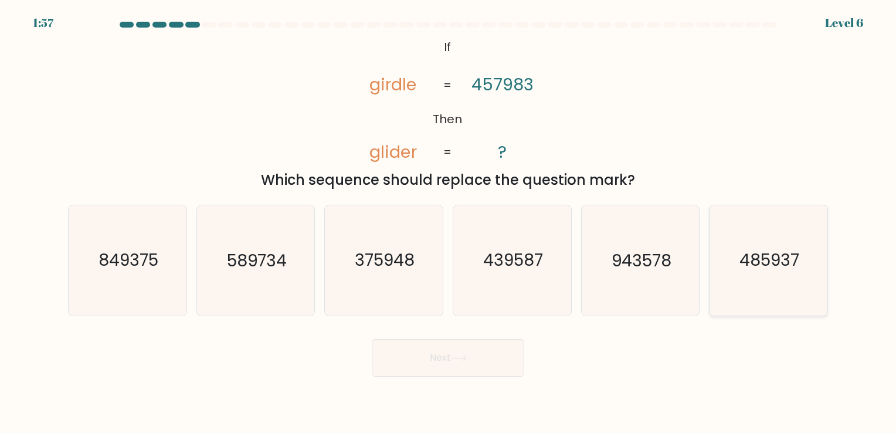
click at [761, 252] on text "485937" at bounding box center [769, 260] width 60 height 23
click at [449, 222] on input "f. 485937" at bounding box center [448, 219] width 1 height 6
radio input "true"
click at [437, 360] on button "Next" at bounding box center [448, 358] width 152 height 38
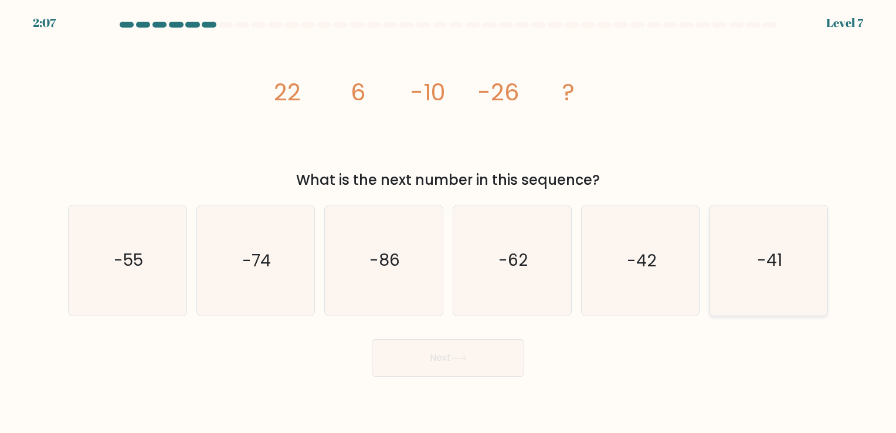
click at [762, 269] on text "-41" at bounding box center [769, 260] width 25 height 23
click at [449, 222] on input "f. -41" at bounding box center [448, 219] width 1 height 6
radio input "true"
click at [446, 371] on button "Next" at bounding box center [448, 358] width 152 height 38
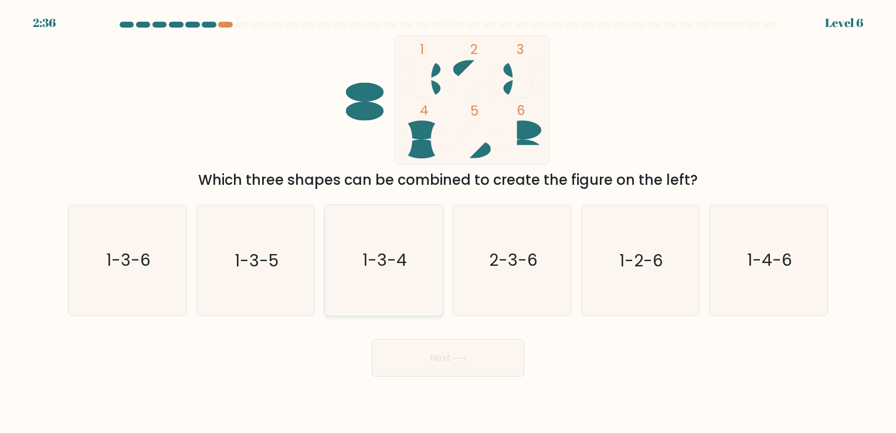
click at [392, 276] on icon "1-3-4" at bounding box center [384, 260] width 110 height 110
click at [448, 222] on input "c. 1-3-4" at bounding box center [448, 219] width 1 height 6
radio input "true"
click at [427, 372] on button "Next" at bounding box center [448, 358] width 152 height 38
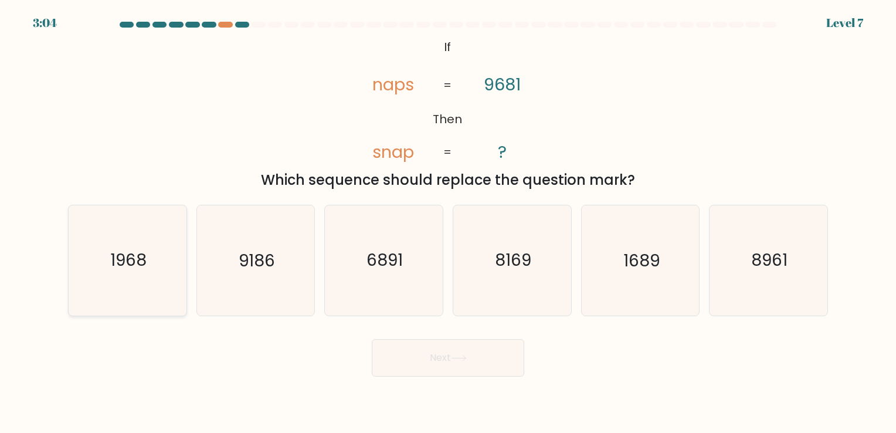
click at [164, 286] on icon "1968" at bounding box center [128, 260] width 110 height 110
click at [448, 222] on input "a. 1968" at bounding box center [448, 219] width 1 height 6
radio input "true"
click at [447, 363] on button "Next" at bounding box center [448, 358] width 152 height 38
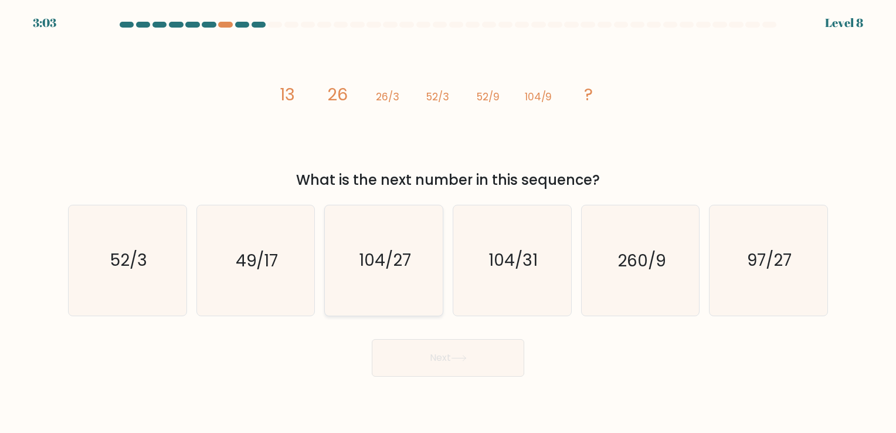
click at [408, 275] on icon "104/27" at bounding box center [384, 260] width 110 height 110
click at [448, 222] on input "c. 104/27" at bounding box center [448, 219] width 1 height 6
radio input "true"
click at [433, 363] on button "Next" at bounding box center [448, 358] width 152 height 38
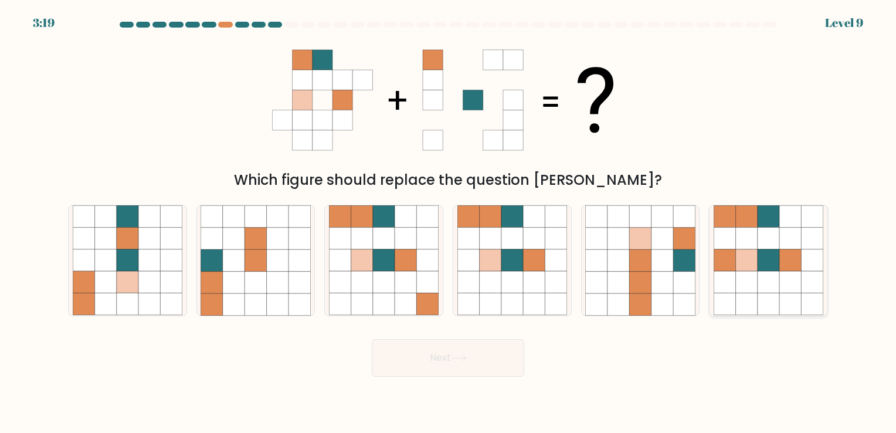
click at [748, 259] on icon at bounding box center [747, 260] width 22 height 22
click at [449, 222] on input "f." at bounding box center [448, 219] width 1 height 6
radio input "true"
click at [417, 362] on button "Next" at bounding box center [448, 358] width 152 height 38
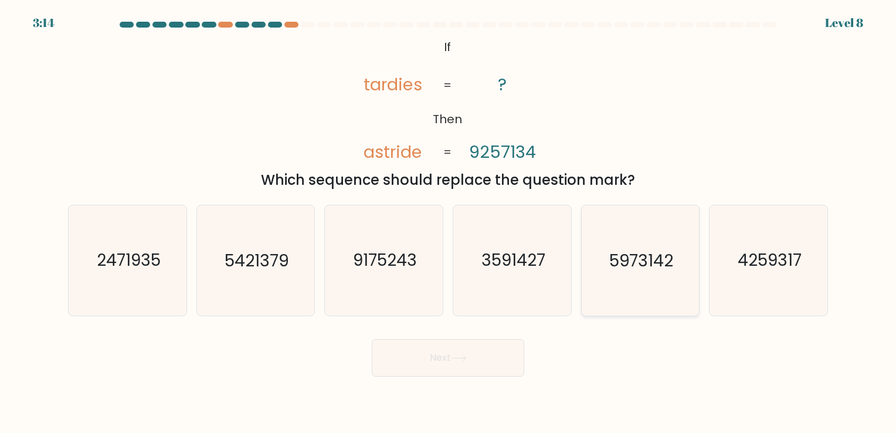
click at [606, 267] on icon "5973142" at bounding box center [640, 260] width 110 height 110
click at [449, 222] on input "e. 5973142" at bounding box center [448, 219] width 1 height 6
radio input "true"
click at [420, 357] on button "Next" at bounding box center [448, 358] width 152 height 38
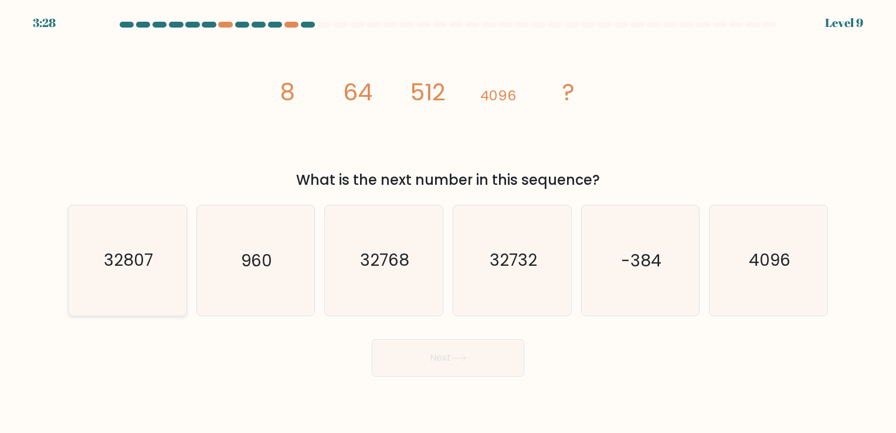
click at [138, 286] on icon "32807" at bounding box center [128, 260] width 110 height 110
click at [448, 222] on input "a. 32807" at bounding box center [448, 219] width 1 height 6
radio input "true"
click at [439, 365] on button "Next" at bounding box center [448, 358] width 152 height 38
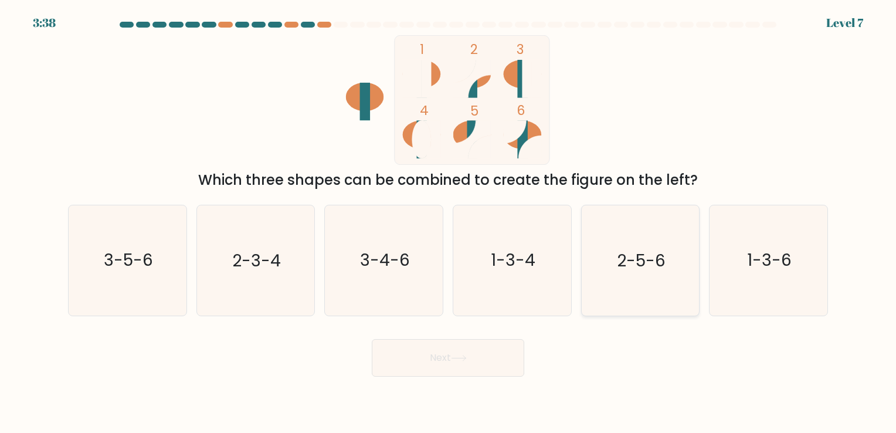
click at [652, 276] on icon "2-5-6" at bounding box center [640, 260] width 110 height 110
click at [449, 222] on input "e. 2-5-6" at bounding box center [448, 219] width 1 height 6
radio input "true"
click at [432, 355] on button "Next" at bounding box center [448, 358] width 152 height 38
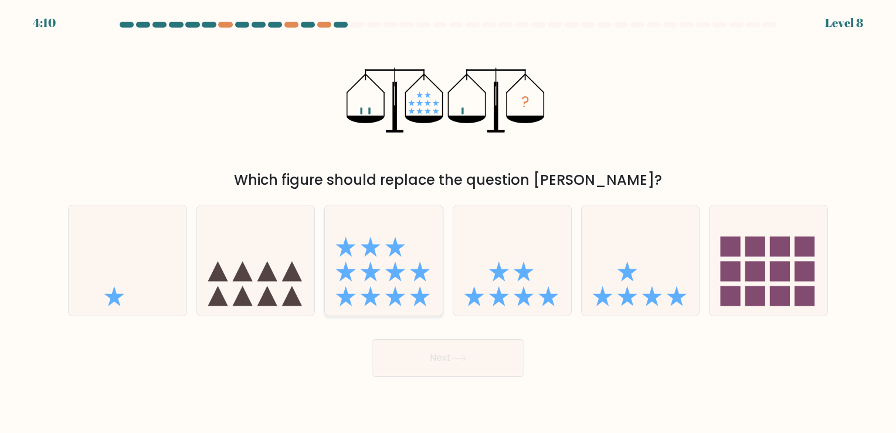
click at [429, 296] on icon at bounding box center [384, 260] width 118 height 97
click at [448, 222] on input "c." at bounding box center [448, 219] width 1 height 6
radio input "true"
click at [441, 365] on button "Next" at bounding box center [448, 358] width 152 height 38
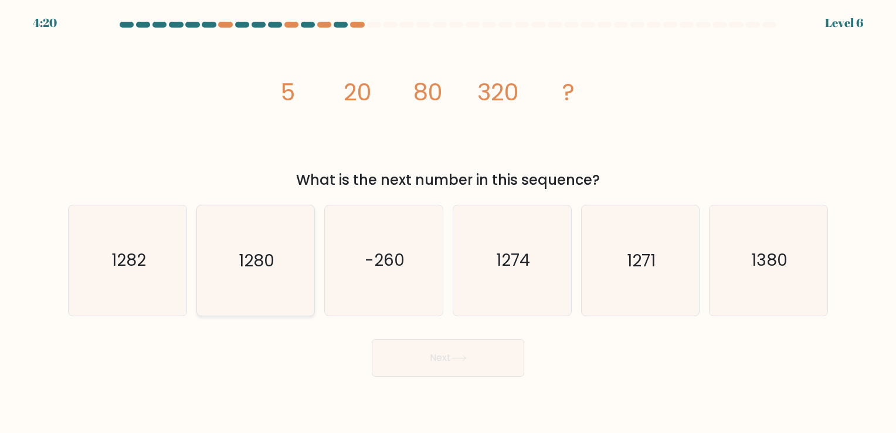
click at [279, 268] on icon "1280" at bounding box center [256, 260] width 110 height 110
click at [448, 222] on input "b. 1280" at bounding box center [448, 219] width 1 height 6
radio input "true"
click at [497, 357] on button "Next" at bounding box center [448, 358] width 152 height 38
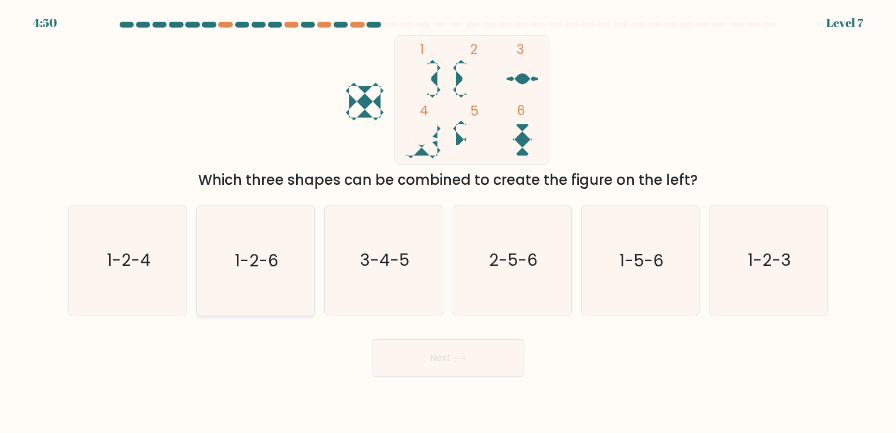
click at [278, 274] on icon "1-2-6" at bounding box center [256, 260] width 110 height 110
click at [448, 222] on input "b. 1-2-6" at bounding box center [448, 219] width 1 height 6
radio input "true"
click at [420, 369] on button "Next" at bounding box center [448, 358] width 152 height 38
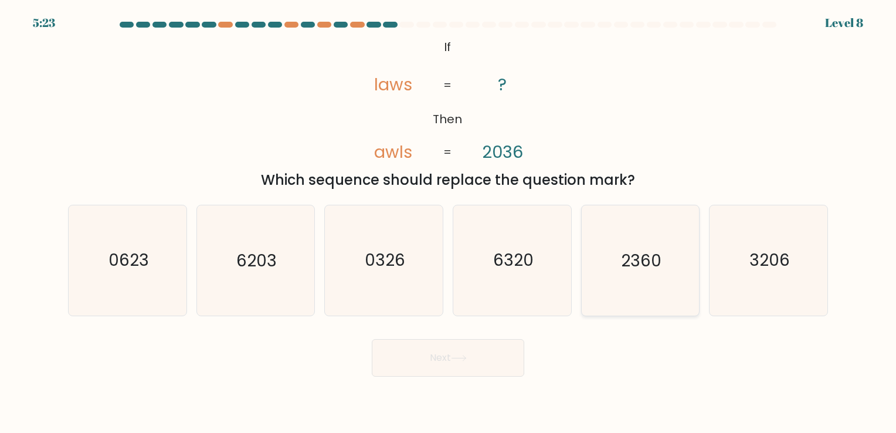
click at [660, 246] on icon "2360" at bounding box center [640, 260] width 110 height 110
click at [449, 222] on input "e. 2360" at bounding box center [448, 219] width 1 height 6
radio input "true"
click at [438, 355] on button "Next" at bounding box center [448, 358] width 152 height 38
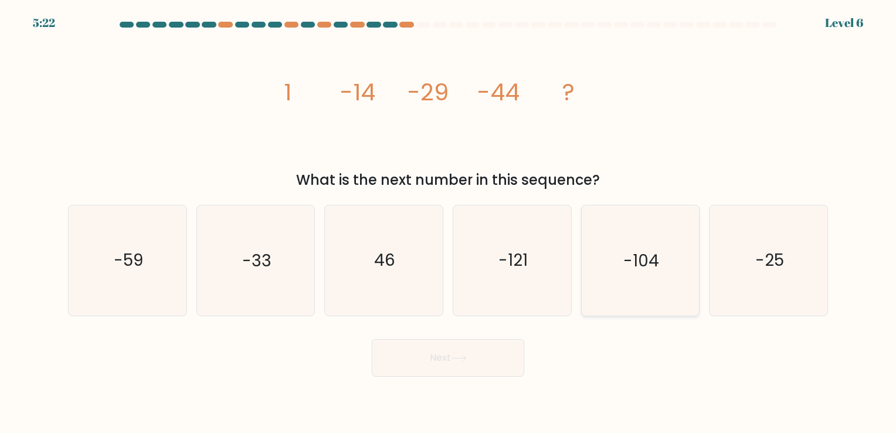
click at [654, 269] on text "-104" at bounding box center [641, 260] width 36 height 23
click at [449, 222] on input "e. -104" at bounding box center [448, 219] width 1 height 6
radio input "true"
click at [425, 354] on button "Next" at bounding box center [448, 358] width 152 height 38
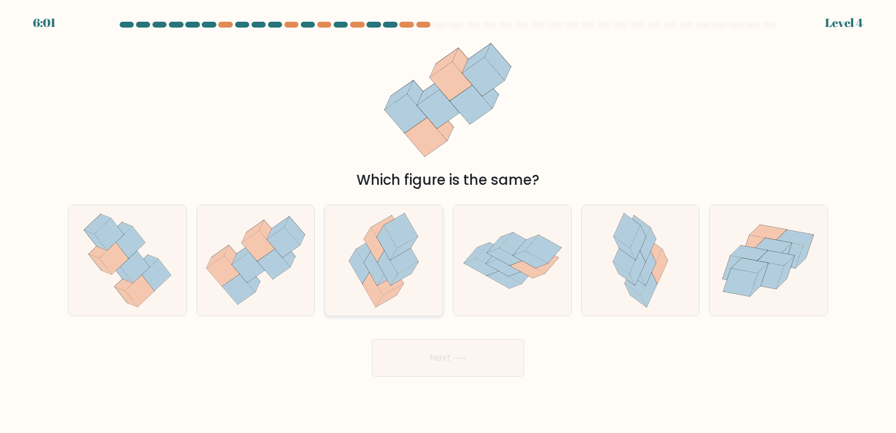
click at [399, 250] on icon at bounding box center [404, 248] width 28 height 23
click at [448, 222] on input "c." at bounding box center [448, 219] width 1 height 6
radio input "true"
click at [407, 358] on button "Next" at bounding box center [448, 358] width 152 height 38
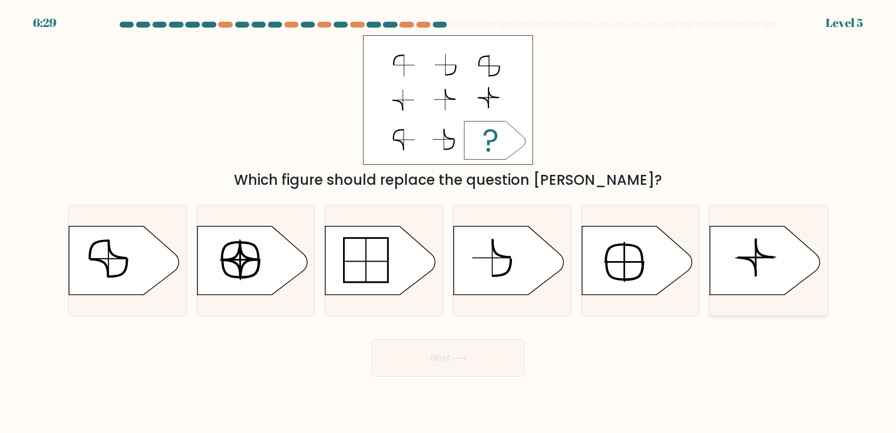
click at [786, 237] on icon at bounding box center [765, 260] width 110 height 69
click at [449, 222] on input "f." at bounding box center [448, 219] width 1 height 6
radio input "true"
click at [147, 266] on icon at bounding box center [124, 260] width 110 height 69
click at [448, 222] on input "a." at bounding box center [448, 219] width 1 height 6
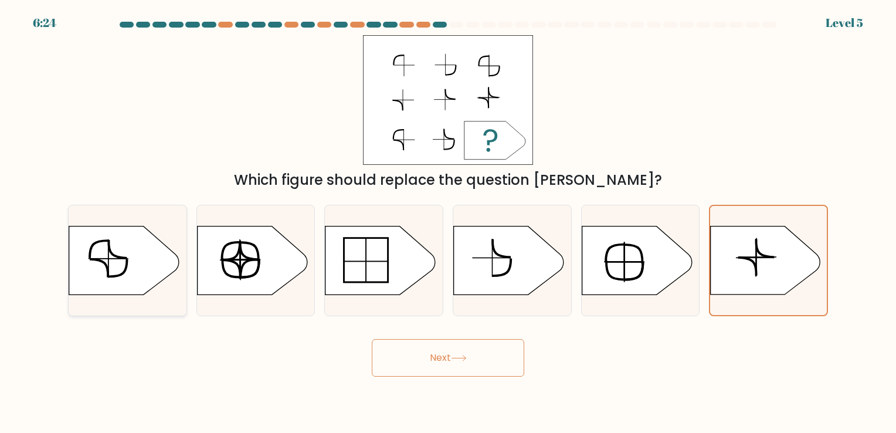
radio input "true"
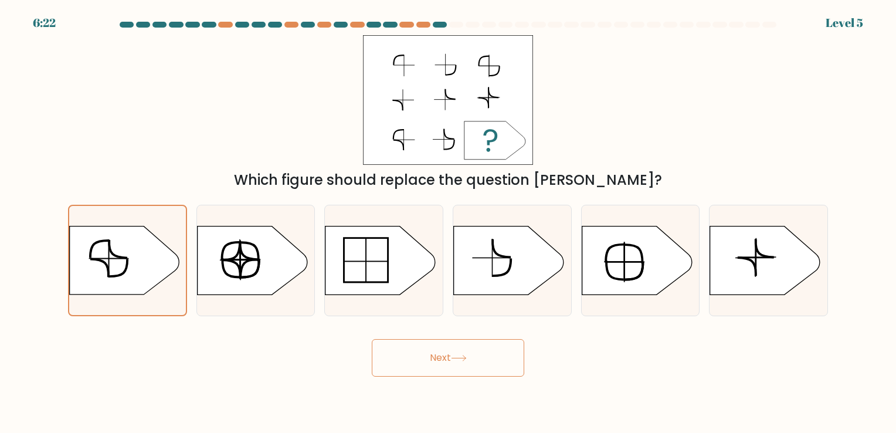
click at [443, 347] on button "Next" at bounding box center [448, 358] width 152 height 38
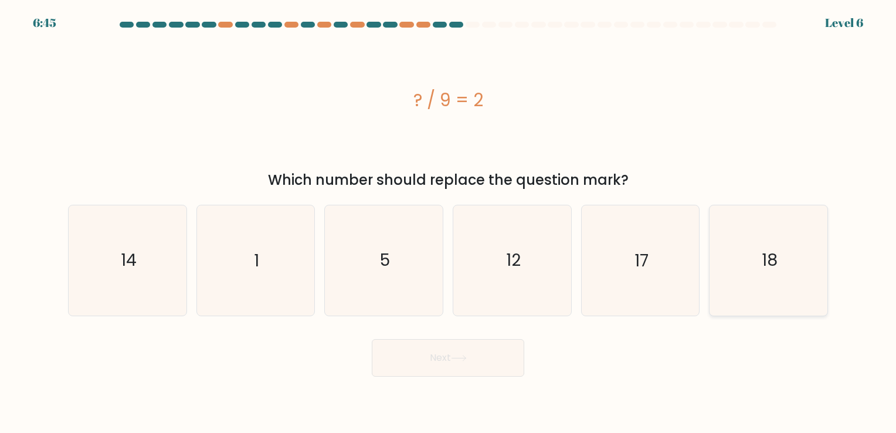
click at [746, 281] on icon "18" at bounding box center [769, 260] width 110 height 110
click at [449, 222] on input "f. 18" at bounding box center [448, 219] width 1 height 6
radio input "true"
click at [423, 365] on button "Next" at bounding box center [448, 358] width 152 height 38
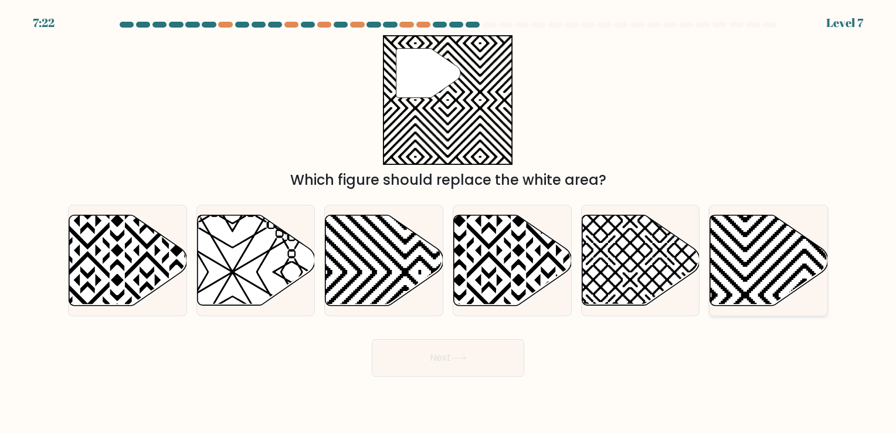
click at [777, 244] on icon at bounding box center [769, 260] width 118 height 90
click at [449, 222] on input "f." at bounding box center [448, 219] width 1 height 6
radio input "true"
click at [439, 353] on button "Next" at bounding box center [448, 358] width 152 height 38
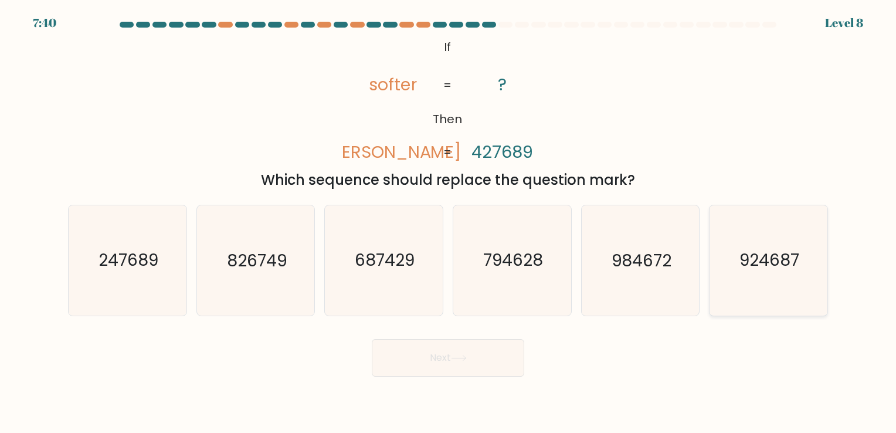
click at [767, 270] on text "924687" at bounding box center [769, 260] width 60 height 23
click at [449, 222] on input "f. 924687" at bounding box center [448, 219] width 1 height 6
radio input "true"
click at [441, 361] on button "Next" at bounding box center [448, 358] width 152 height 38
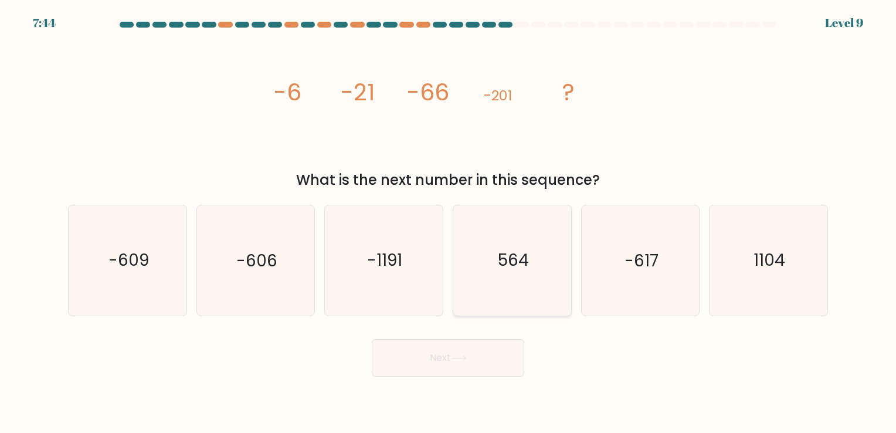
click at [518, 289] on icon "564" at bounding box center [512, 260] width 110 height 110
click at [449, 222] on input "d. 564" at bounding box center [448, 219] width 1 height 6
radio input "true"
click at [457, 376] on body "7:44 Level 9" at bounding box center [448, 216] width 896 height 433
click at [441, 366] on button "Next" at bounding box center [448, 358] width 152 height 38
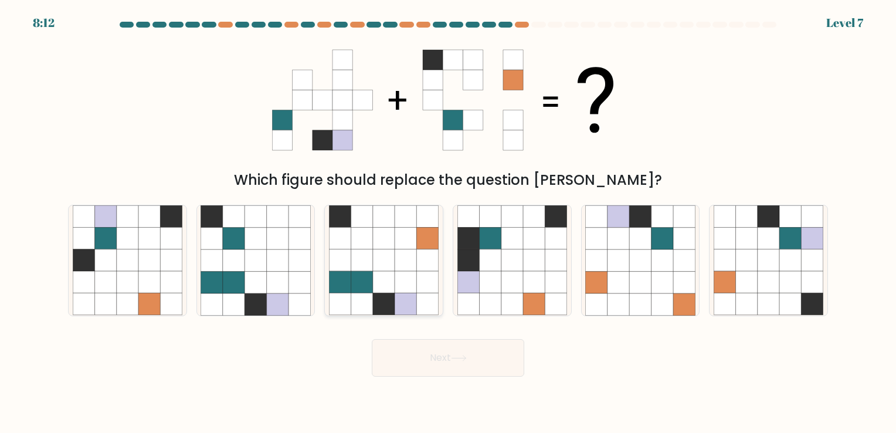
click at [408, 310] on icon at bounding box center [406, 304] width 22 height 22
click at [448, 222] on input "c." at bounding box center [448, 219] width 1 height 6
radio input "true"
click at [433, 351] on button "Next" at bounding box center [448, 358] width 152 height 38
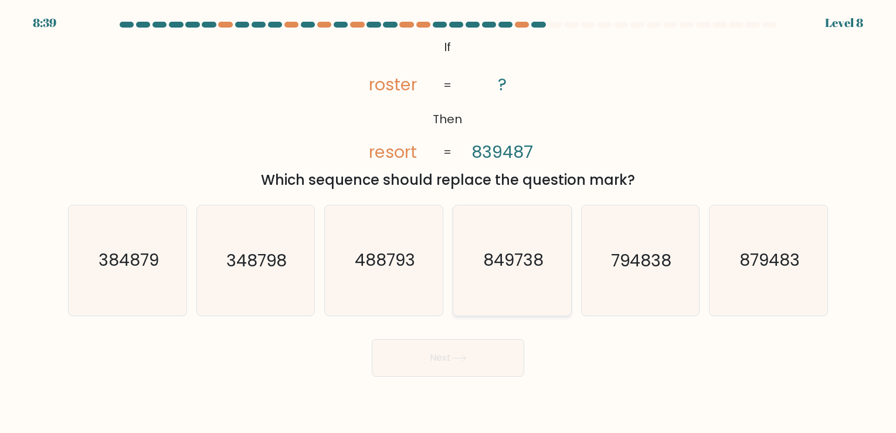
click at [504, 284] on icon "849738" at bounding box center [512, 260] width 110 height 110
click at [449, 222] on input "d. 849738" at bounding box center [448, 219] width 1 height 6
radio input "true"
click at [450, 355] on button "Next" at bounding box center [448, 358] width 152 height 38
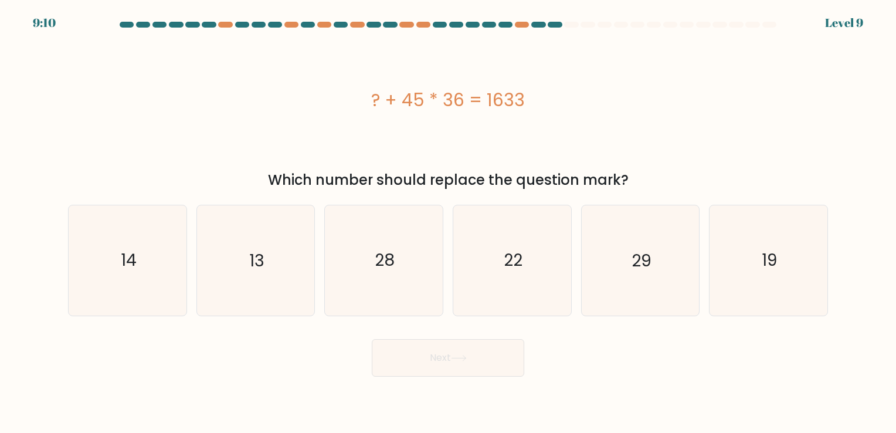
click at [110, 178] on div "Which number should replace the question mark?" at bounding box center [448, 179] width 746 height 21
click at [249, 270] on text "13" at bounding box center [256, 260] width 15 height 23
click at [448, 222] on input "b. 13" at bounding box center [448, 219] width 1 height 6
radio input "true"
click at [491, 367] on button "Next" at bounding box center [448, 358] width 152 height 38
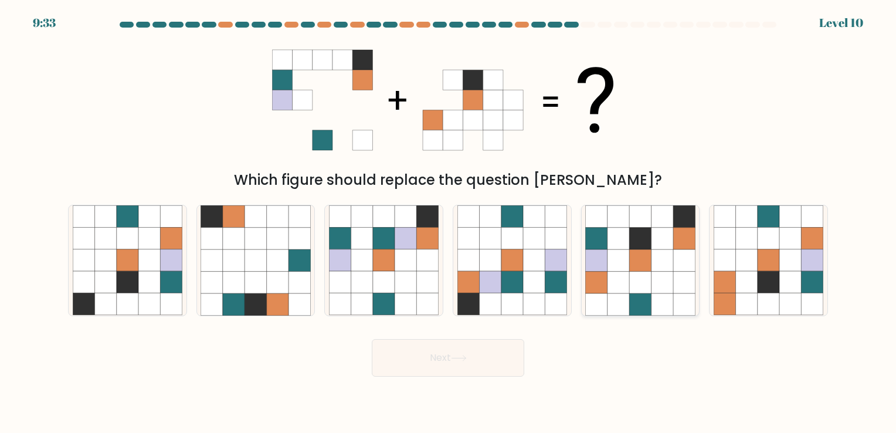
click at [670, 298] on icon at bounding box center [662, 304] width 22 height 22
click at [449, 222] on input "e." at bounding box center [448, 219] width 1 height 6
radio input "true"
click at [663, 293] on icon at bounding box center [662, 304] width 22 height 22
click at [449, 222] on input "e." at bounding box center [448, 219] width 1 height 6
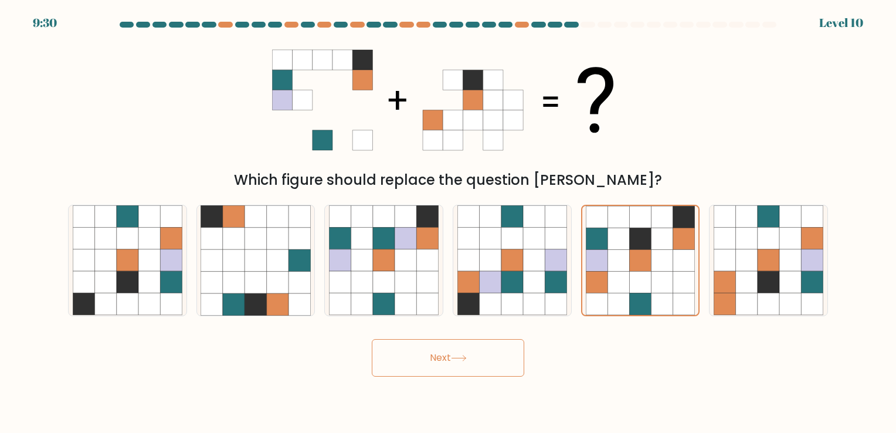
click at [412, 370] on button "Next" at bounding box center [448, 358] width 152 height 38
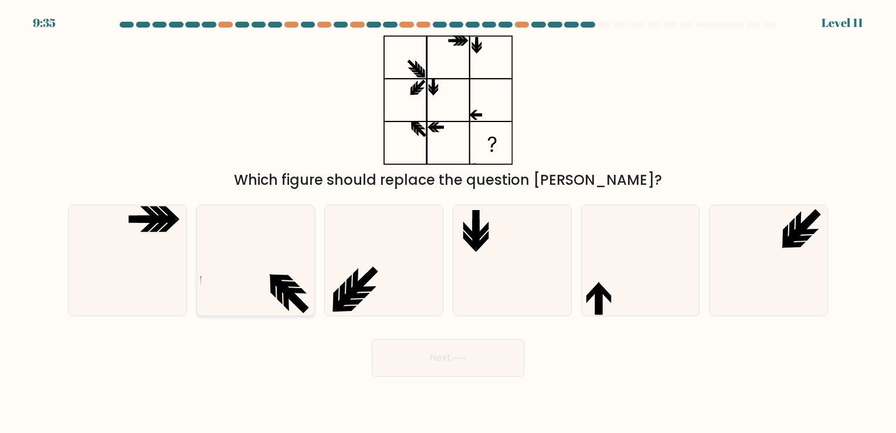
click at [266, 274] on icon at bounding box center [256, 260] width 110 height 110
click at [448, 222] on input "b." at bounding box center [448, 219] width 1 height 6
radio input "true"
click at [279, 285] on icon at bounding box center [282, 287] width 25 height 24
click at [448, 222] on input "b." at bounding box center [448, 219] width 1 height 6
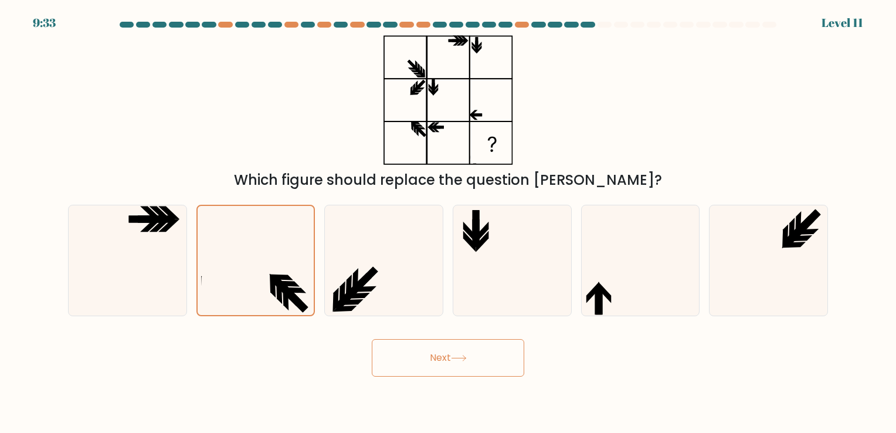
click at [421, 352] on button "Next" at bounding box center [448, 358] width 152 height 38
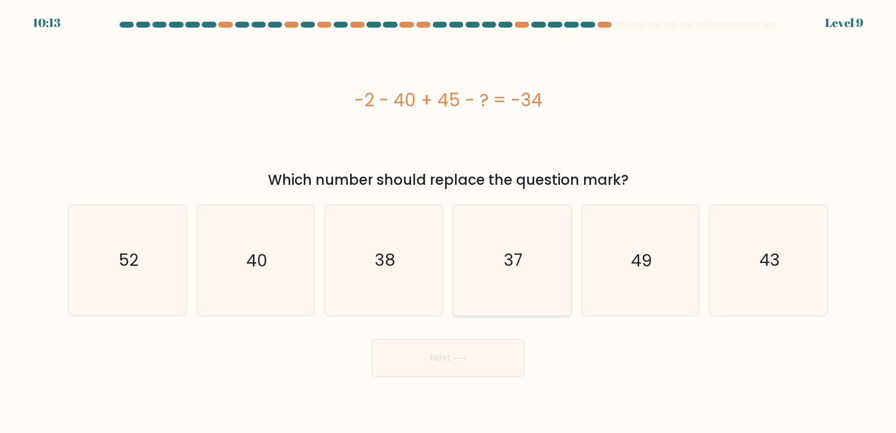
click at [504, 299] on icon "37" at bounding box center [512, 260] width 110 height 110
click at [449, 222] on input "d. 37" at bounding box center [448, 219] width 1 height 6
radio input "true"
click at [450, 352] on button "Next" at bounding box center [448, 358] width 152 height 38
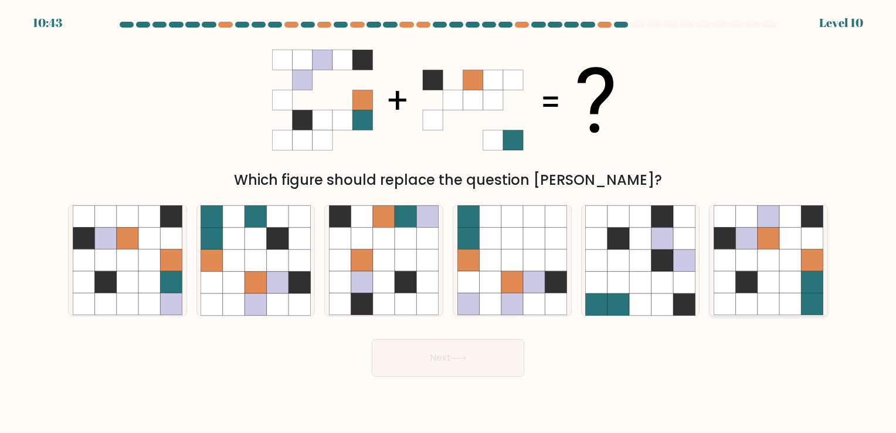
click at [769, 268] on icon at bounding box center [769, 260] width 22 height 22
click at [449, 222] on input "f." at bounding box center [448, 219] width 1 height 6
radio input "true"
click at [434, 349] on button "Next" at bounding box center [448, 358] width 152 height 38
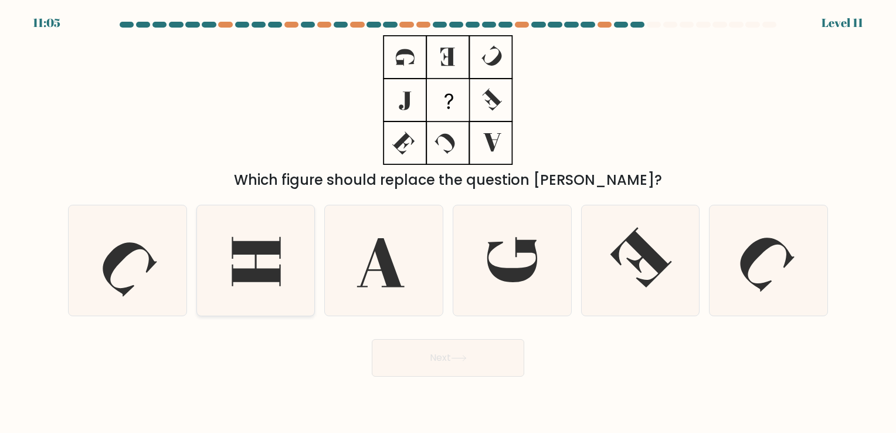
click at [249, 280] on icon at bounding box center [256, 261] width 49 height 49
click at [448, 222] on input "b." at bounding box center [448, 219] width 1 height 6
radio input "true"
click at [427, 344] on button "Next" at bounding box center [448, 358] width 152 height 38
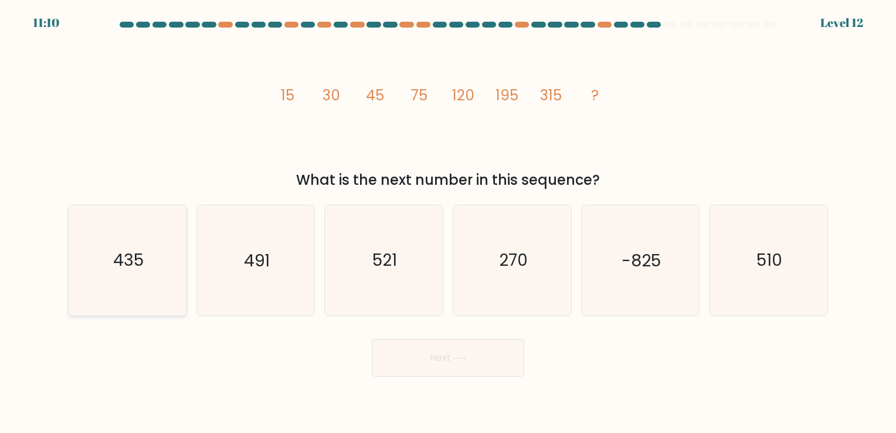
click at [158, 278] on icon "435" at bounding box center [128, 260] width 110 height 110
click at [448, 222] on input "a. 435" at bounding box center [448, 219] width 1 height 6
radio input "true"
click at [439, 363] on button "Next" at bounding box center [448, 358] width 152 height 38
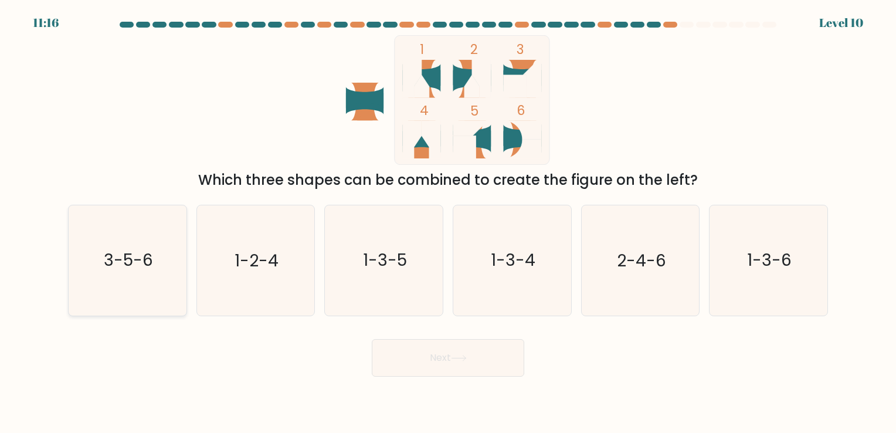
click at [106, 290] on icon "3-5-6" at bounding box center [128, 260] width 110 height 110
click at [448, 222] on input "a. 3-5-6" at bounding box center [448, 219] width 1 height 6
radio input "true"
click at [410, 351] on button "Next" at bounding box center [448, 358] width 152 height 38
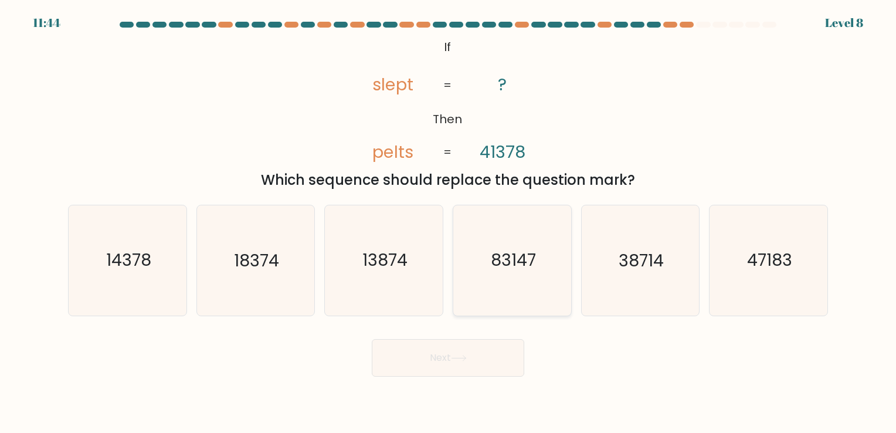
click at [481, 276] on icon "83147" at bounding box center [512, 260] width 110 height 110
click at [449, 222] on input "d. 83147" at bounding box center [448, 219] width 1 height 6
radio input "true"
click at [443, 351] on button "Next" at bounding box center [448, 358] width 152 height 38
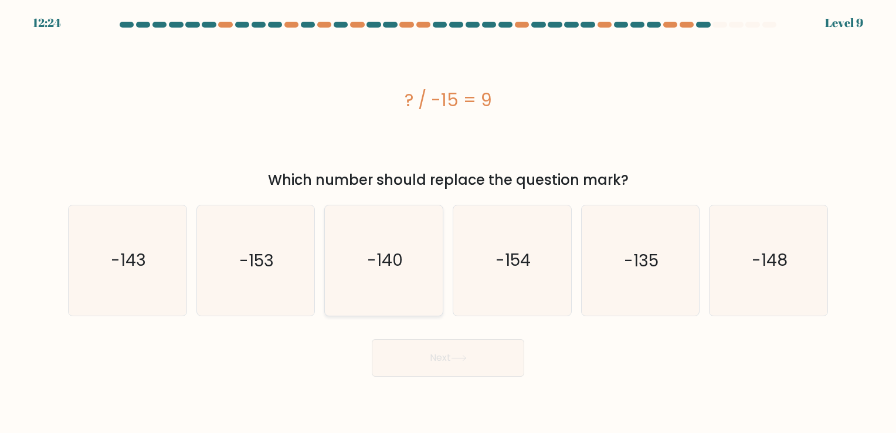
click at [386, 280] on icon "-140" at bounding box center [384, 260] width 110 height 110
click at [448, 222] on input "c. -140" at bounding box center [448, 219] width 1 height 6
radio input "true"
click at [429, 348] on button "Next" at bounding box center [448, 358] width 152 height 38
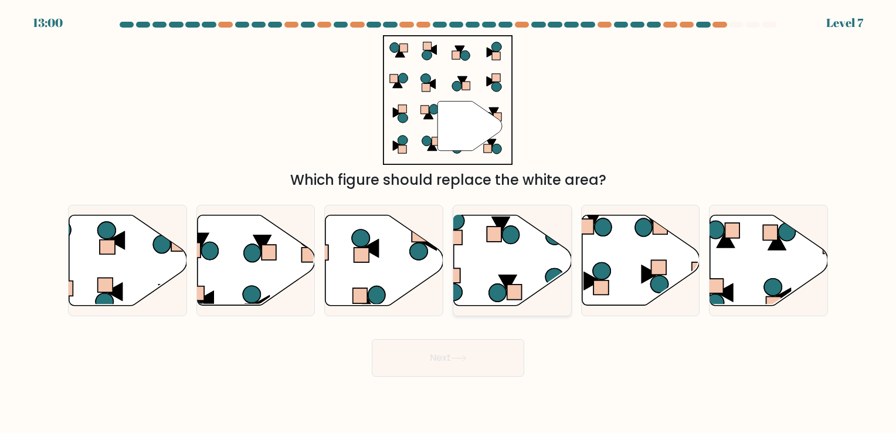
click at [507, 263] on icon at bounding box center [513, 260] width 118 height 90
click at [449, 222] on input "d." at bounding box center [448, 219] width 1 height 6
radio input "true"
click at [458, 342] on button "Next" at bounding box center [448, 358] width 152 height 38
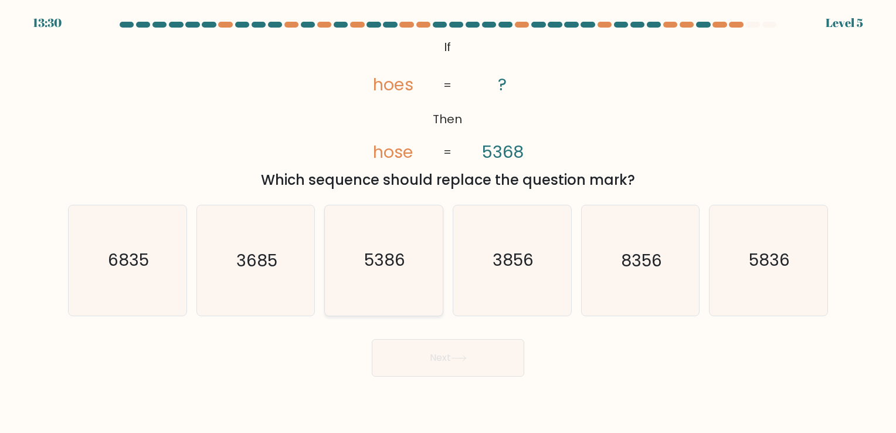
click at [395, 276] on icon "5386" at bounding box center [384, 260] width 110 height 110
click at [448, 222] on input "c. 5386" at bounding box center [448, 219] width 1 height 6
radio input "true"
click at [422, 344] on button "Next" at bounding box center [448, 358] width 152 height 38
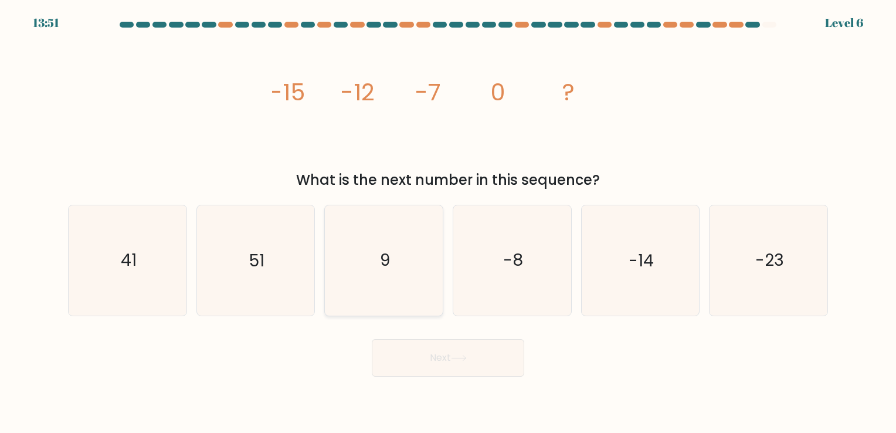
click at [400, 271] on icon "9" at bounding box center [384, 260] width 110 height 110
click at [448, 222] on input "c. 9" at bounding box center [448, 219] width 1 height 6
radio input "true"
click at [430, 352] on button "Next" at bounding box center [448, 358] width 152 height 38
